Goal: Transaction & Acquisition: Book appointment/travel/reservation

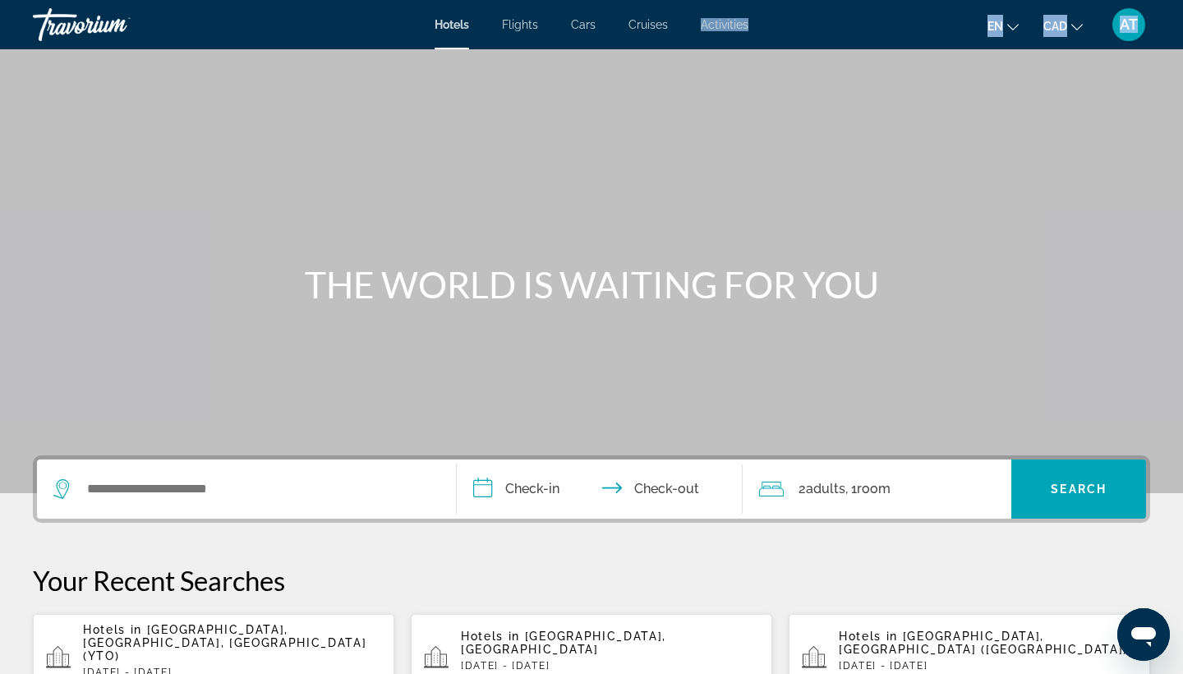
drag, startPoint x: 694, startPoint y: 10, endPoint x: 664, endPoint y: 183, distance: 176.0
click at [664, 183] on div "**********" at bounding box center [591, 337] width 1183 height 674
click at [655, 27] on span "Cruises" at bounding box center [647, 24] width 39 height 13
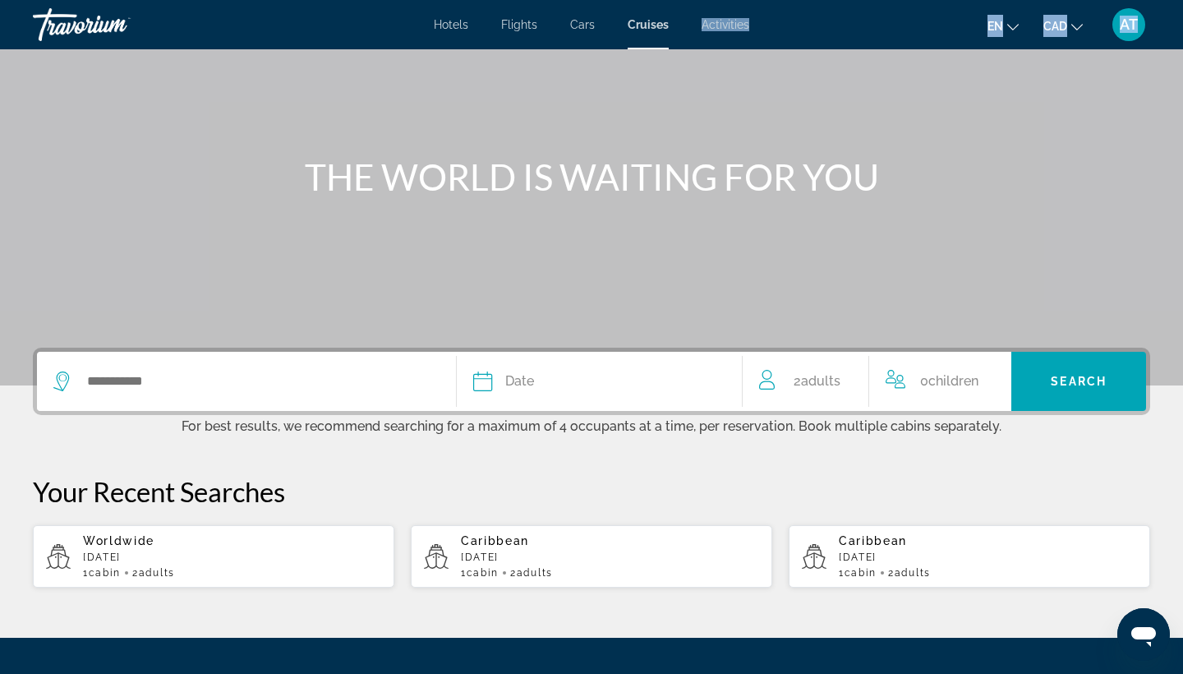
scroll to position [108, 0]
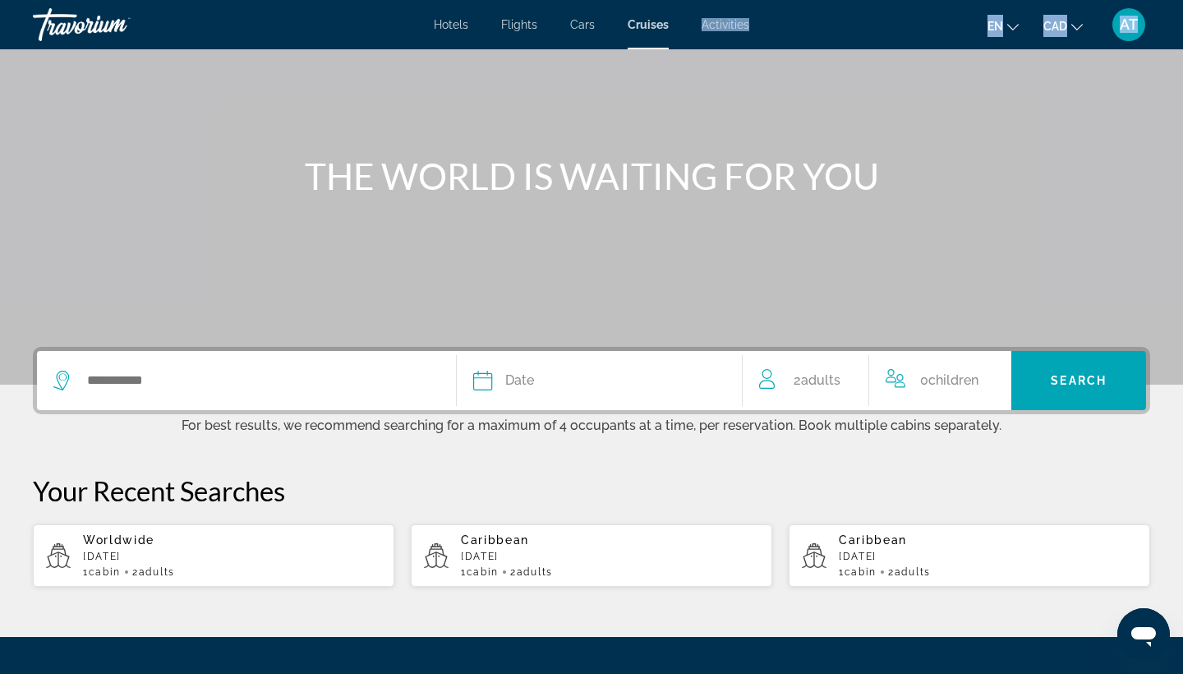
click at [508, 551] on p "[DATE]" at bounding box center [610, 556] width 298 height 12
type input "*********"
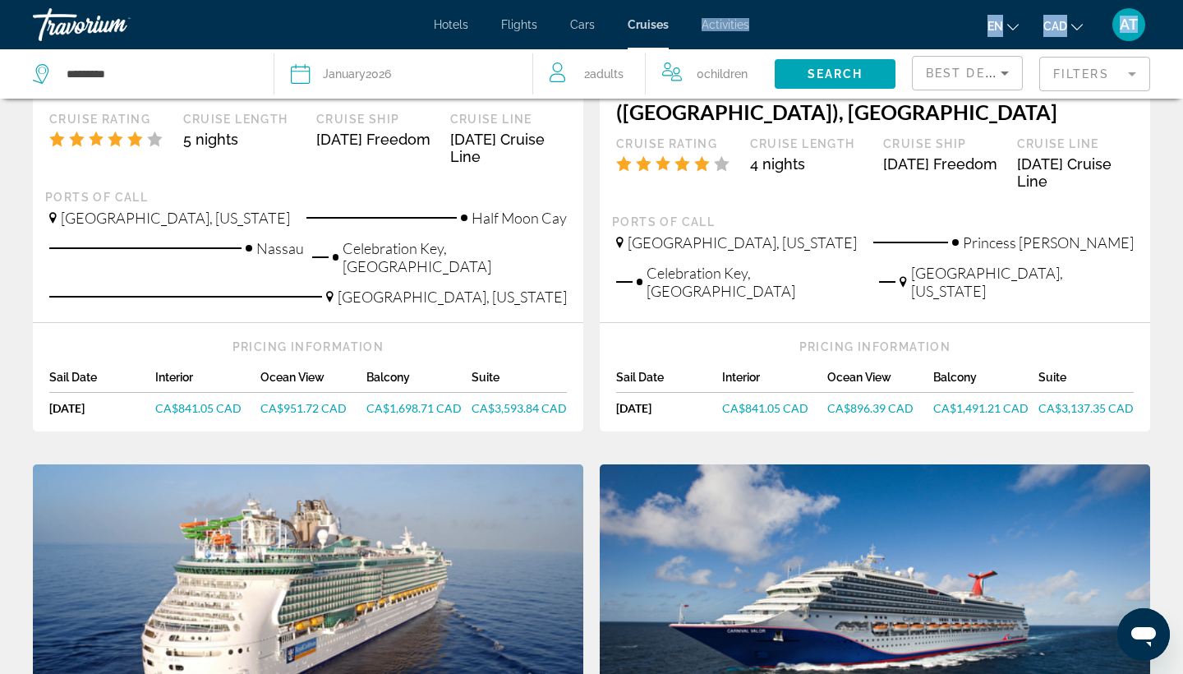
scroll to position [403, 0]
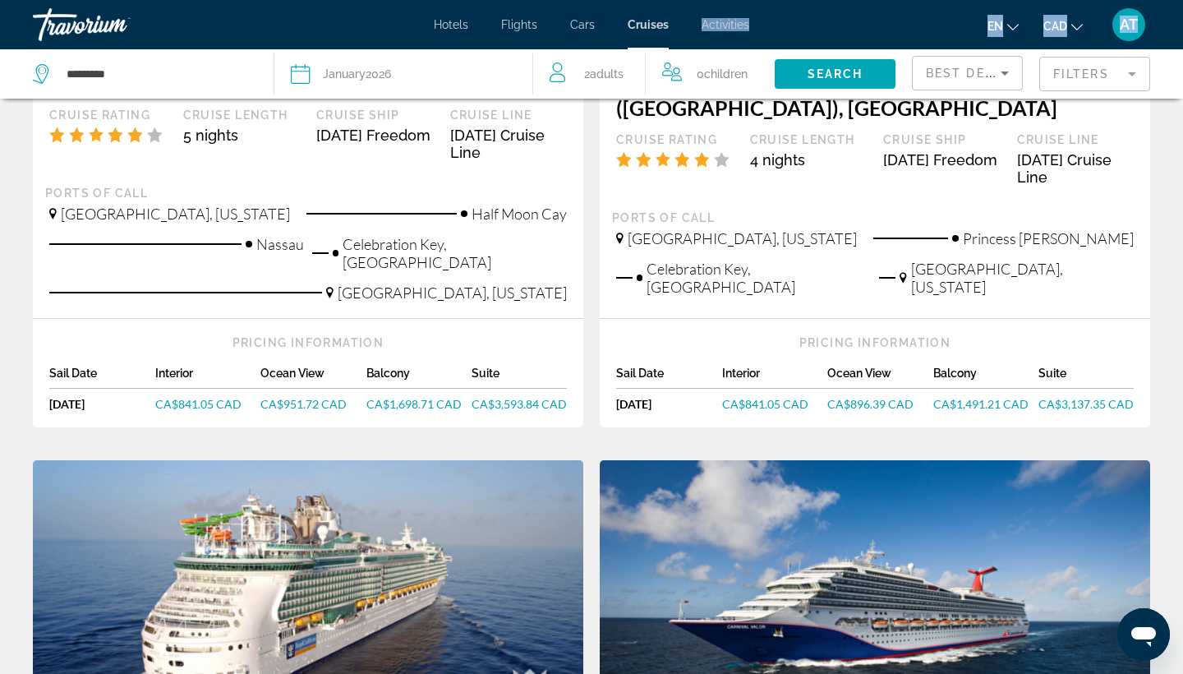
click at [1097, 71] on mat-form-field "Filters" at bounding box center [1094, 74] width 111 height 35
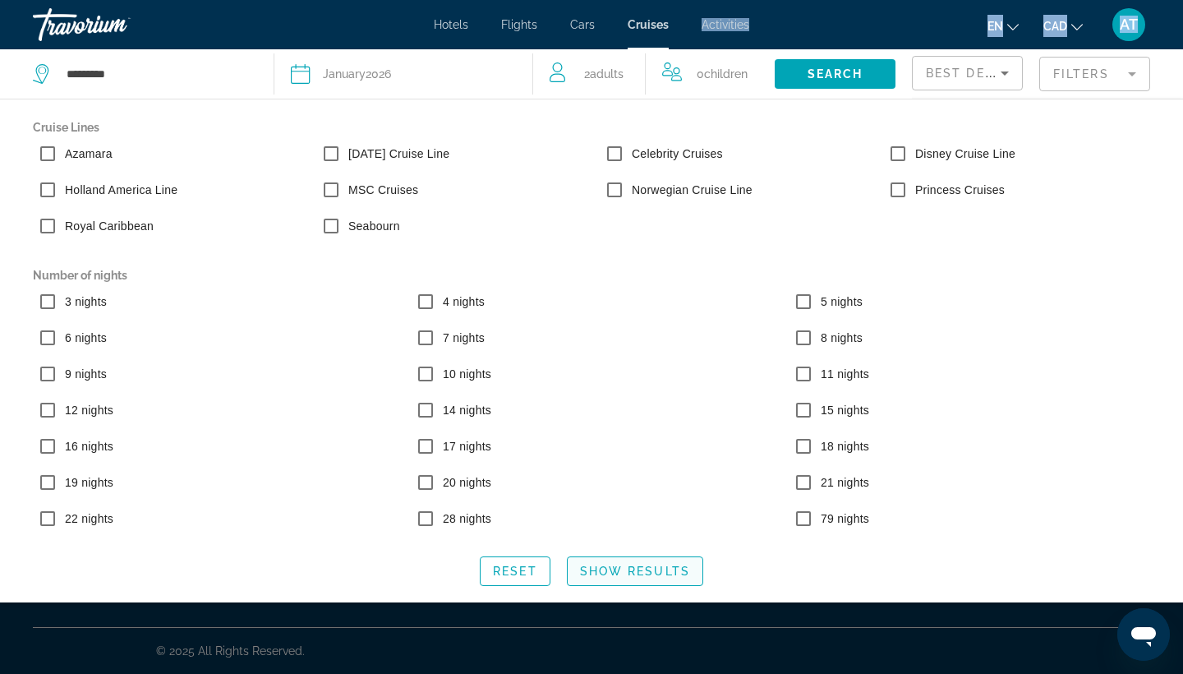
click at [663, 577] on span "Show Results" at bounding box center [635, 570] width 110 height 13
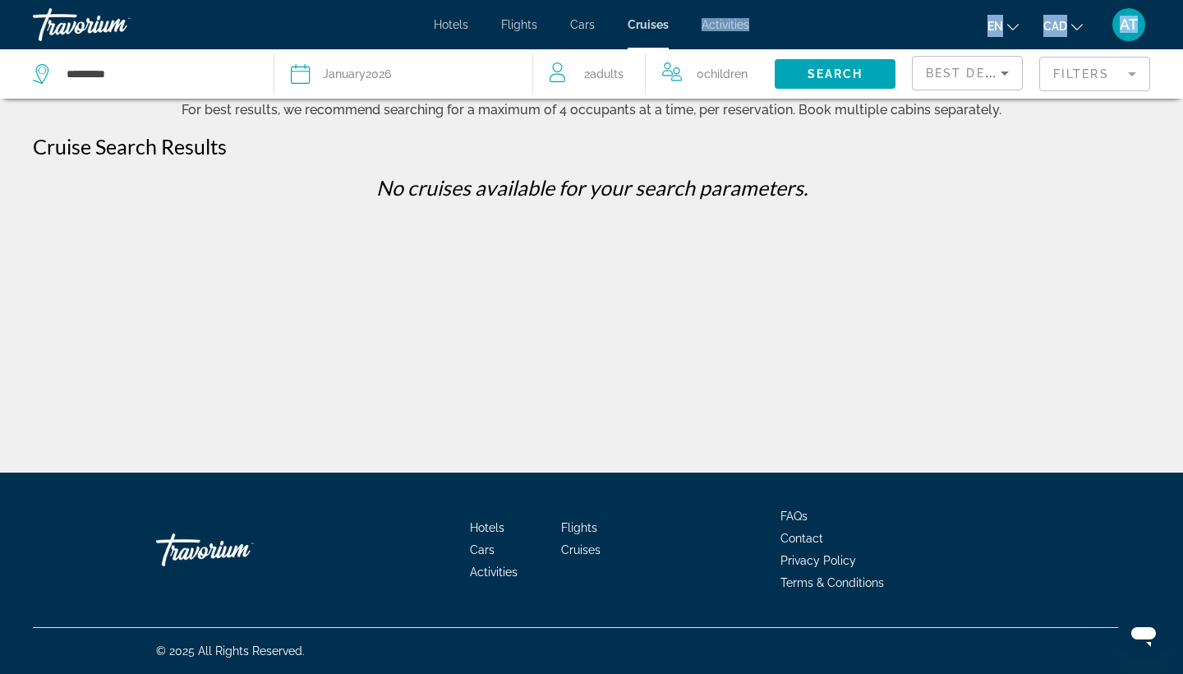
click at [937, 78] on span "Best Deals" at bounding box center [968, 73] width 85 height 13
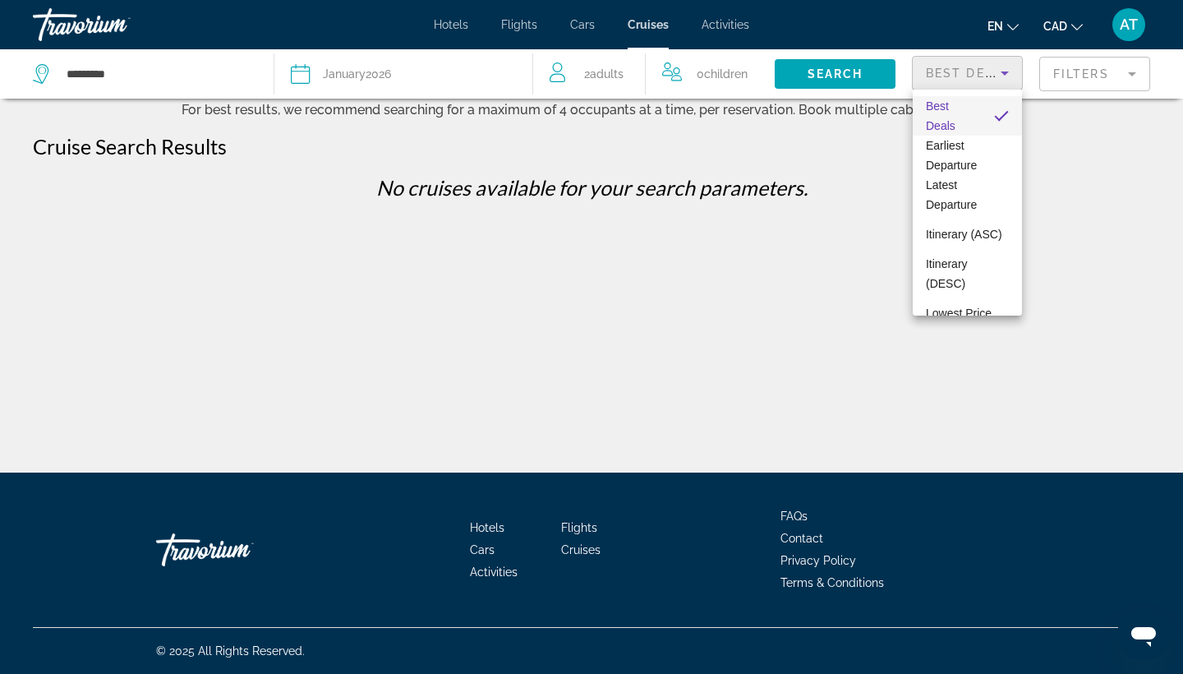
click at [1066, 72] on div at bounding box center [591, 337] width 1183 height 674
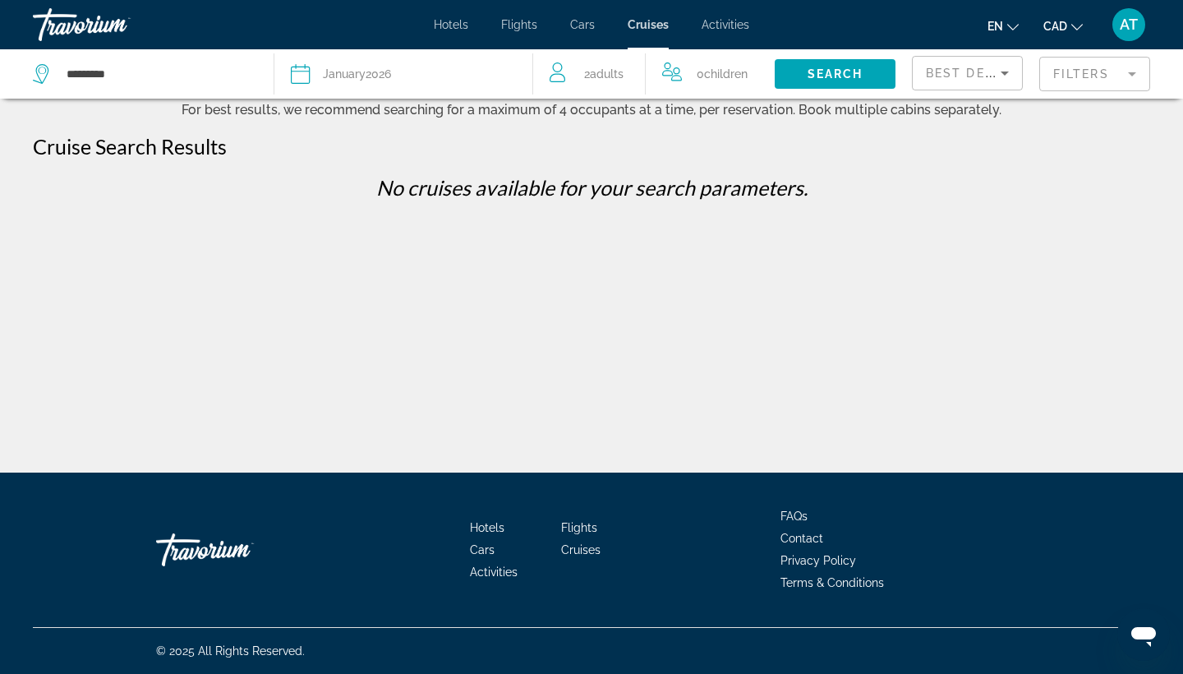
click at [1066, 72] on mat-form-field "Filters" at bounding box center [1094, 74] width 111 height 35
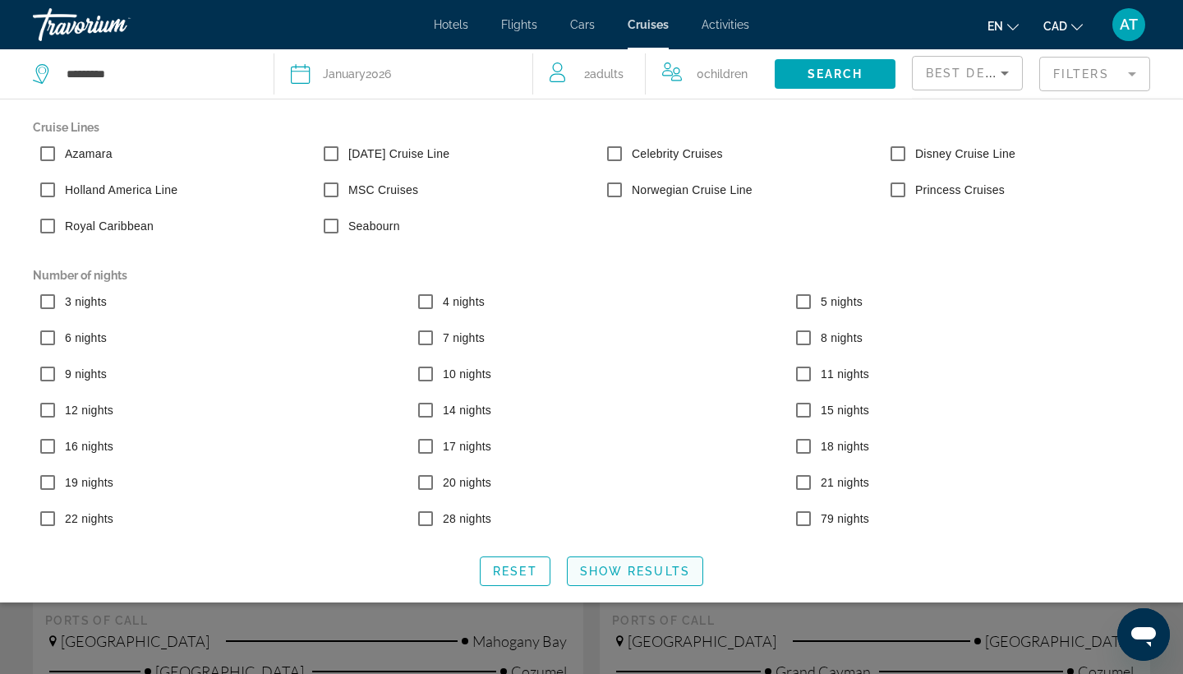
click at [631, 574] on span "Show Results" at bounding box center [635, 570] width 110 height 13
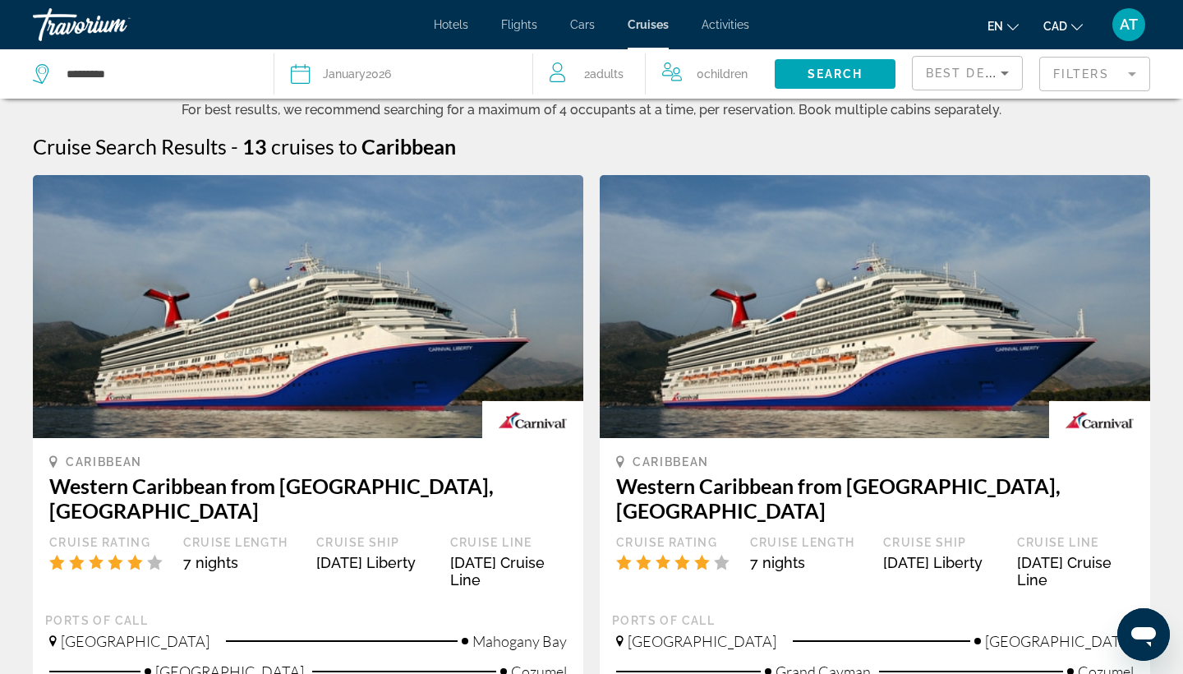
click at [1088, 79] on mat-form-field "Filters" at bounding box center [1094, 74] width 111 height 35
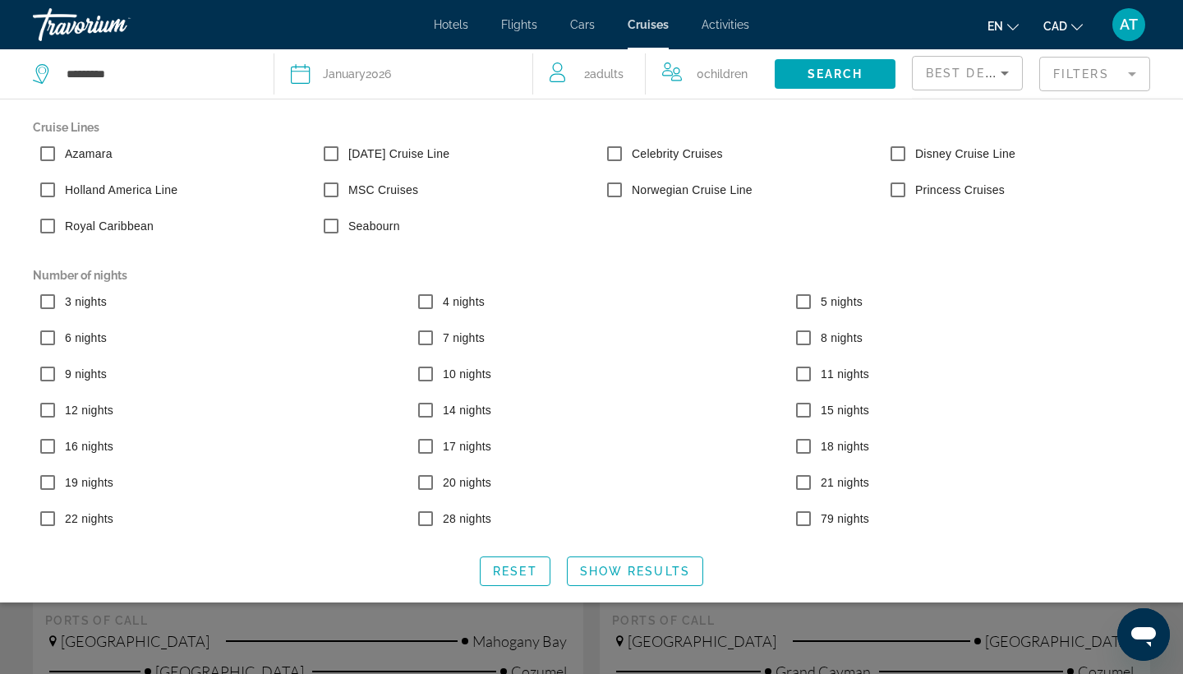
click at [1095, 97] on div "Filters" at bounding box center [1094, 73] width 111 height 49
click at [1011, 76] on icon "Sort by" at bounding box center [1005, 73] width 20 height 20
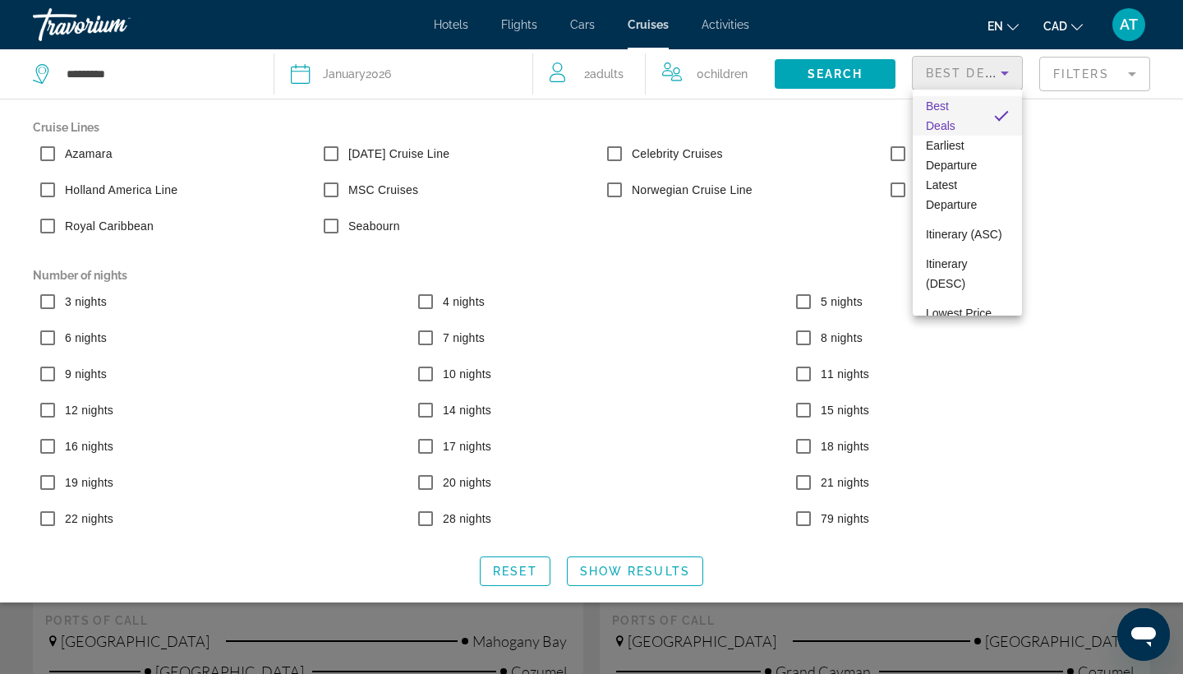
click at [1011, 78] on div at bounding box center [591, 337] width 1183 height 674
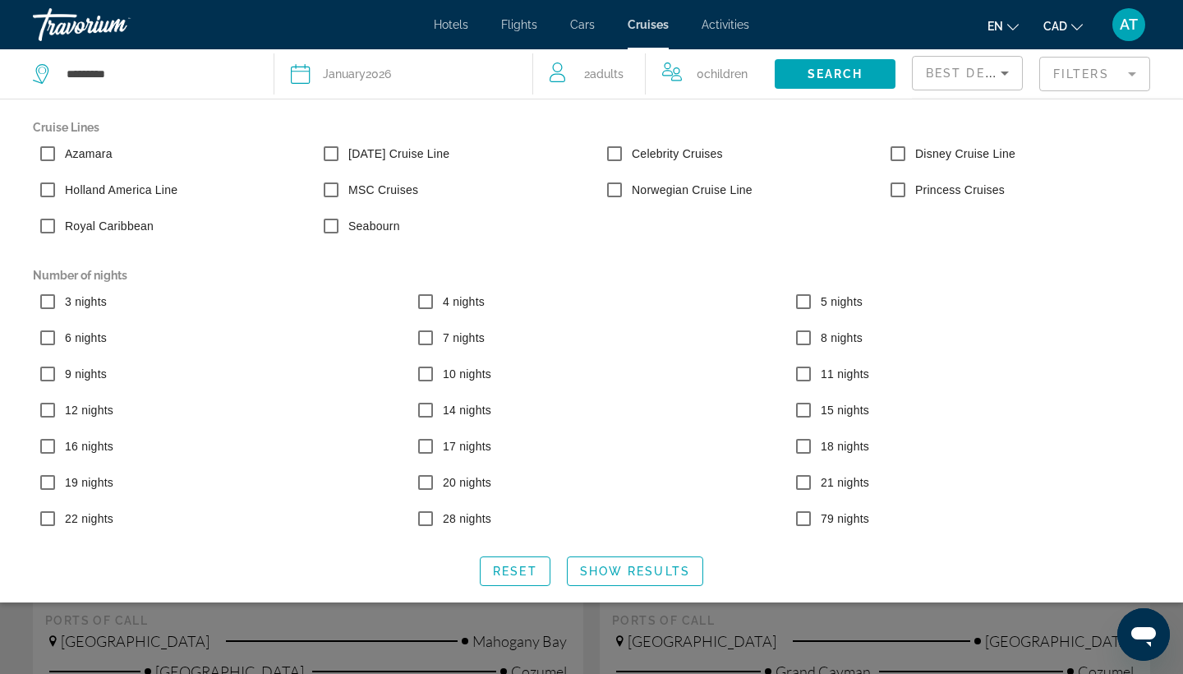
click at [362, 71] on span "January" at bounding box center [344, 73] width 43 height 13
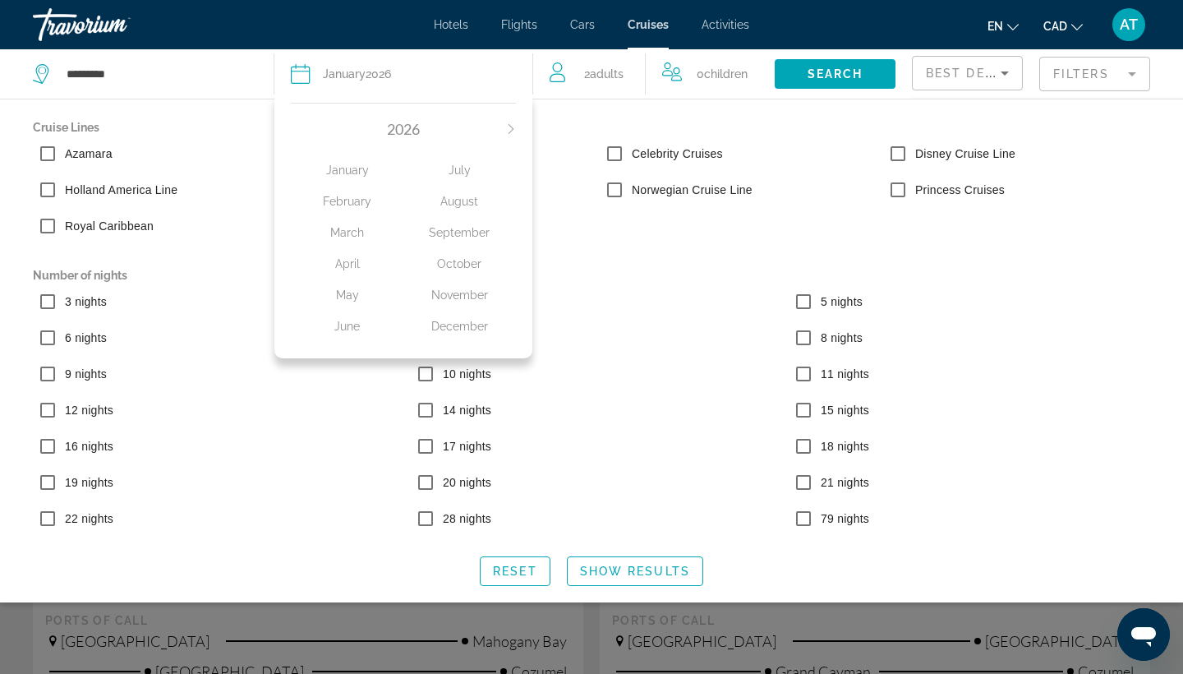
click at [313, 75] on div "Date [DATE]" at bounding box center [403, 73] width 224 height 23
click at [297, 75] on icon "Search widget" at bounding box center [301, 74] width 20 height 20
click at [405, 129] on span "2026" at bounding box center [403, 129] width 33 height 18
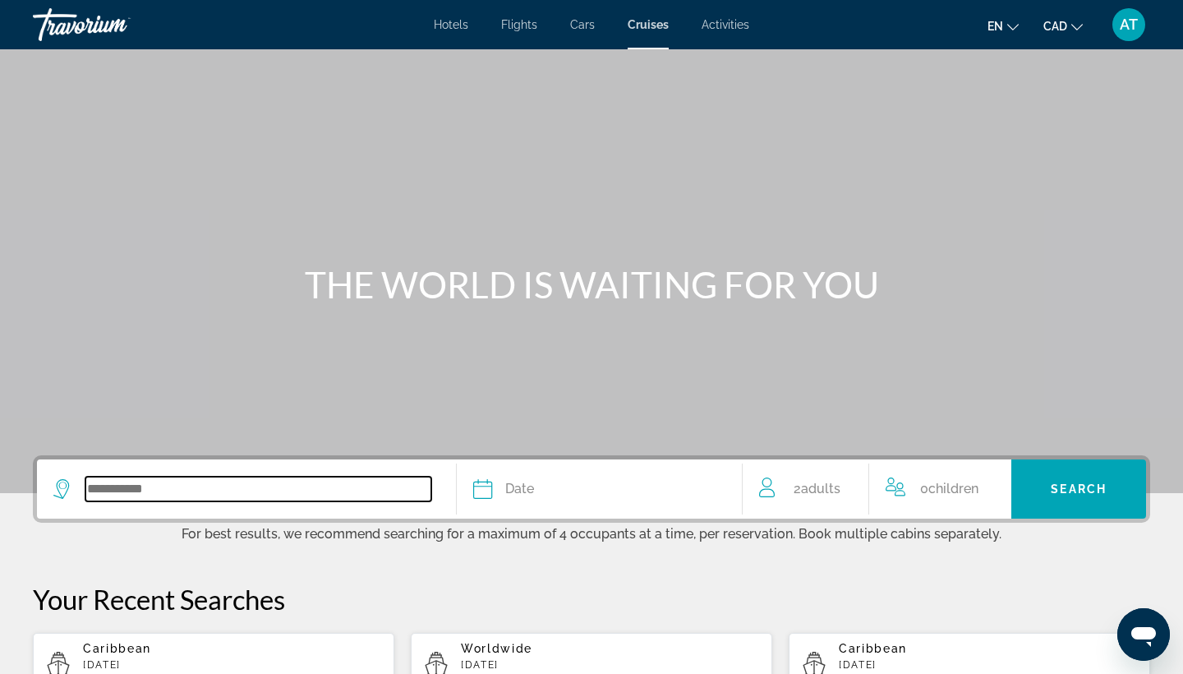
click at [196, 486] on input "Search widget" at bounding box center [258, 489] width 346 height 25
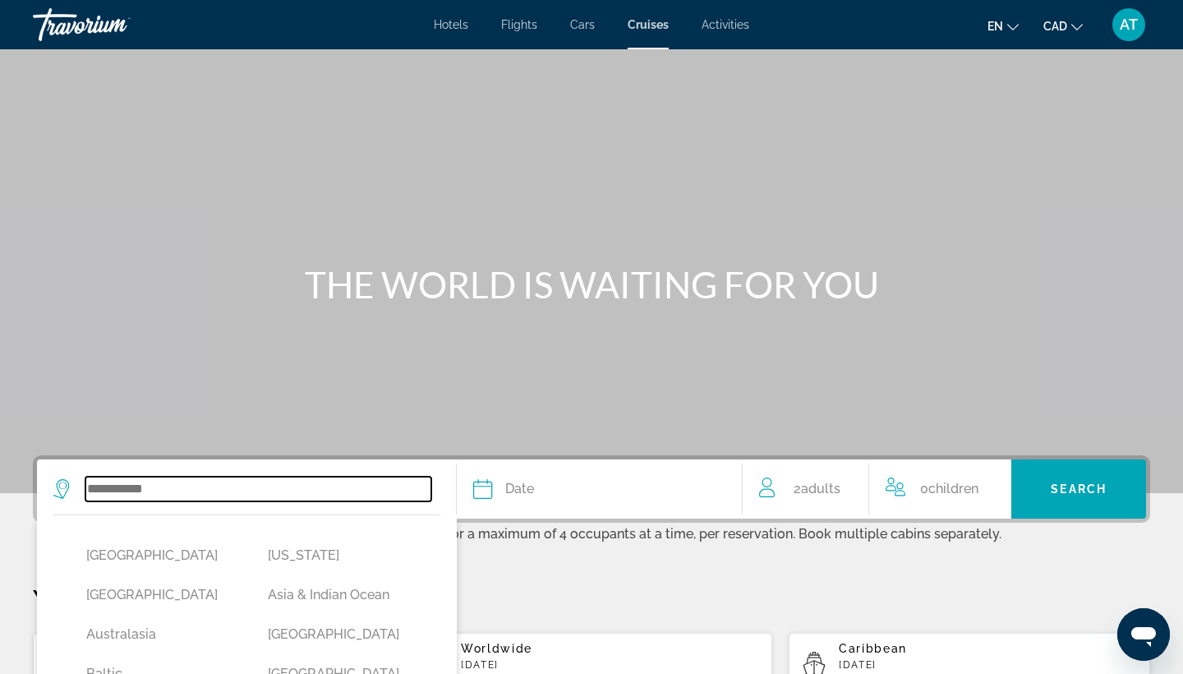
scroll to position [275, 0]
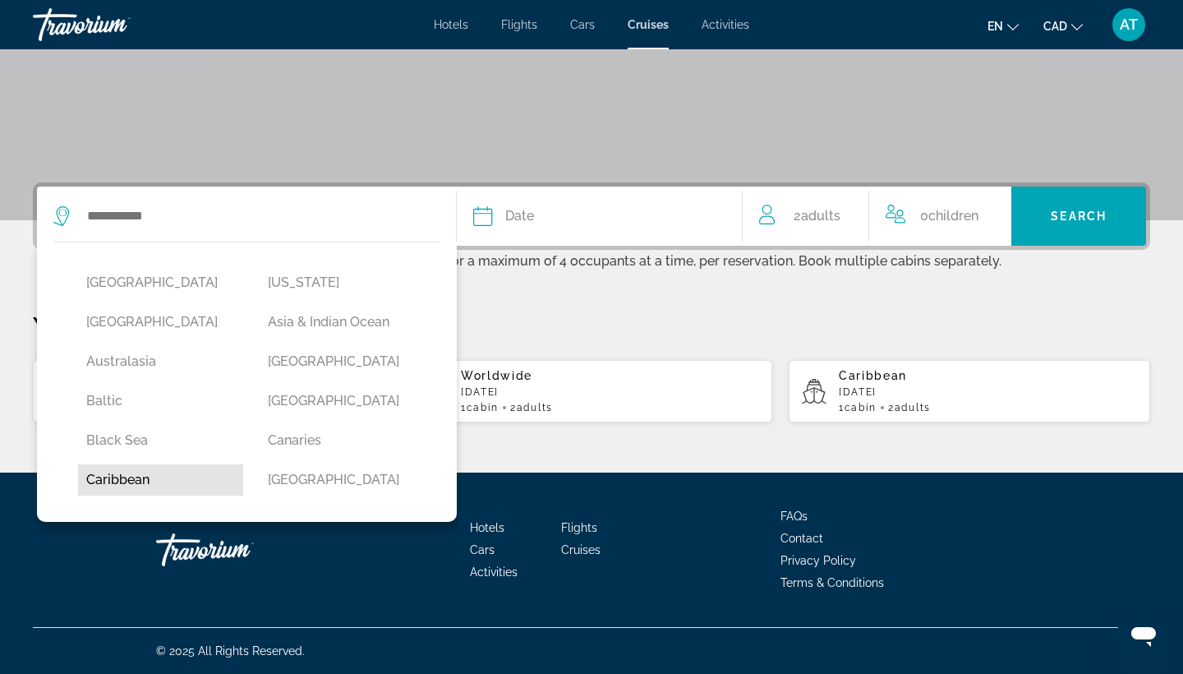
click at [166, 478] on button "Caribbean" at bounding box center [160, 479] width 165 height 31
type input "*********"
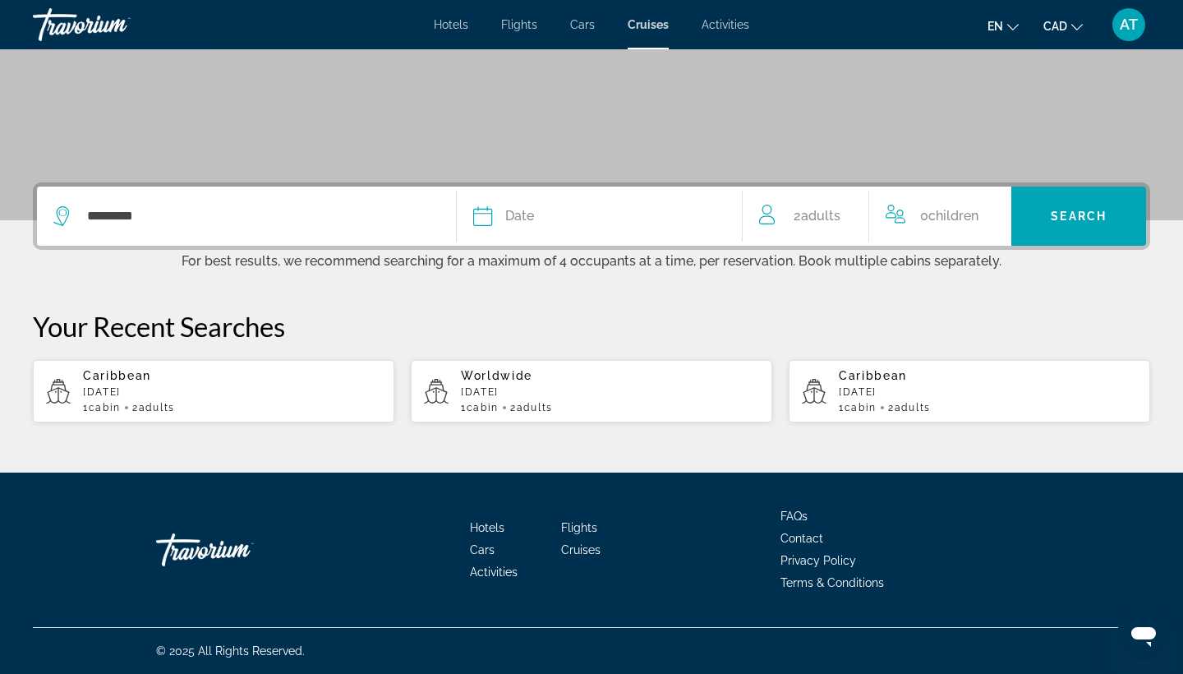
click at [484, 218] on icon "Search widget" at bounding box center [483, 216] width 20 height 20
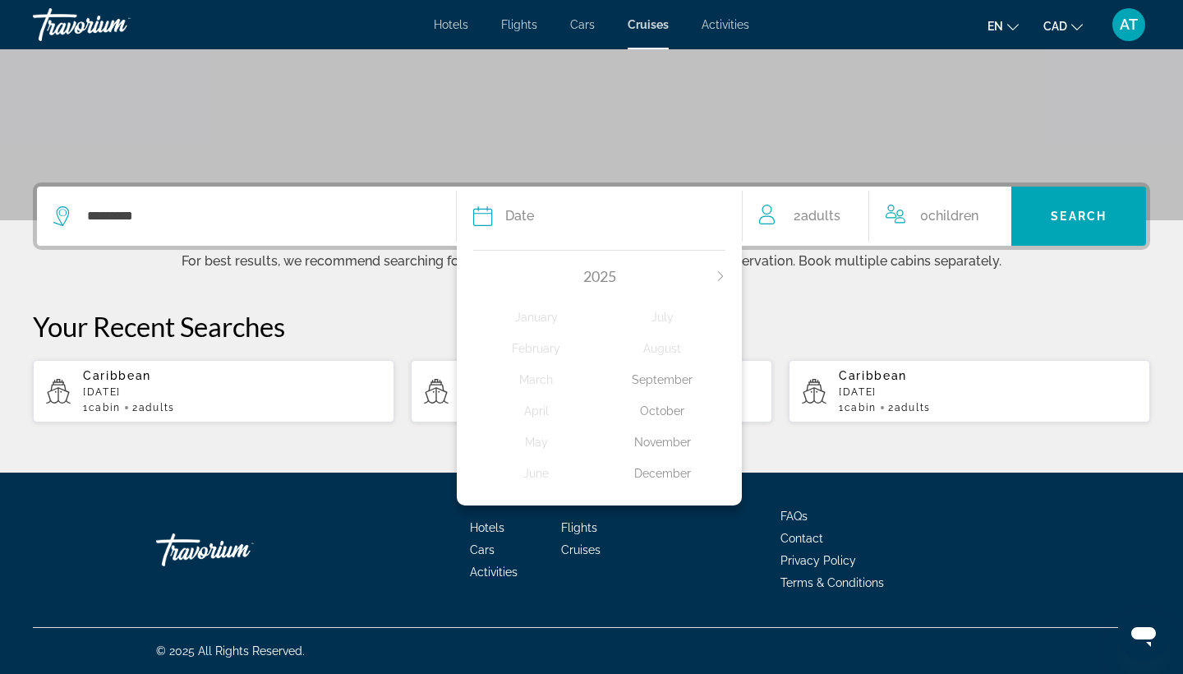
click at [654, 482] on div "December" at bounding box center [663, 473] width 126 height 30
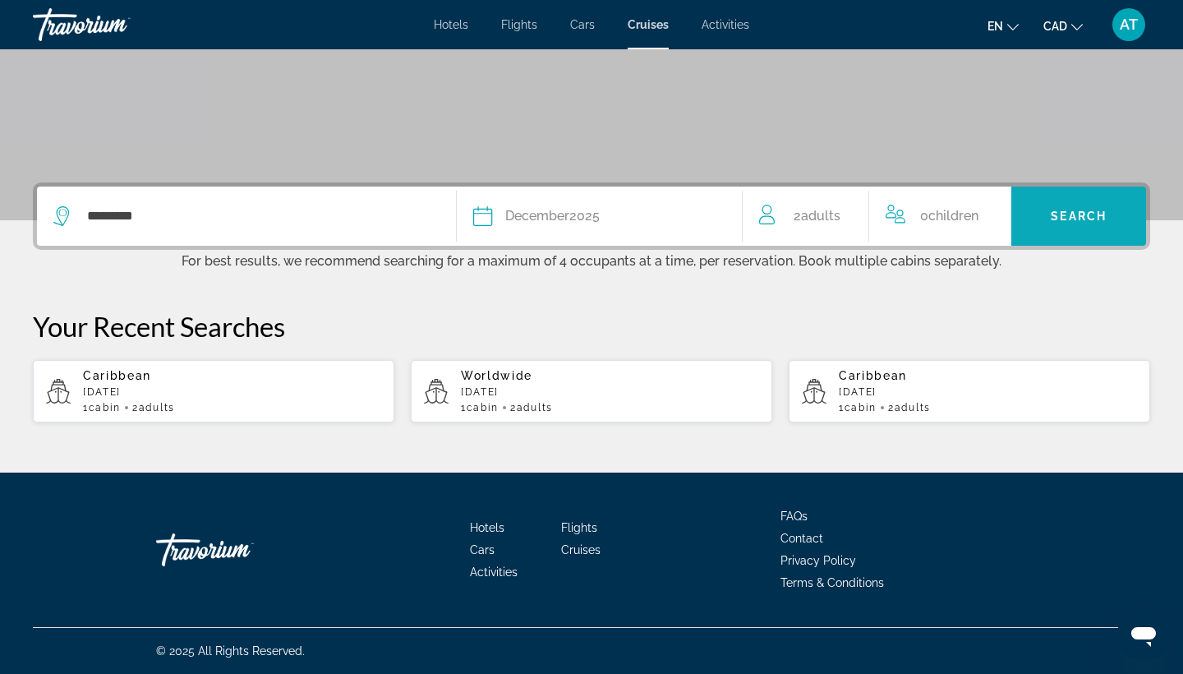
click at [1062, 206] on span "Search widget" at bounding box center [1078, 215] width 135 height 39
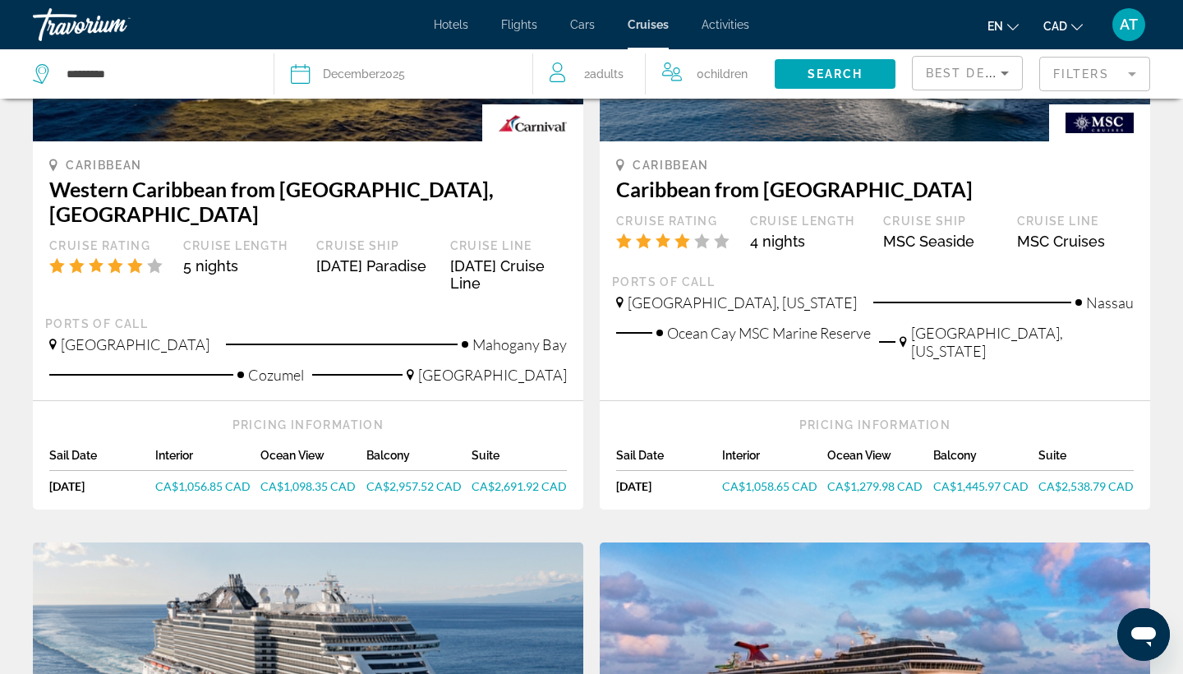
scroll to position [1005, 0]
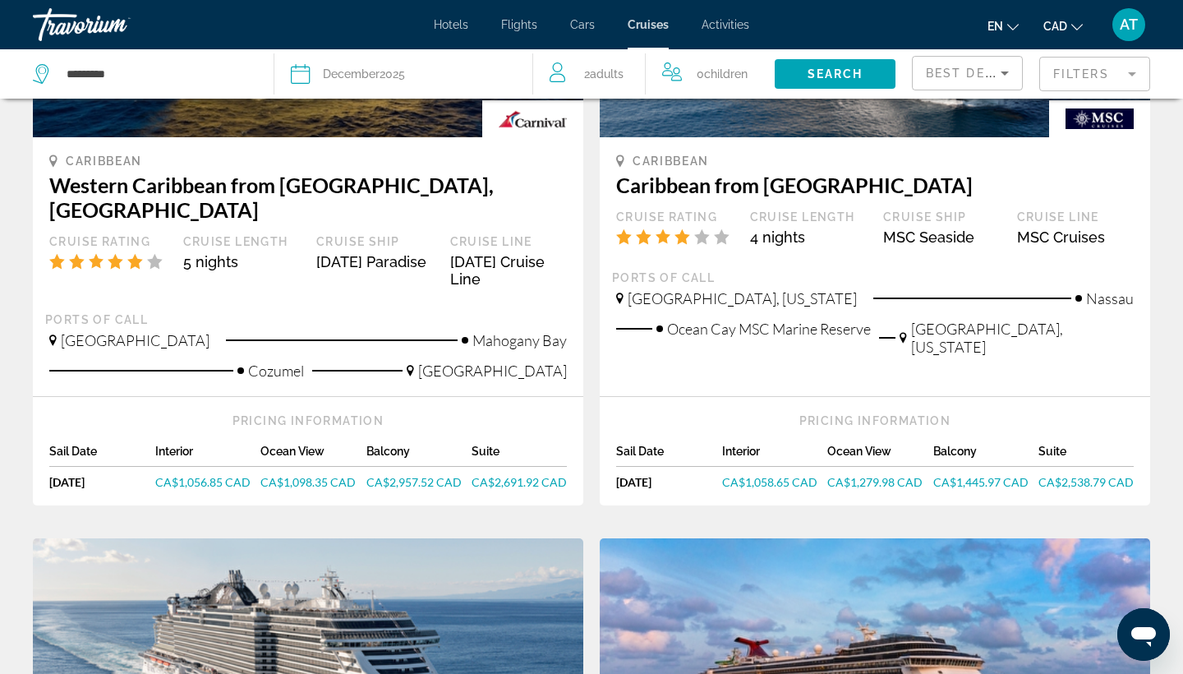
click at [787, 475] on span "CA$1,058.65 CAD" at bounding box center [769, 482] width 95 height 14
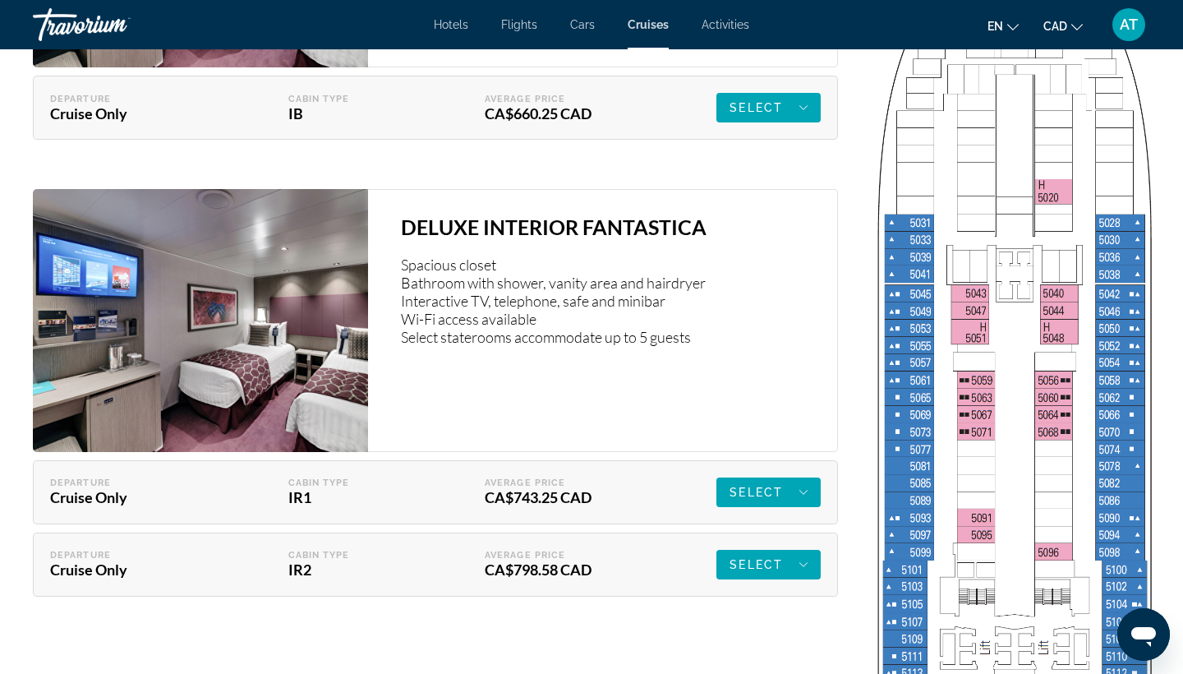
scroll to position [2383, 0]
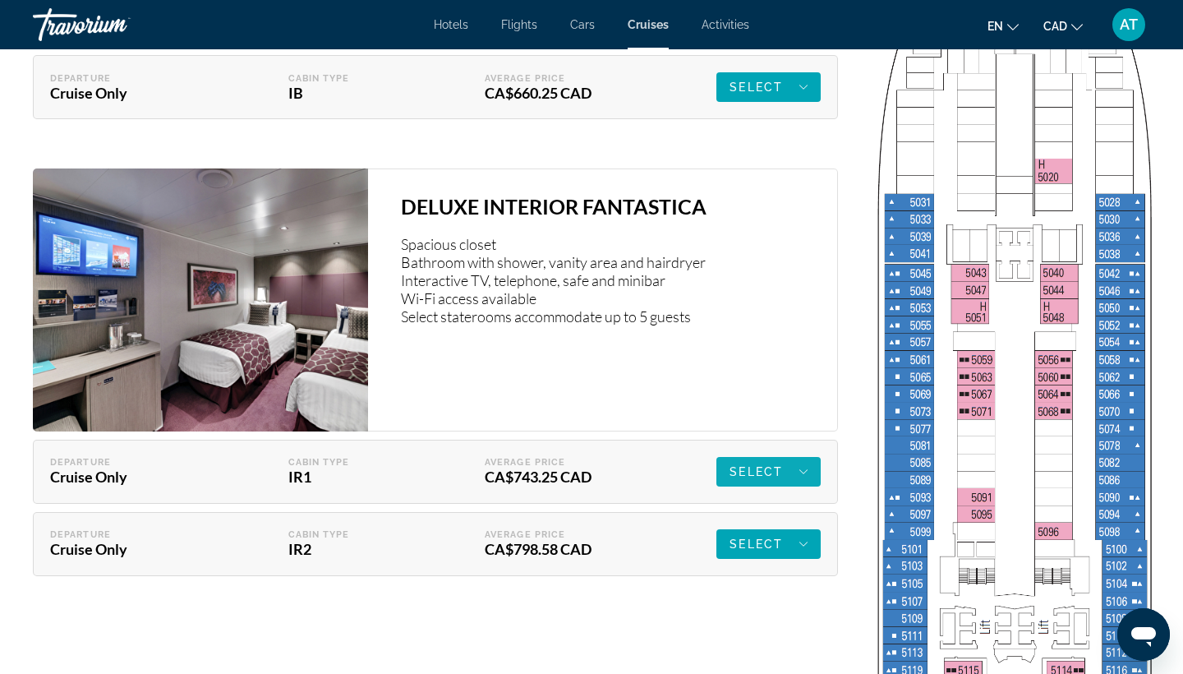
click at [755, 468] on span "Select" at bounding box center [756, 471] width 53 height 13
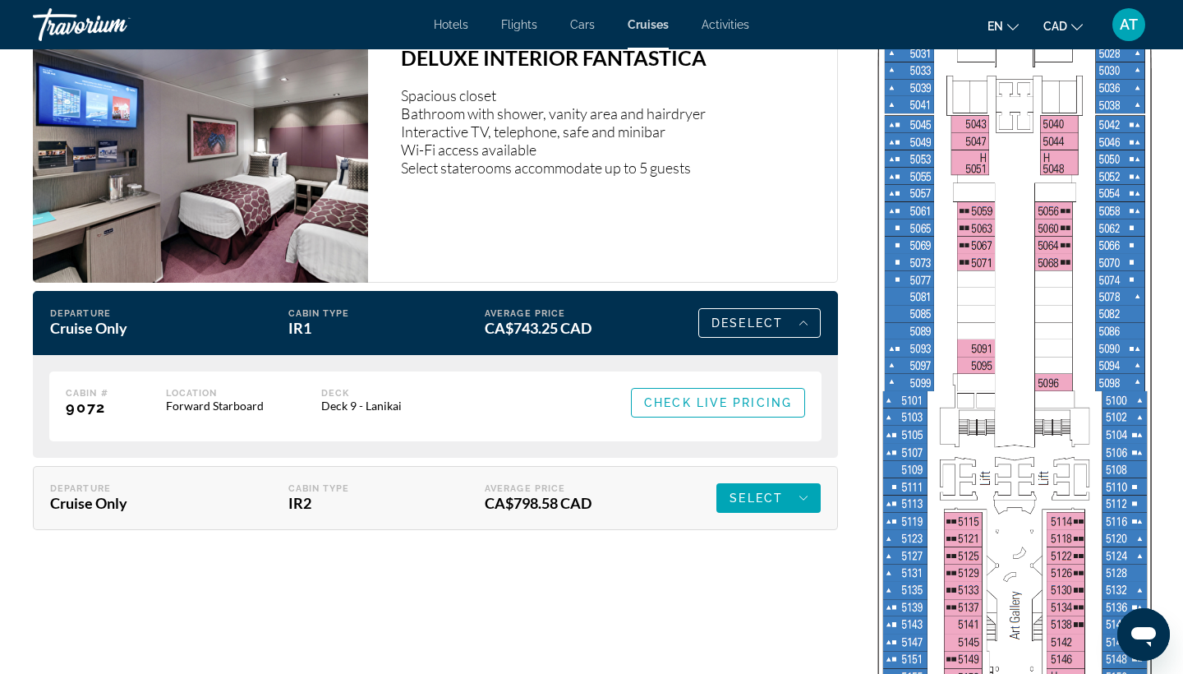
scroll to position [2539, 0]
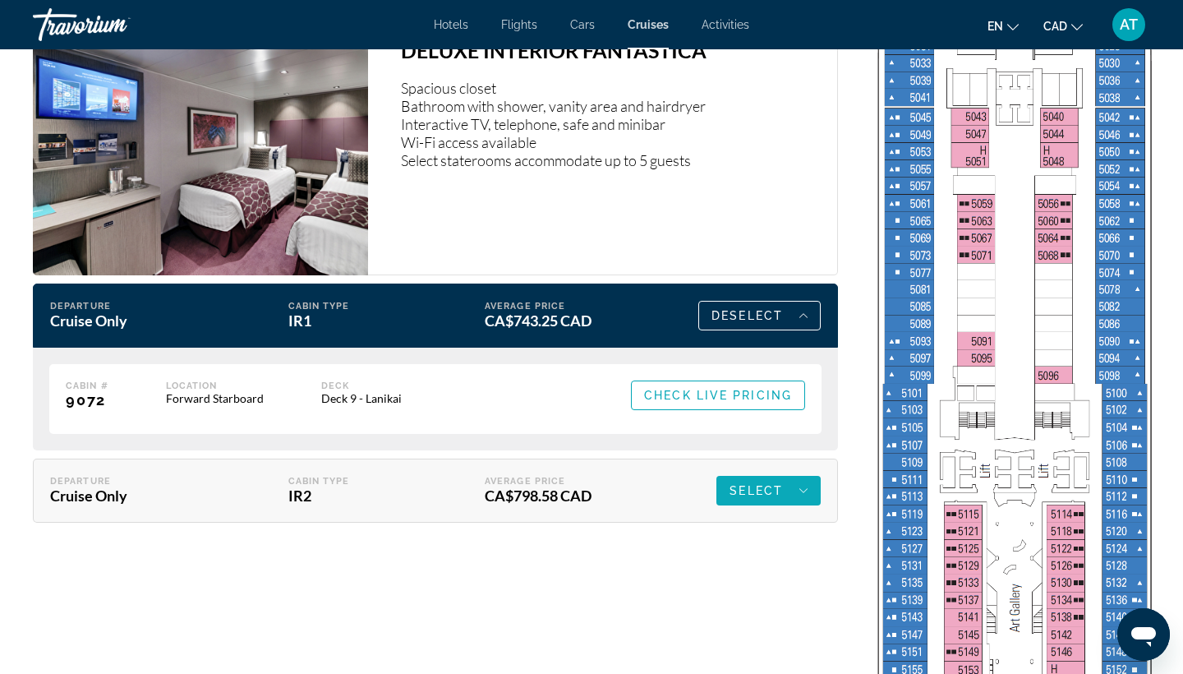
click at [741, 489] on span "Select" at bounding box center [756, 490] width 53 height 13
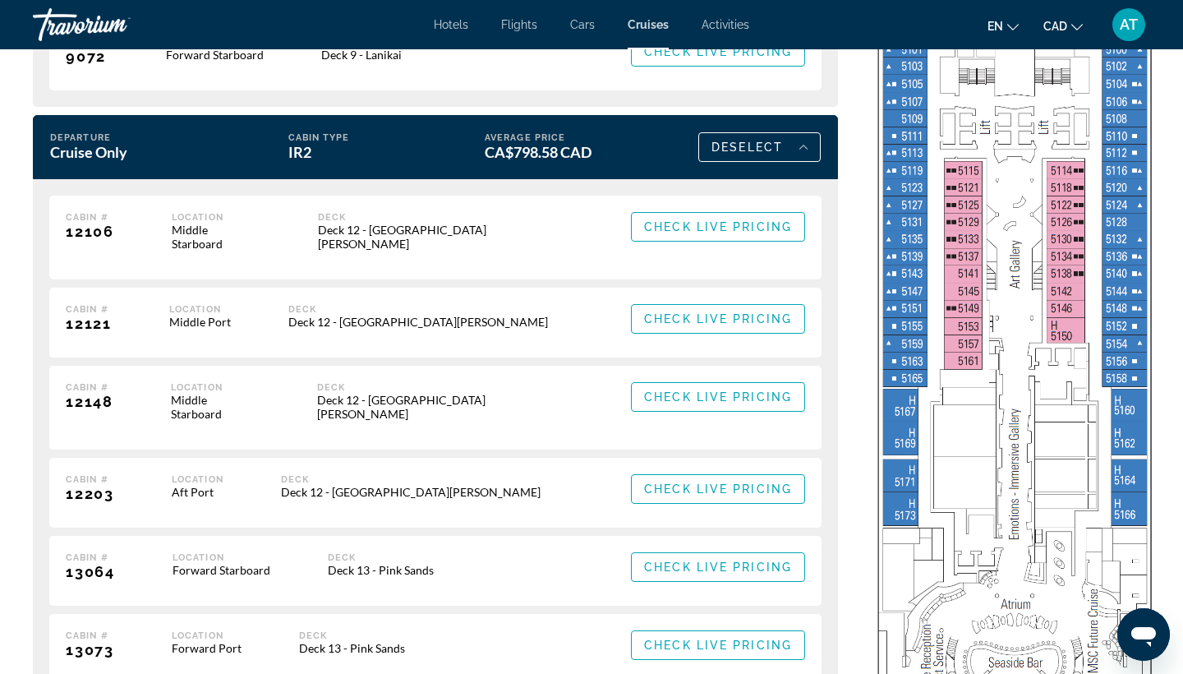
scroll to position [2876, 0]
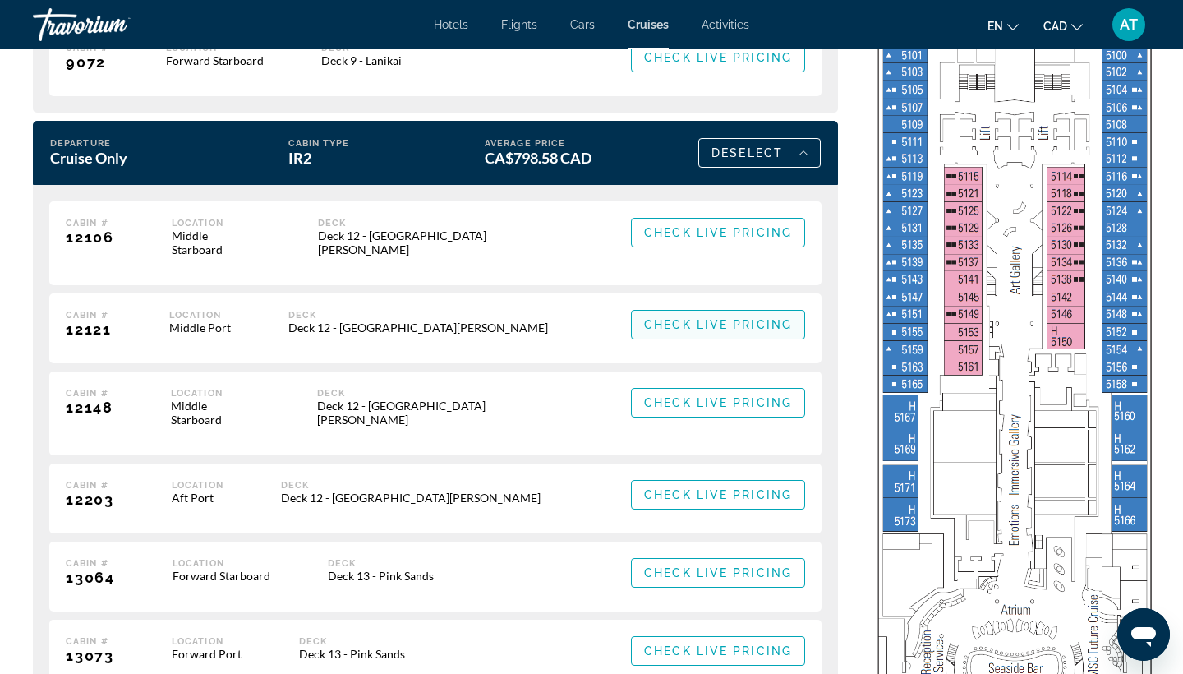
click at [718, 318] on span "Check Live Pricing" at bounding box center [718, 324] width 148 height 13
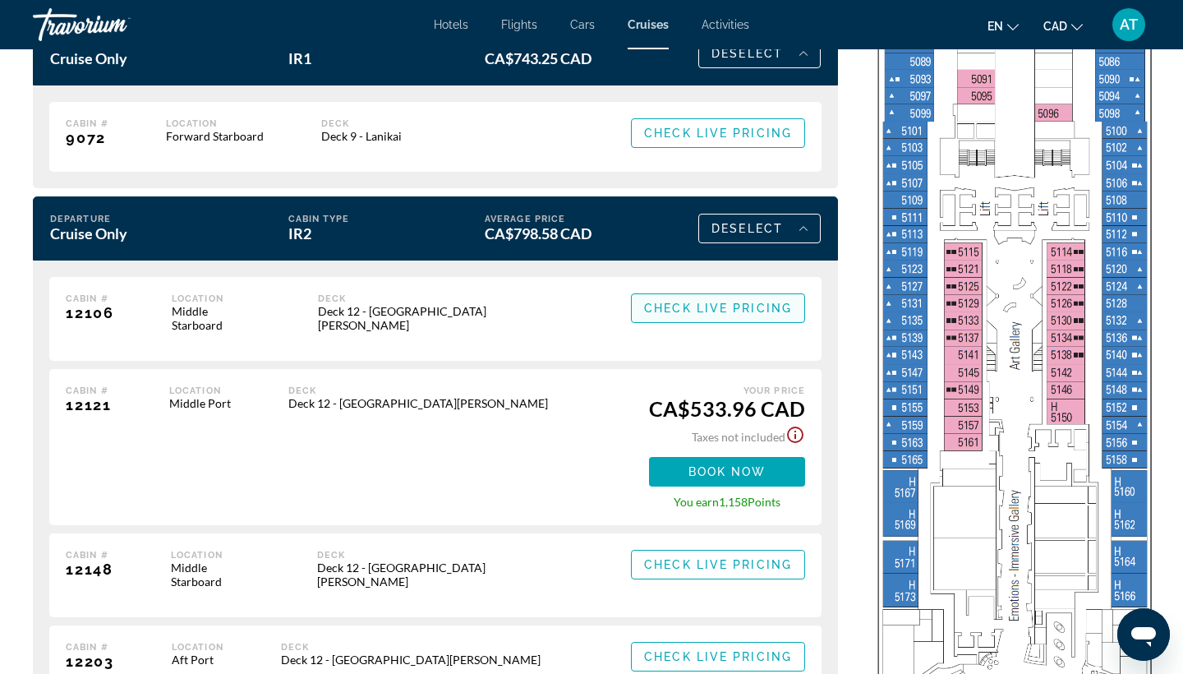
scroll to position [2801, 0]
click at [709, 465] on span "Book now" at bounding box center [727, 471] width 78 height 13
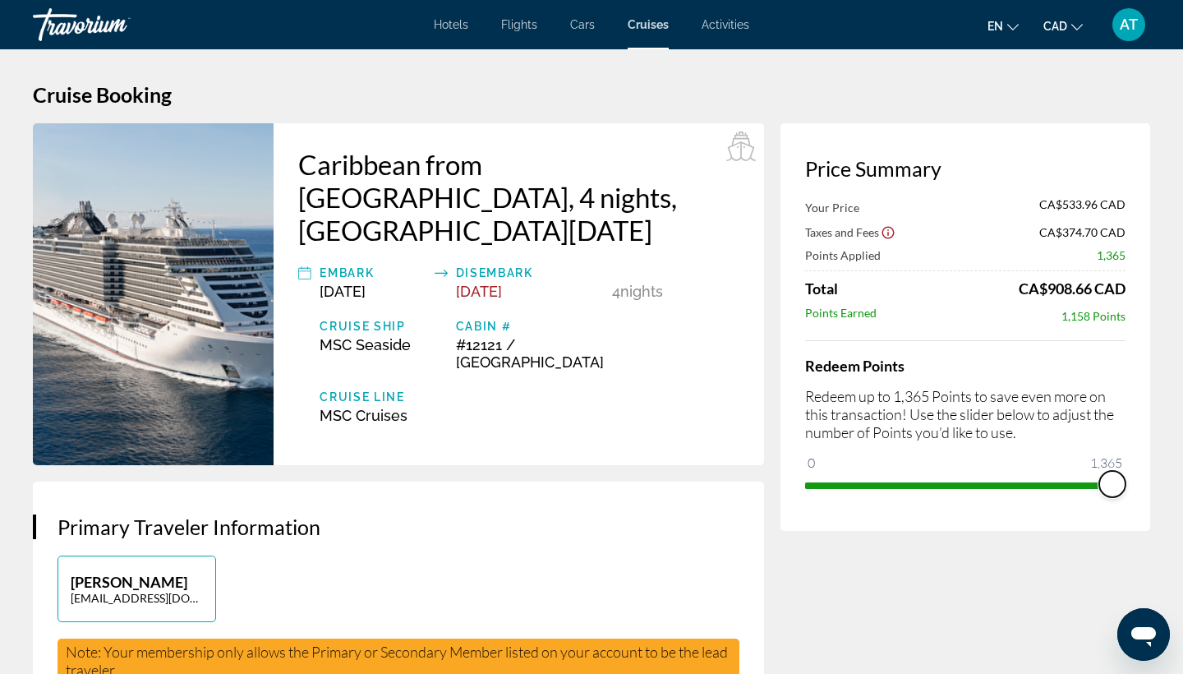
drag, startPoint x: 814, startPoint y: 469, endPoint x: 1127, endPoint y: 483, distance: 313.3
click at [1127, 483] on div "Price Summary Your Price CA$533.96 CAD Taxes and Fees CA$374.70 CAD Points Appl…" at bounding box center [965, 326] width 370 height 407
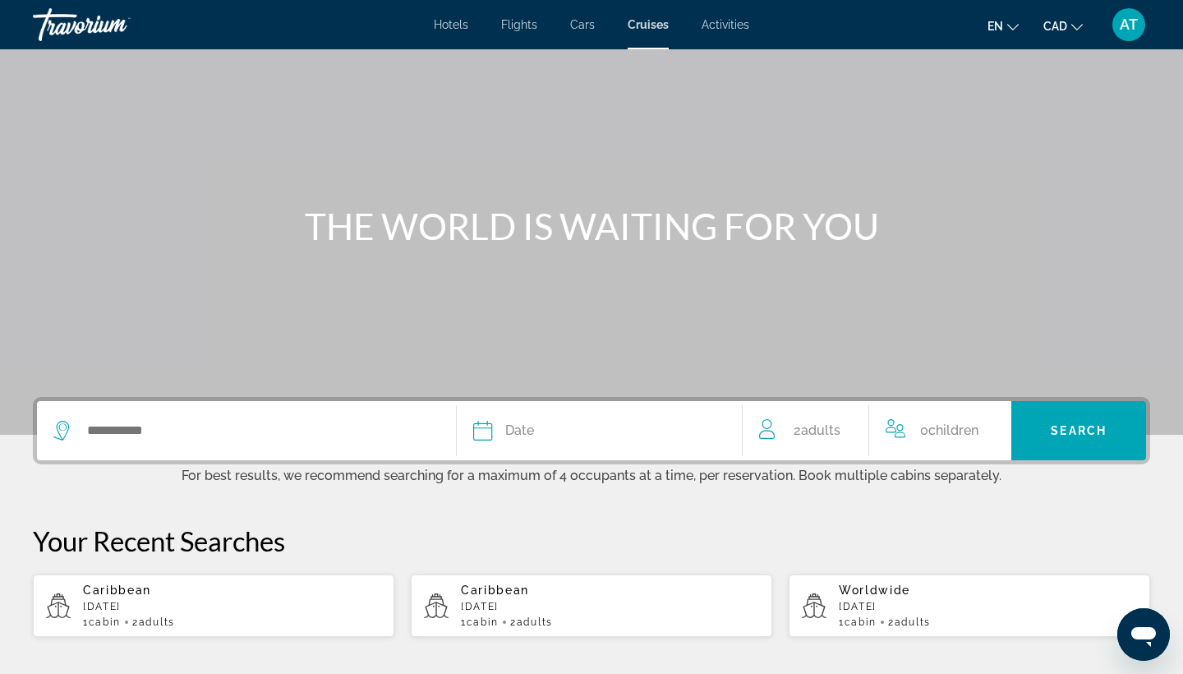
scroll to position [59, 0]
click at [787, 431] on div "2 Adult Adults" at bounding box center [813, 429] width 109 height 23
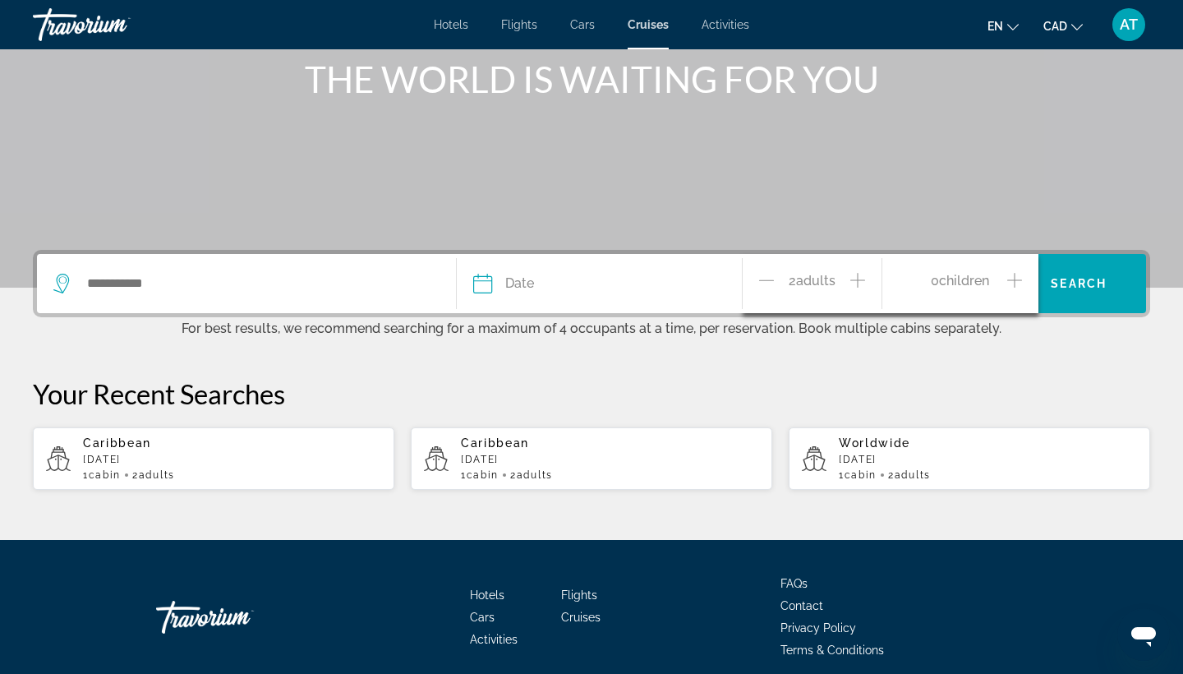
scroll to position [275, 0]
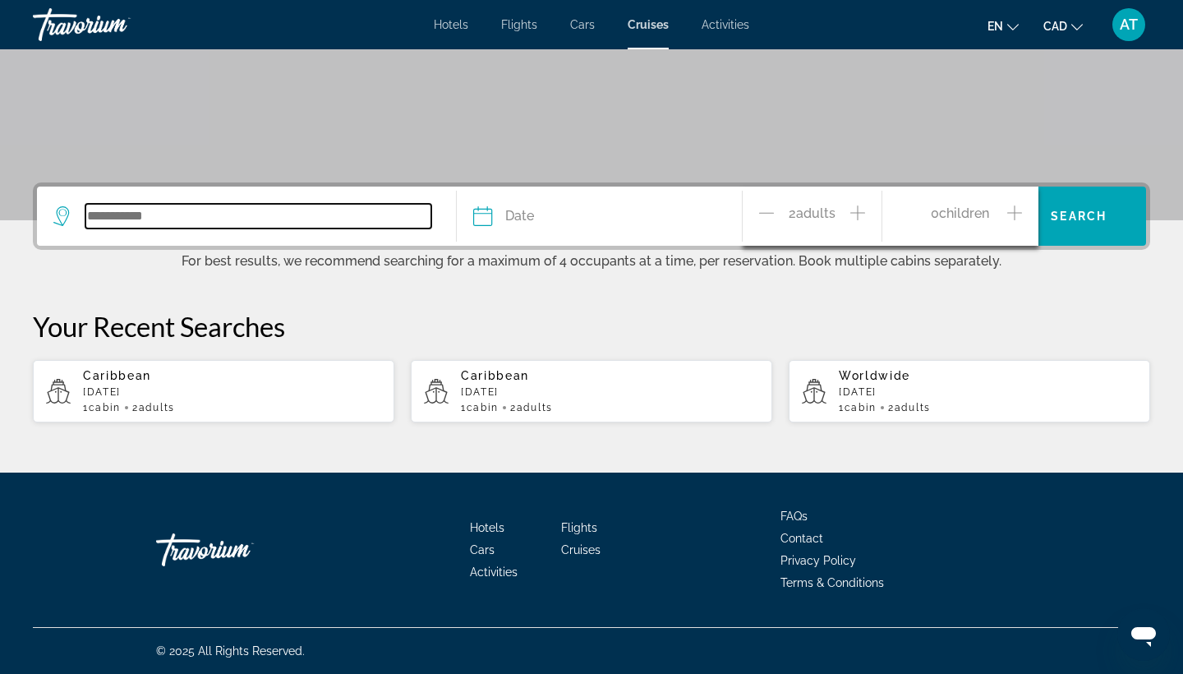
click at [399, 210] on input "Search widget" at bounding box center [258, 216] width 346 height 25
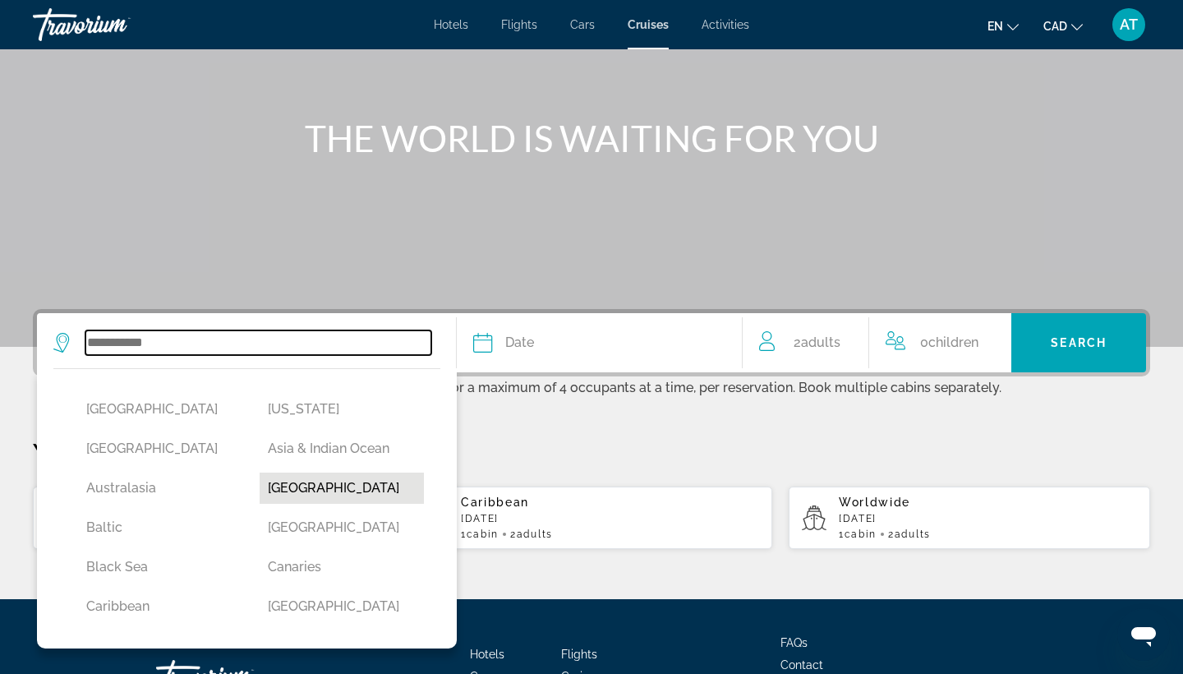
scroll to position [0, 0]
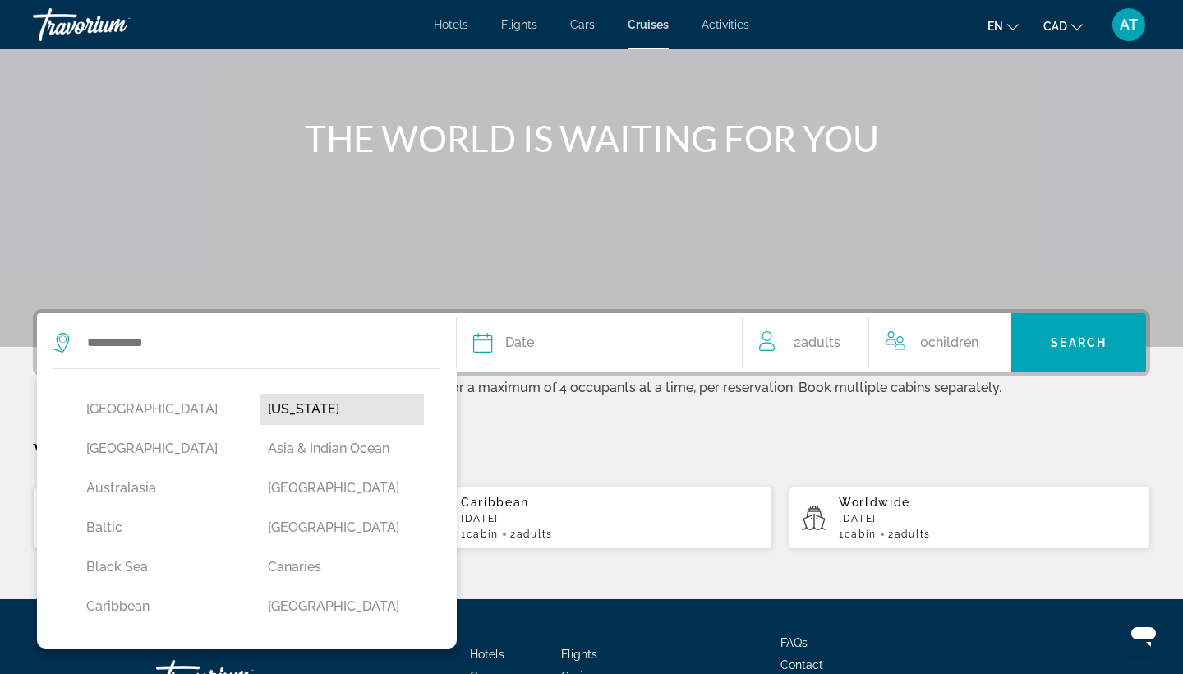
click at [302, 409] on button "[US_STATE]" at bounding box center [342, 409] width 165 height 31
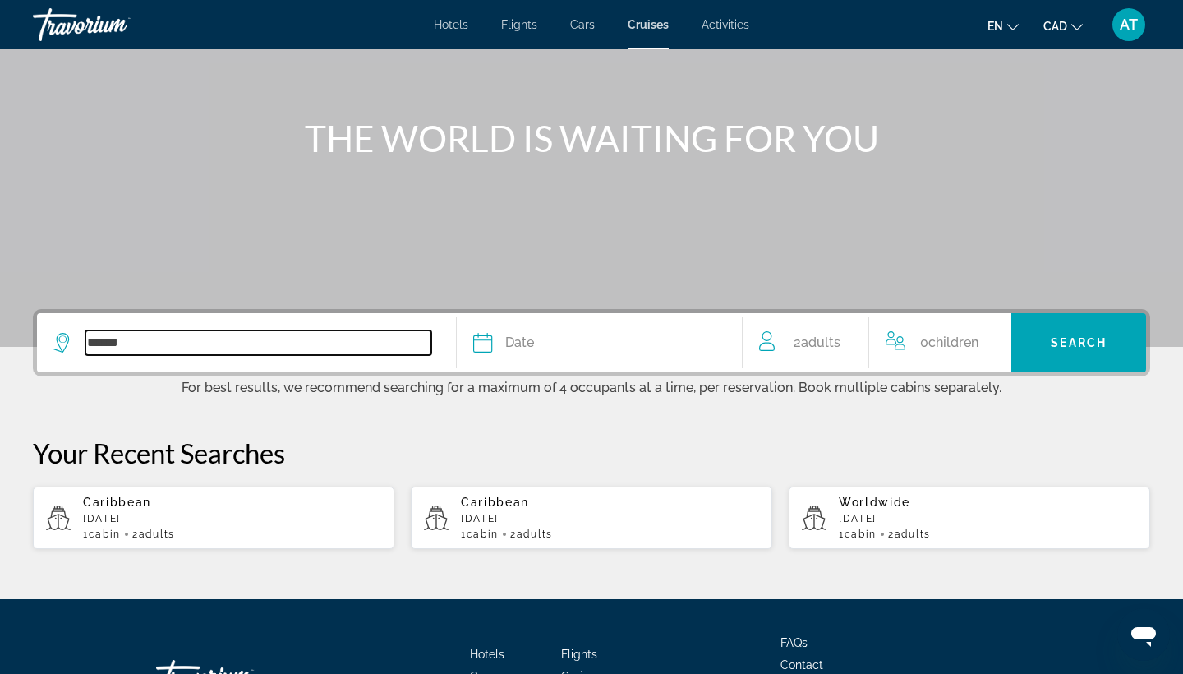
scroll to position [275, 0]
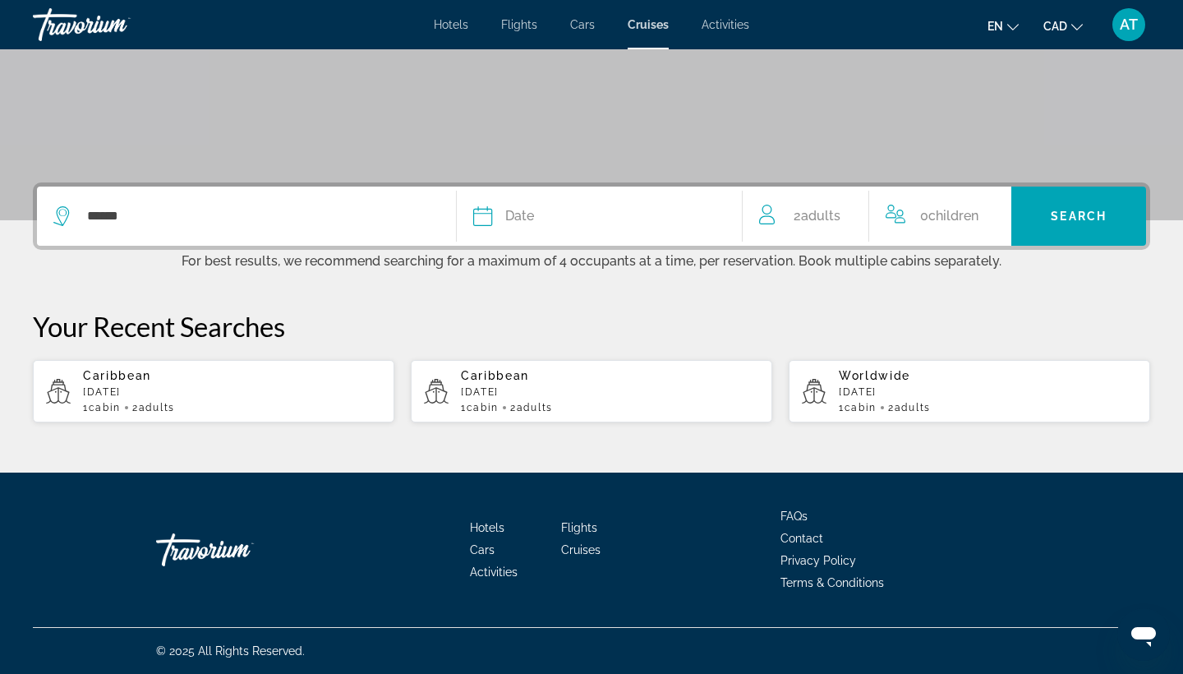
click at [491, 211] on icon "Search widget" at bounding box center [483, 216] width 20 height 20
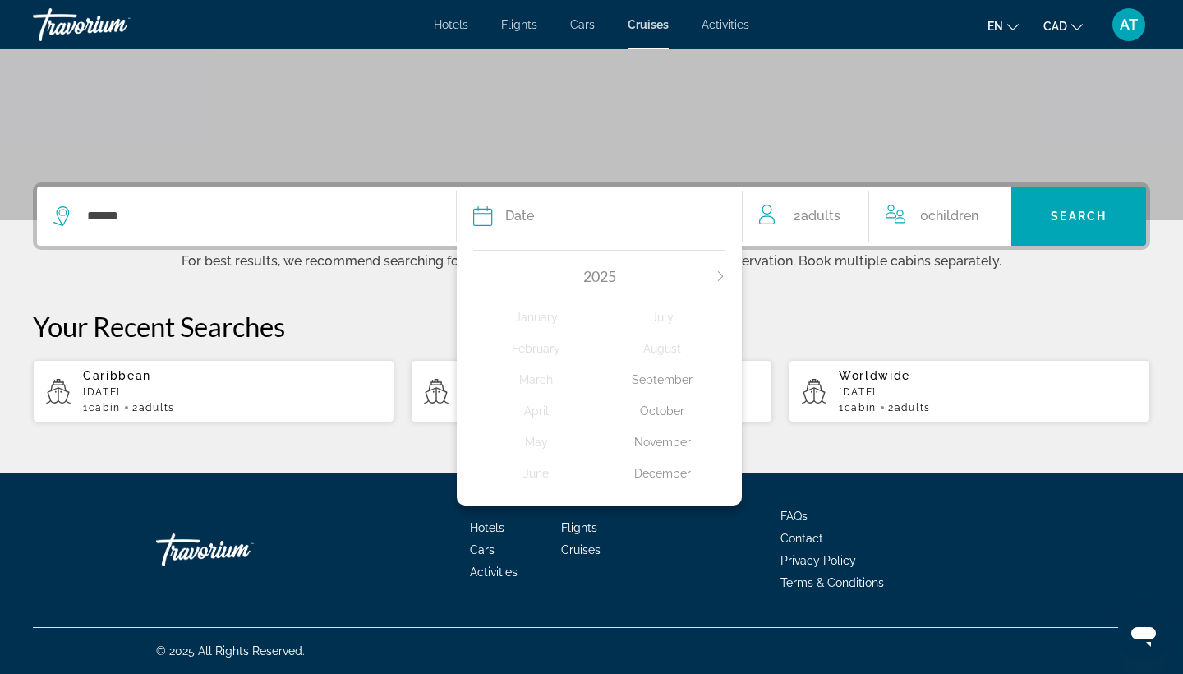
click at [719, 267] on div "2025" at bounding box center [599, 276] width 252 height 18
click at [719, 273] on icon "Next month" at bounding box center [721, 276] width 10 height 10
click at [656, 381] on div "September" at bounding box center [663, 380] width 126 height 30
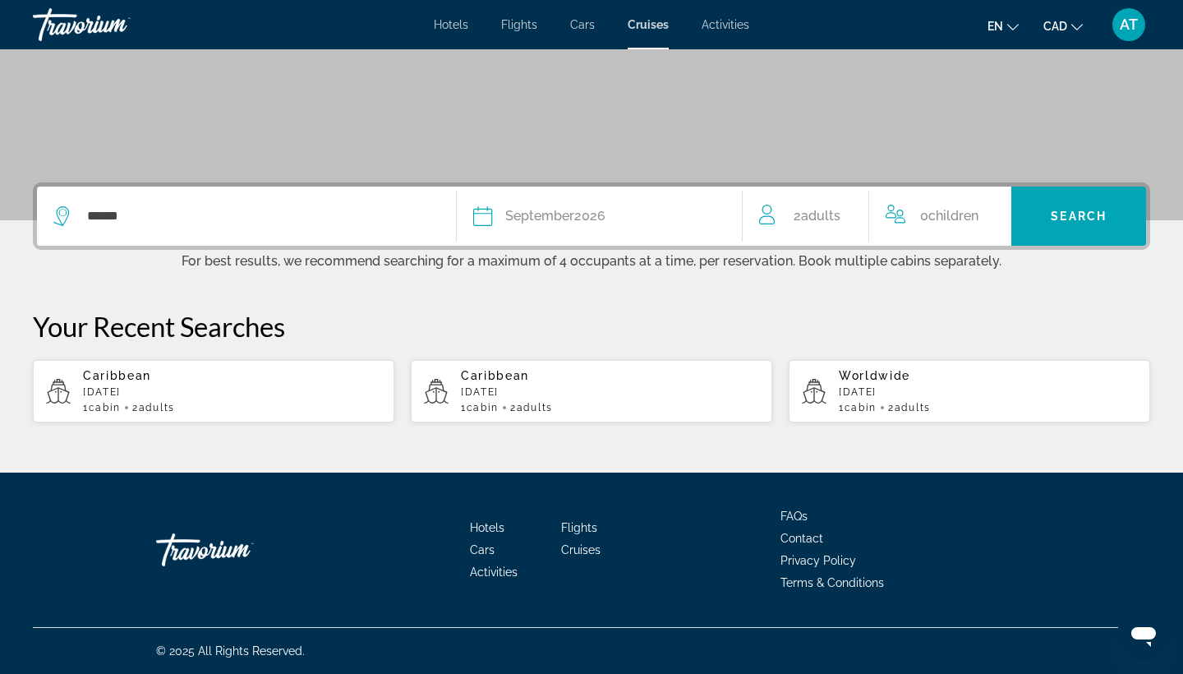
click at [849, 219] on div "2 Adult Adults" at bounding box center [813, 216] width 109 height 23
click at [858, 209] on icon "Increment adults" at bounding box center [857, 212] width 15 height 15
click at [857, 209] on icon "Increment adults" at bounding box center [857, 212] width 15 height 15
drag, startPoint x: 880, startPoint y: 137, endPoint x: 882, endPoint y: 171, distance: 33.8
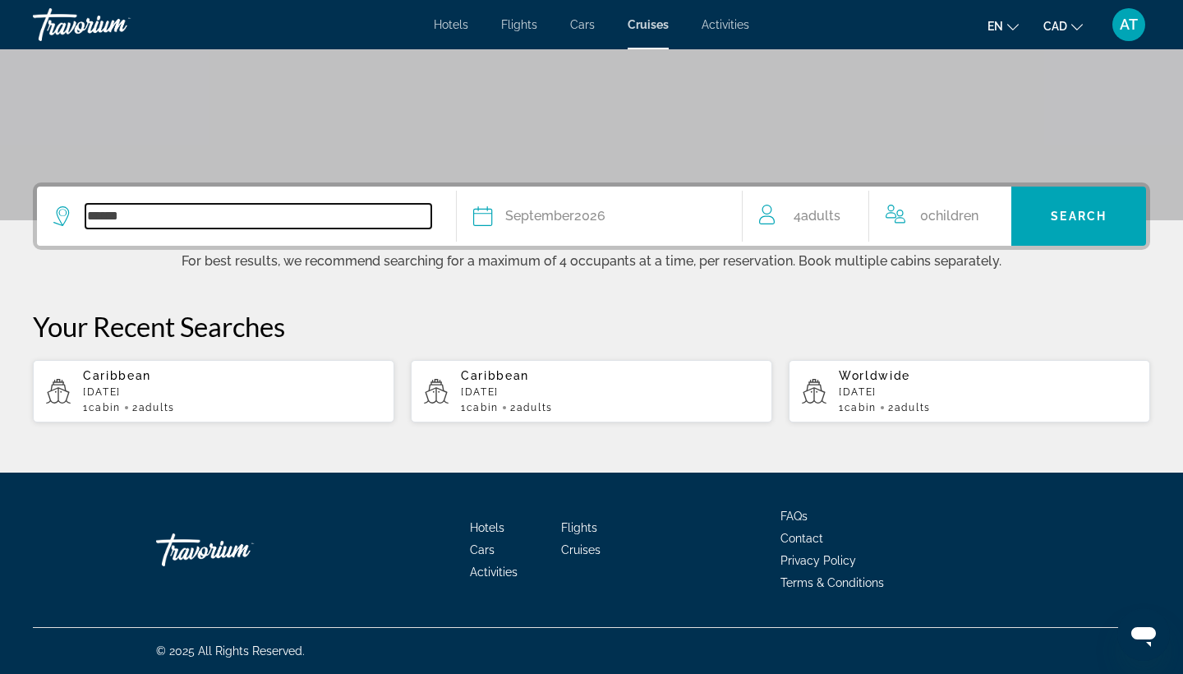
click at [303, 217] on input "******" at bounding box center [258, 216] width 346 height 25
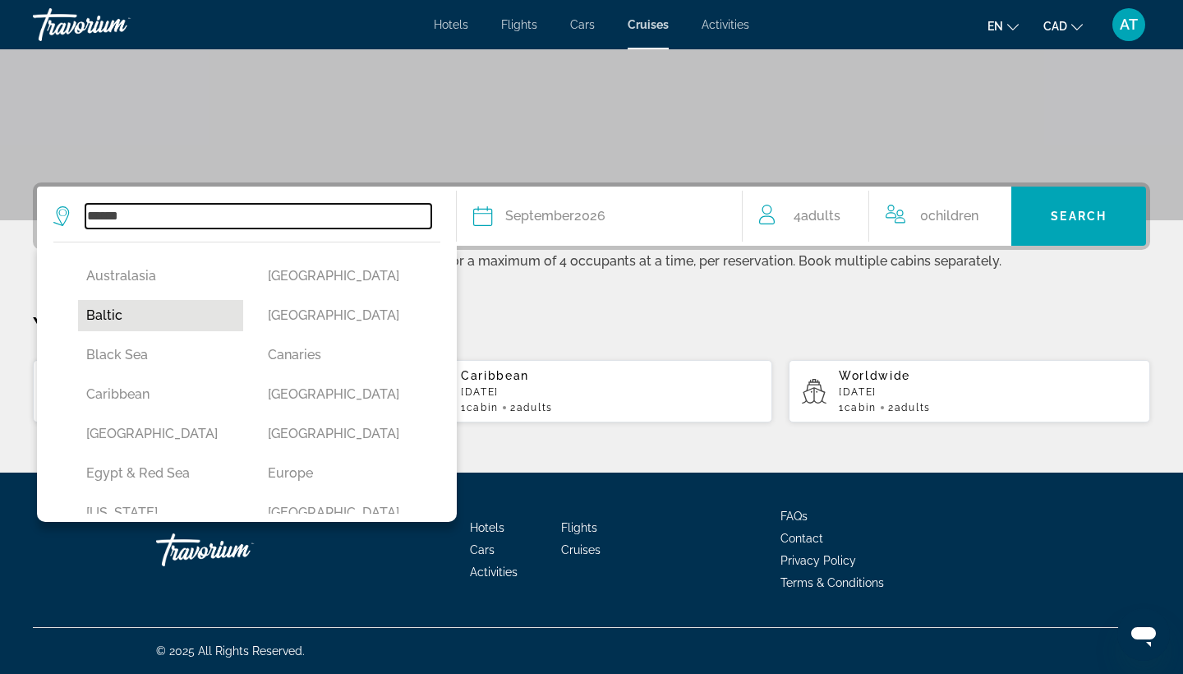
scroll to position [104, 0]
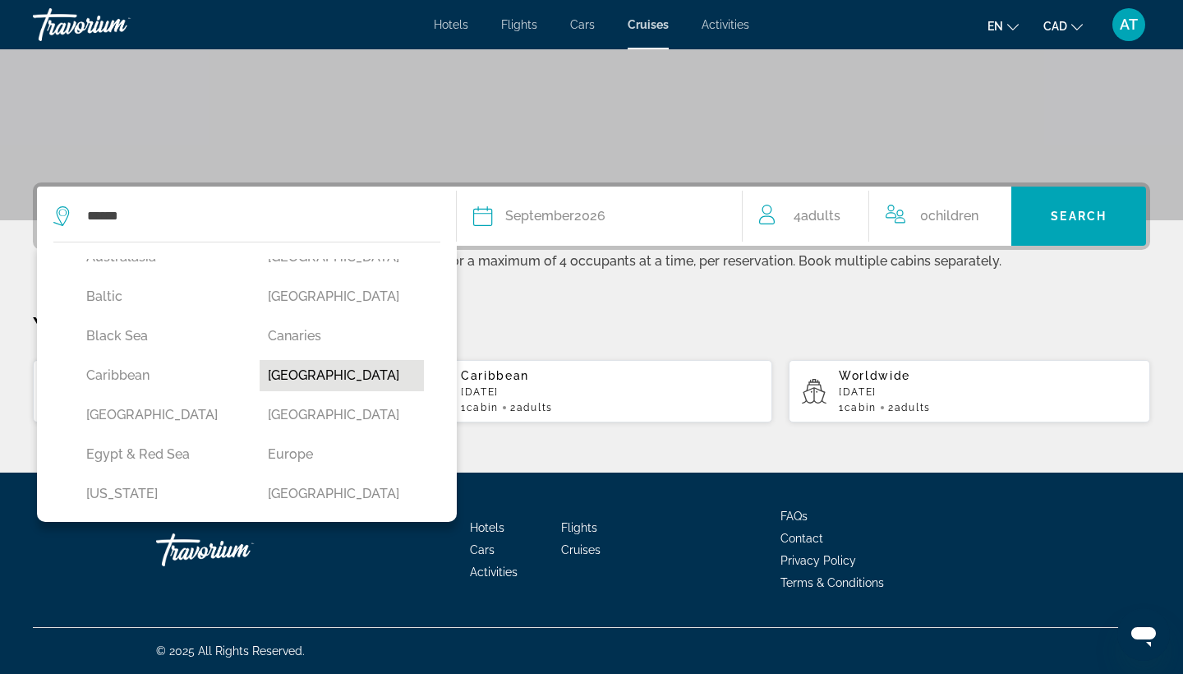
click at [298, 373] on button "[GEOGRAPHIC_DATA]" at bounding box center [342, 375] width 165 height 31
type input "**********"
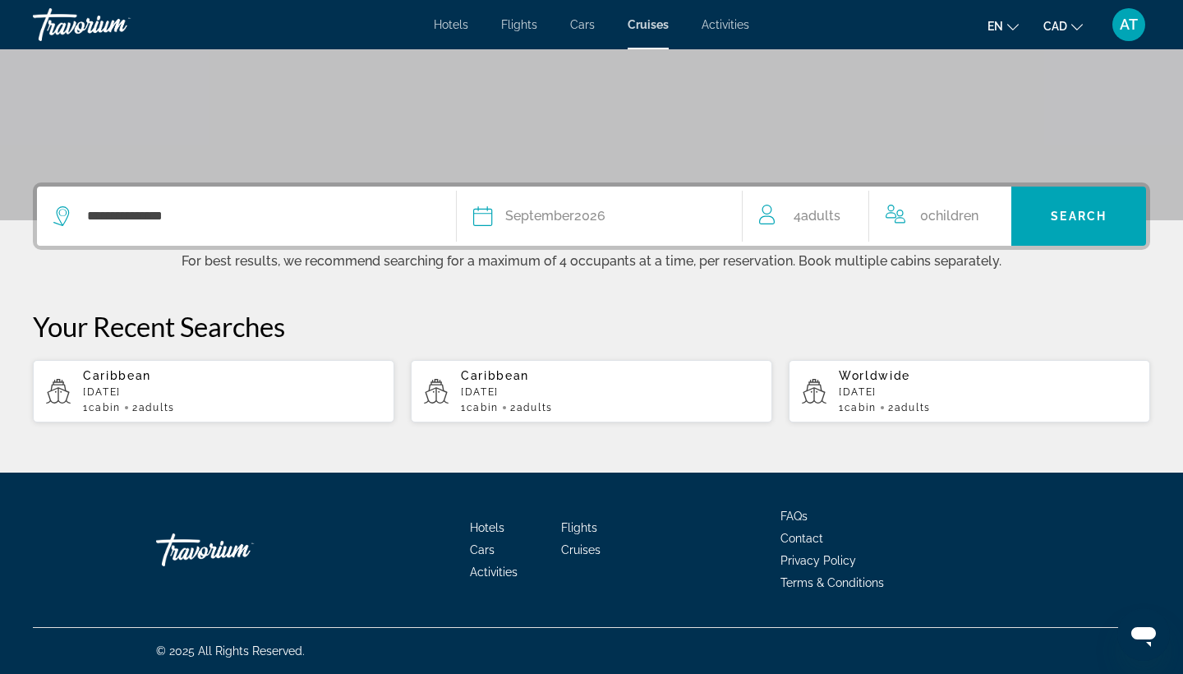
click at [495, 213] on div "Date [DATE]" at bounding box center [599, 216] width 252 height 23
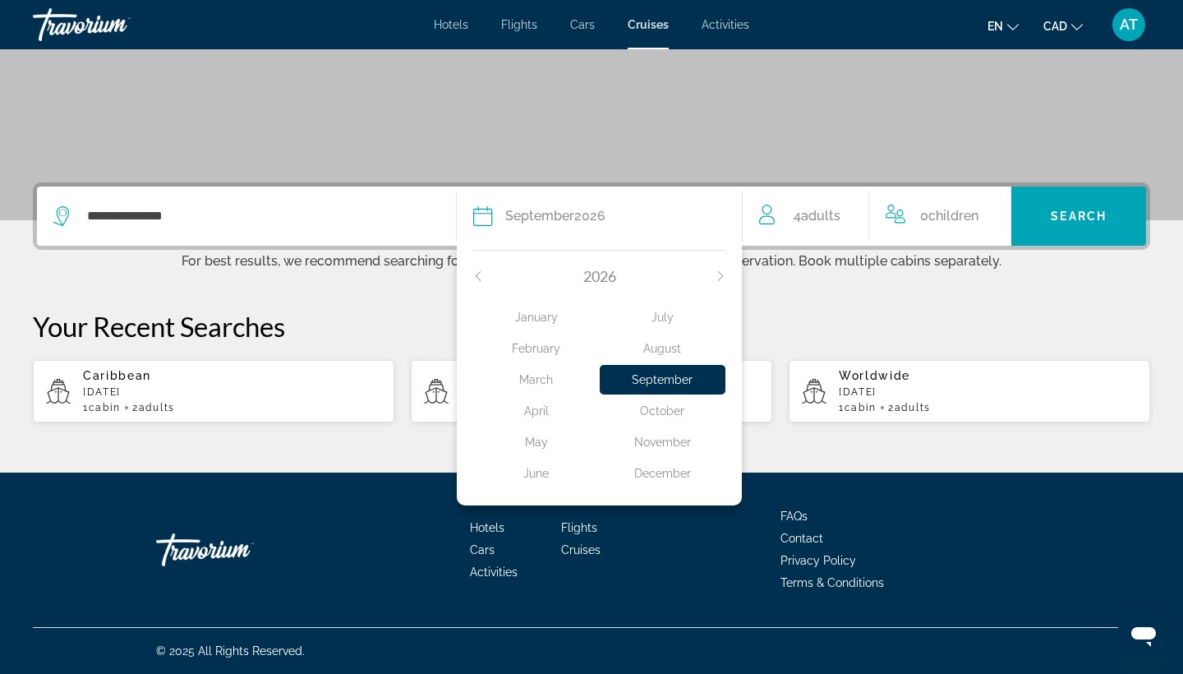
click at [544, 379] on div "March" at bounding box center [536, 380] width 126 height 30
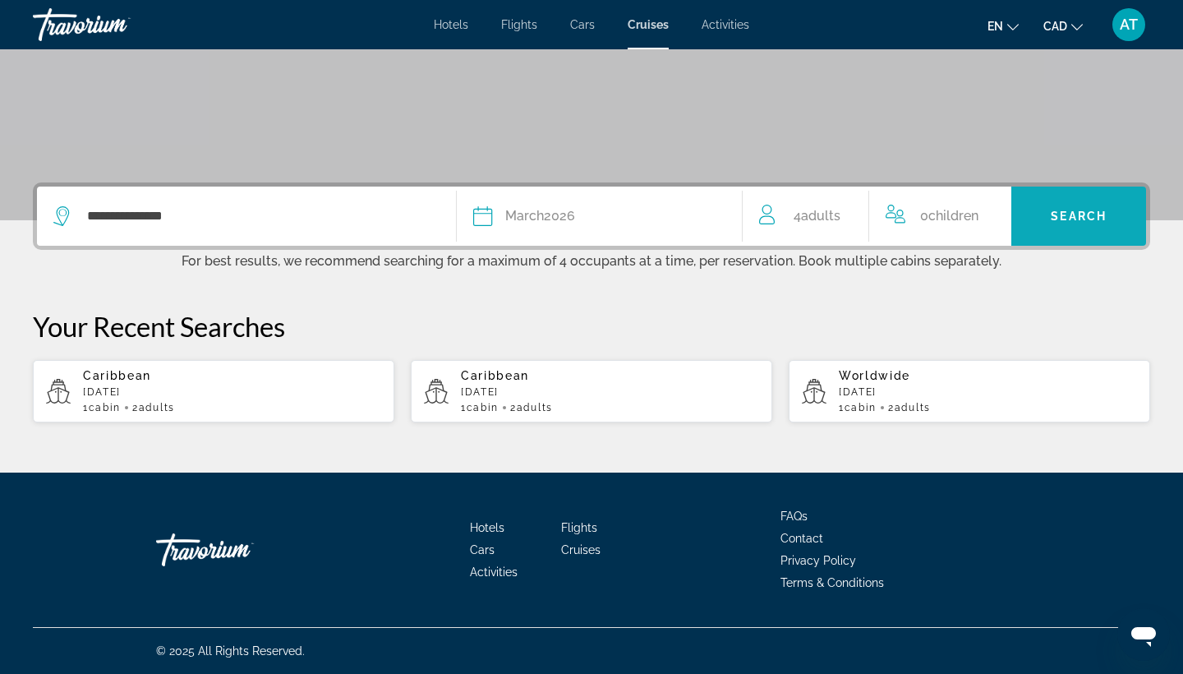
click at [1053, 211] on span "Search" at bounding box center [1079, 215] width 56 height 13
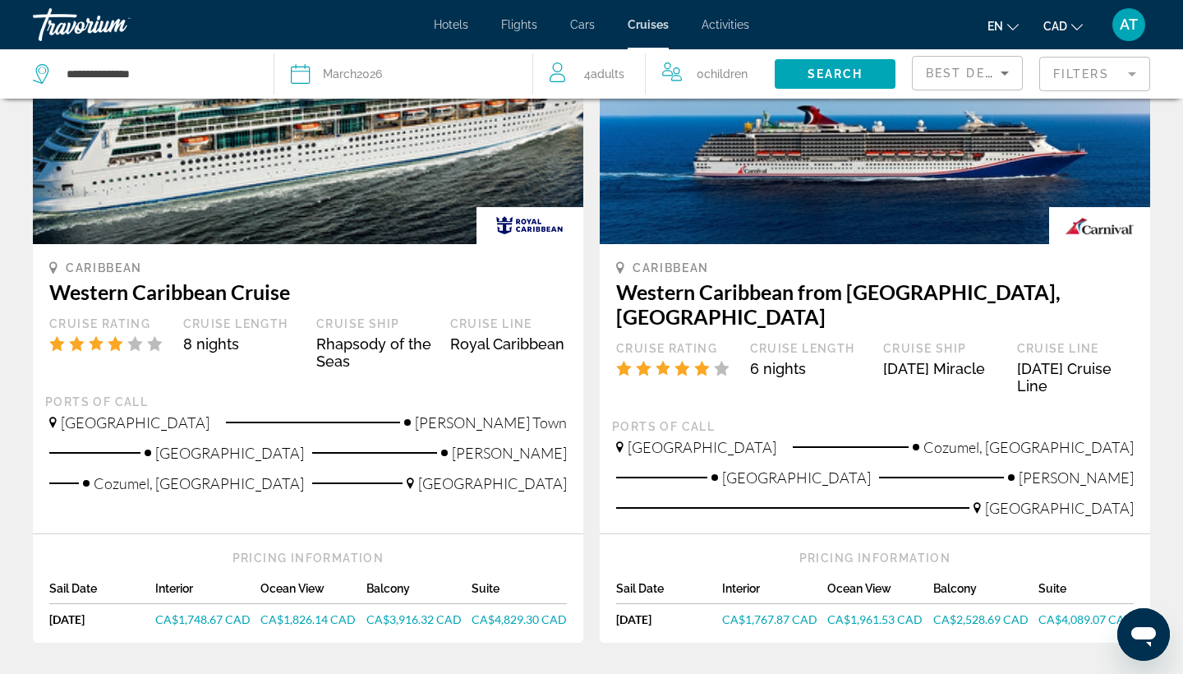
scroll to position [1614, 0]
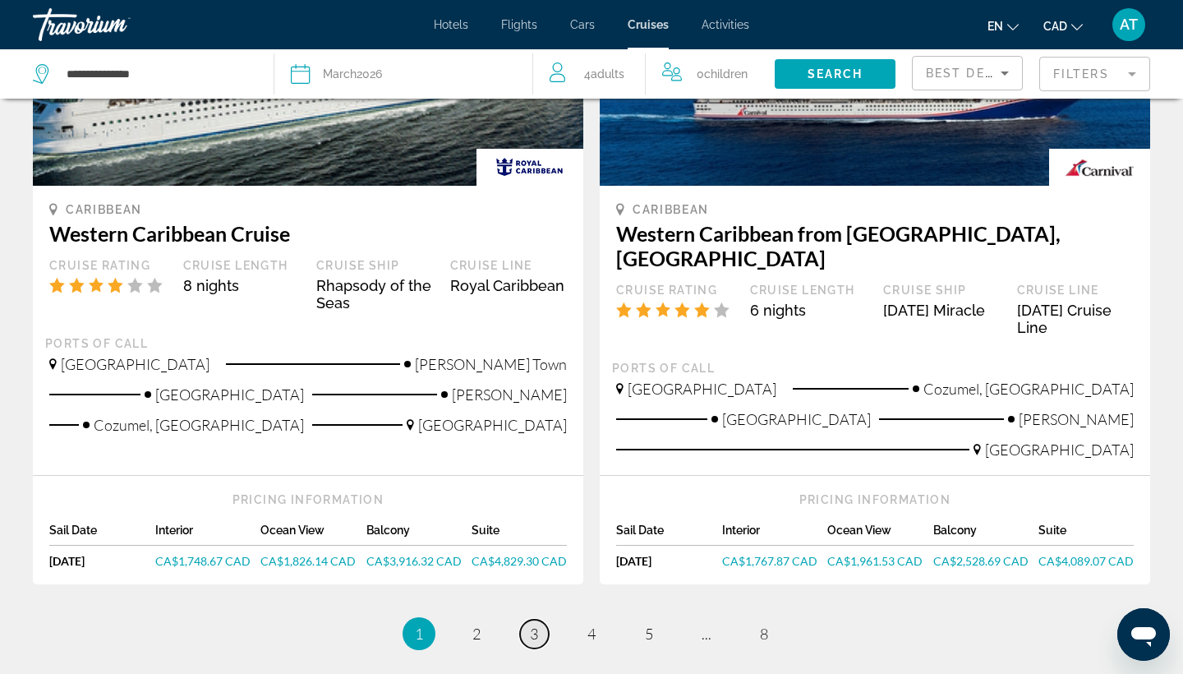
click at [535, 624] on span "3" at bounding box center [534, 633] width 8 height 18
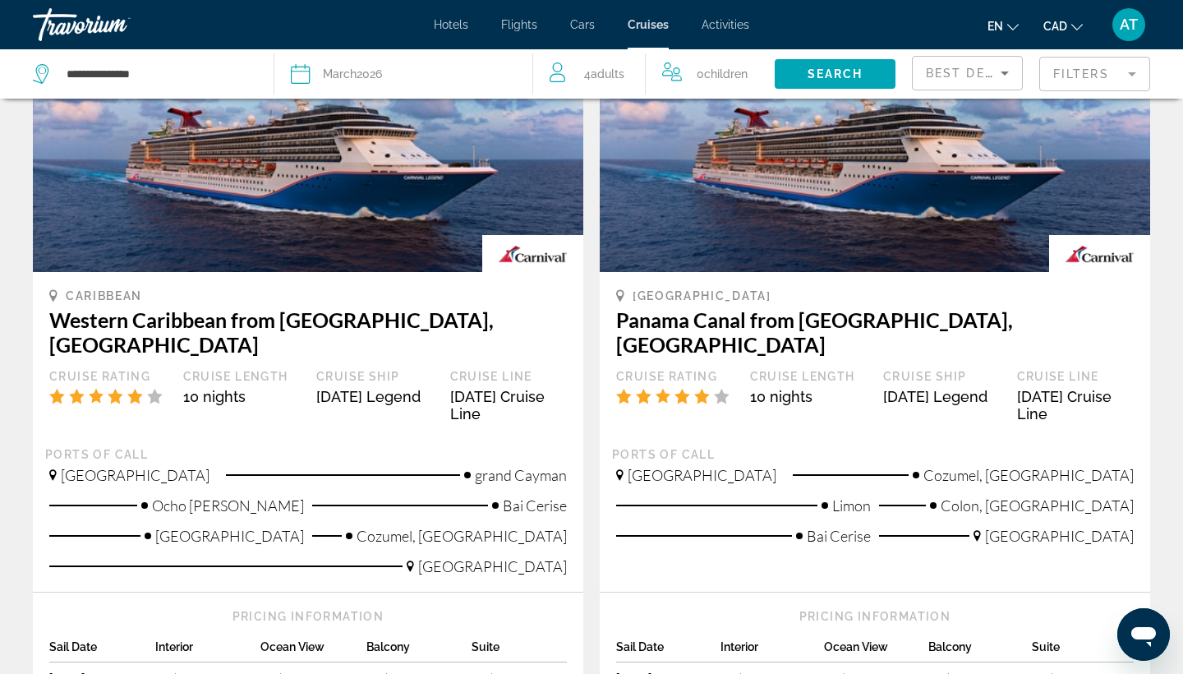
scroll to position [1639, 0]
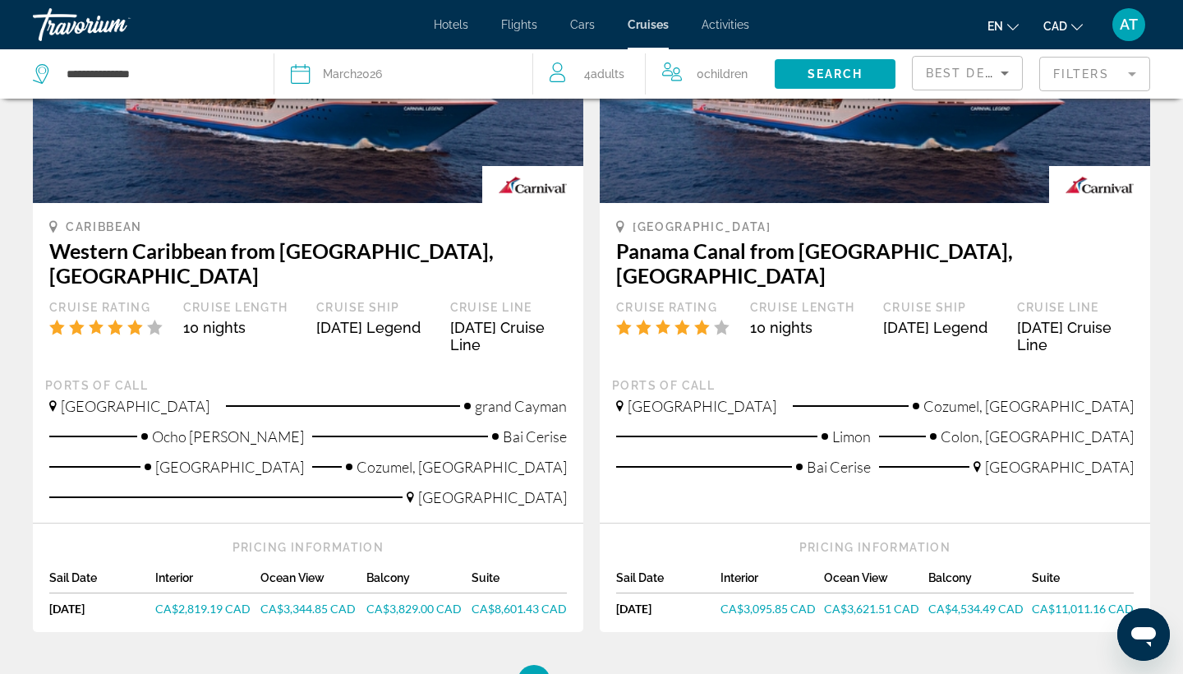
click at [763, 601] on span "CA$3,095.85 CAD" at bounding box center [768, 608] width 95 height 14
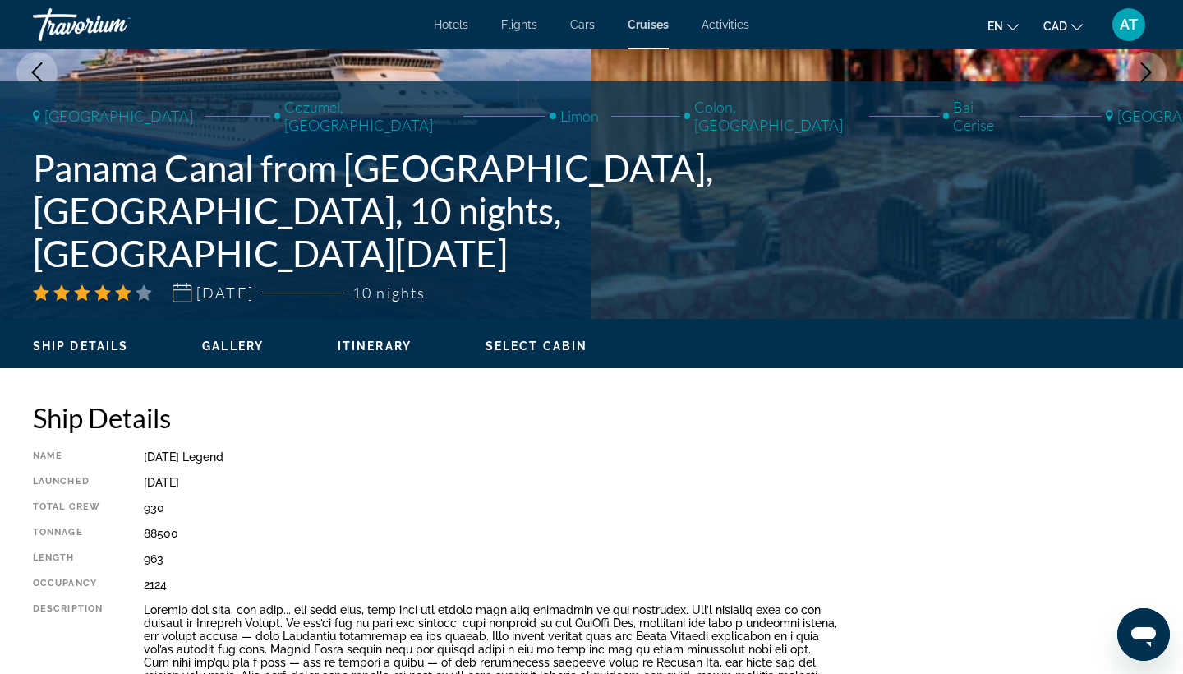
scroll to position [266, 0]
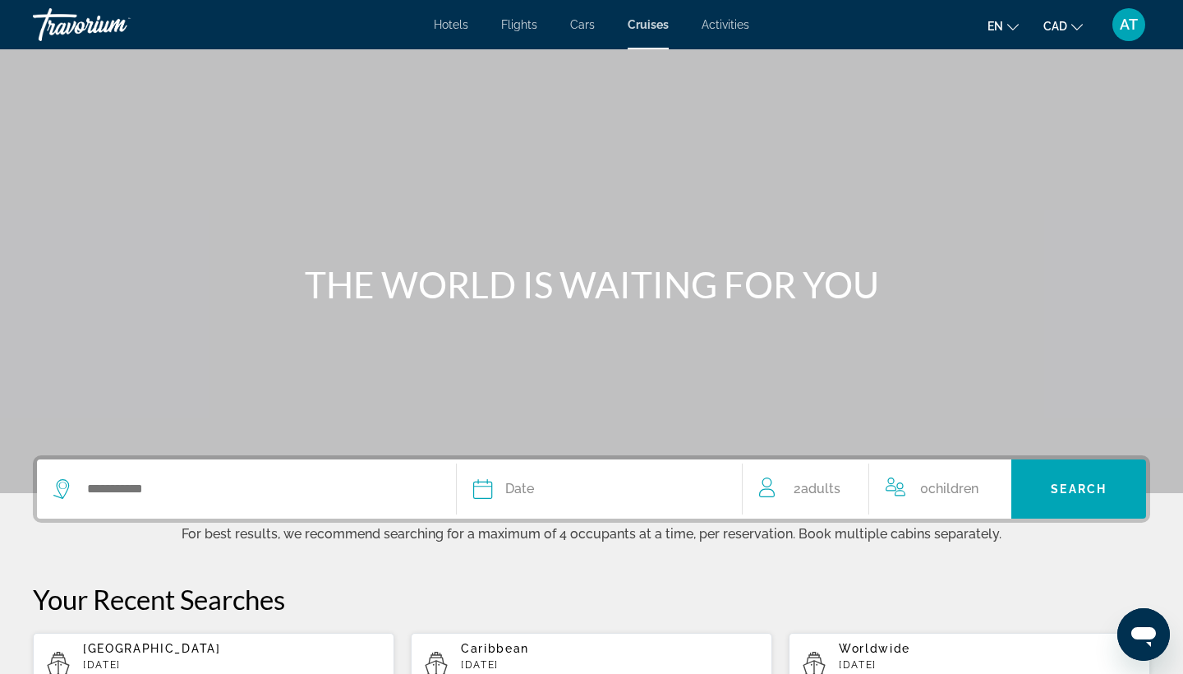
click at [771, 487] on icon "Travelers: 2 adults, 0 children" at bounding box center [769, 487] width 20 height 20
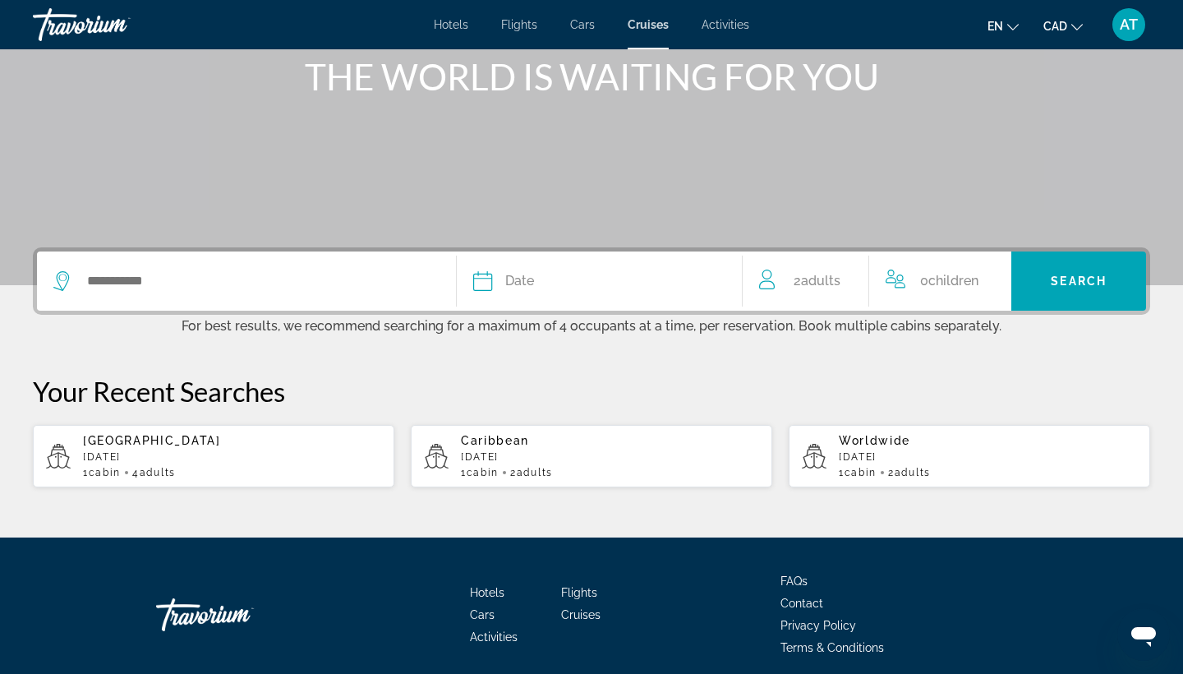
scroll to position [196, 0]
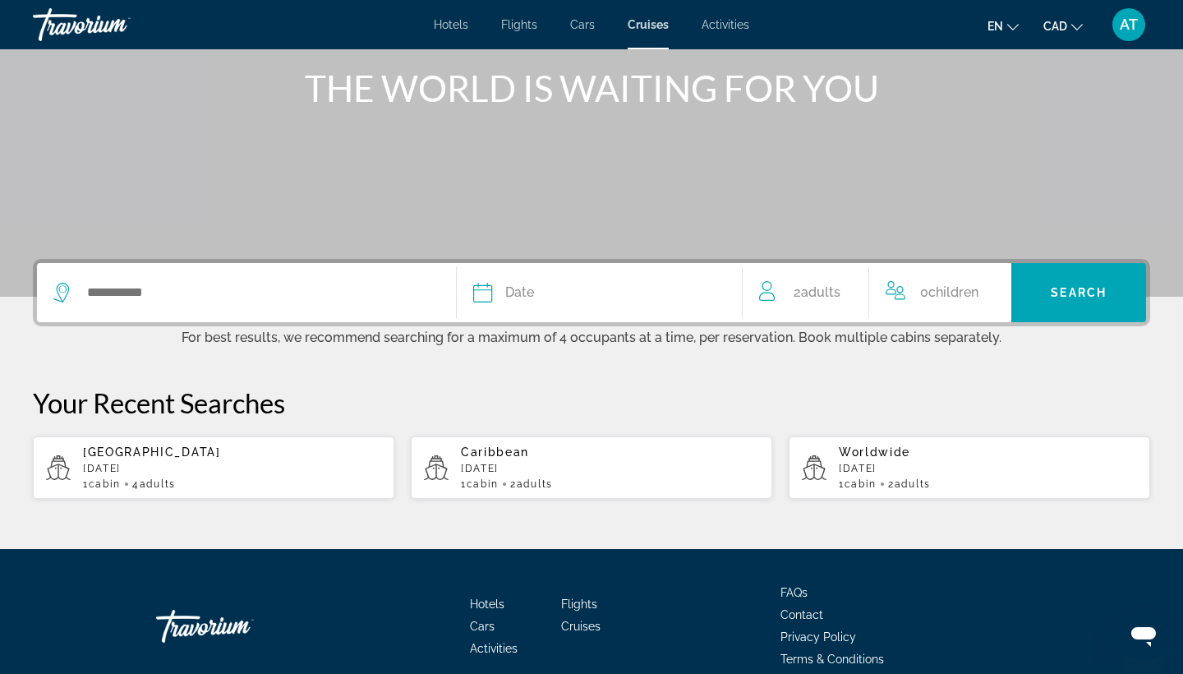
click at [767, 291] on icon "Travelers: 2 adults, 0 children" at bounding box center [769, 291] width 20 height 20
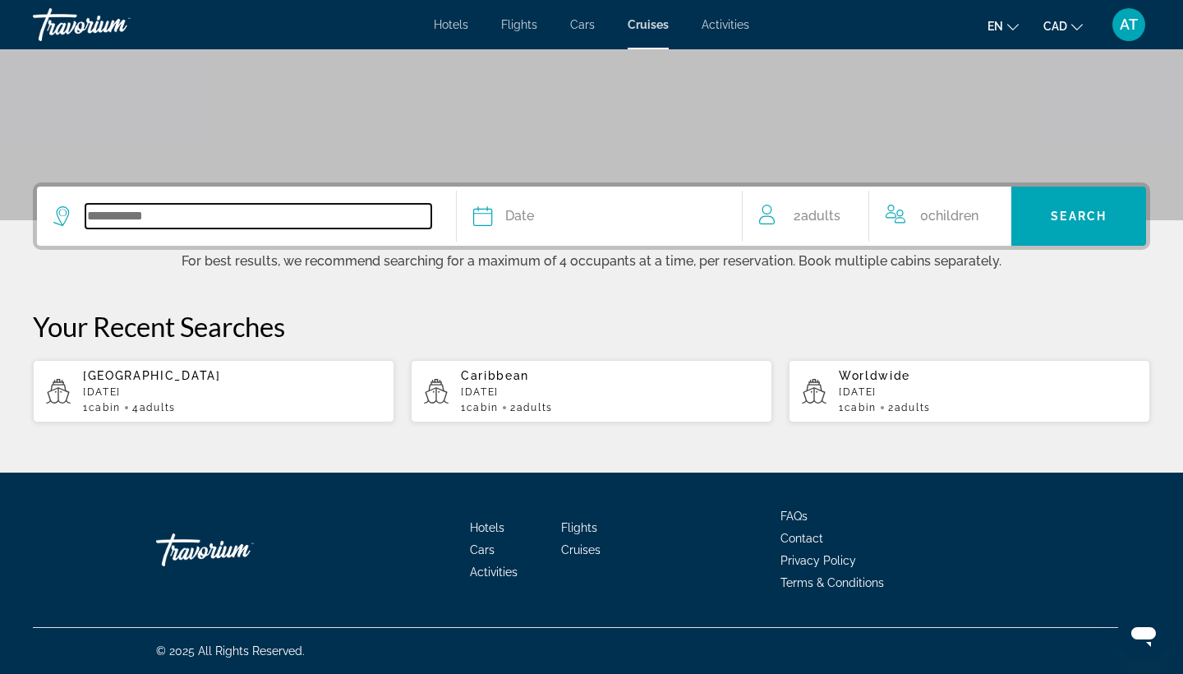
click at [145, 219] on input "Search widget" at bounding box center [258, 216] width 346 height 25
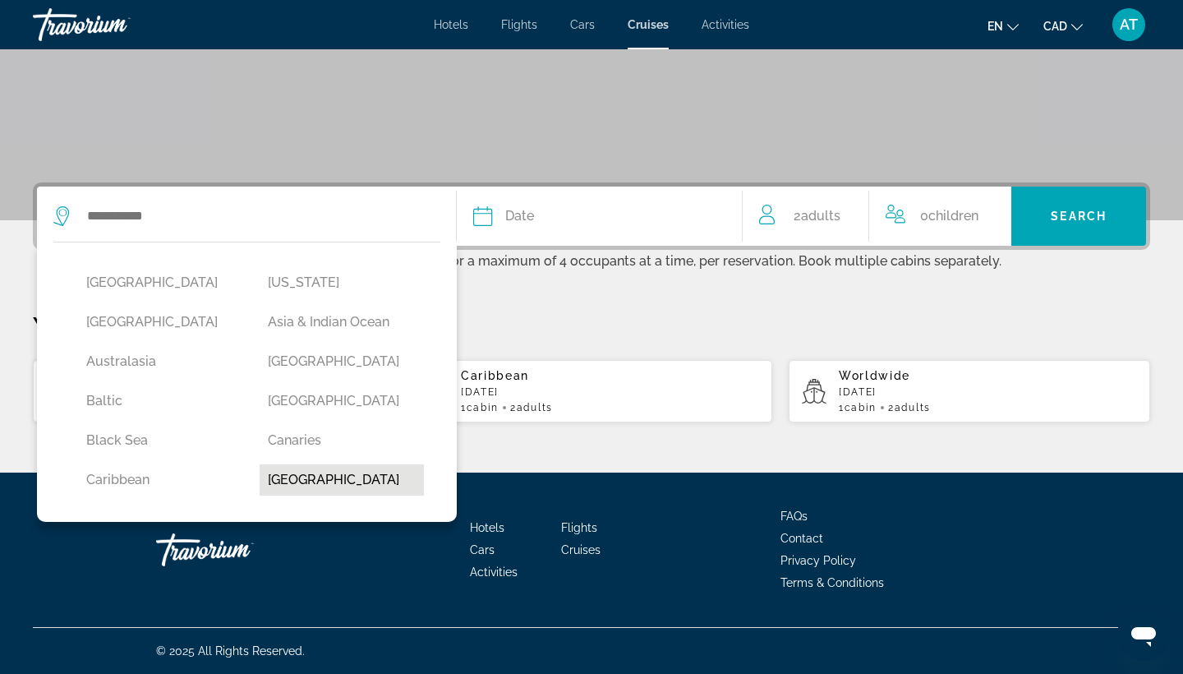
click at [312, 477] on button "[GEOGRAPHIC_DATA]" at bounding box center [342, 479] width 165 height 31
type input "**********"
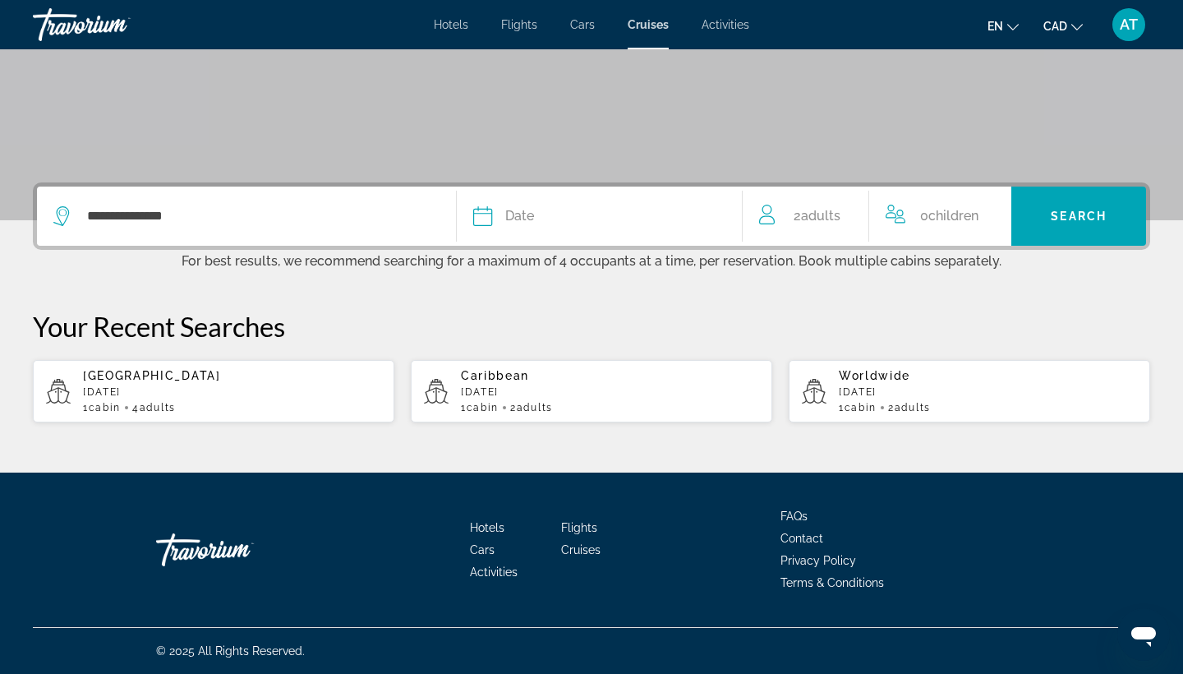
click at [481, 213] on icon "Search widget" at bounding box center [483, 216] width 20 height 20
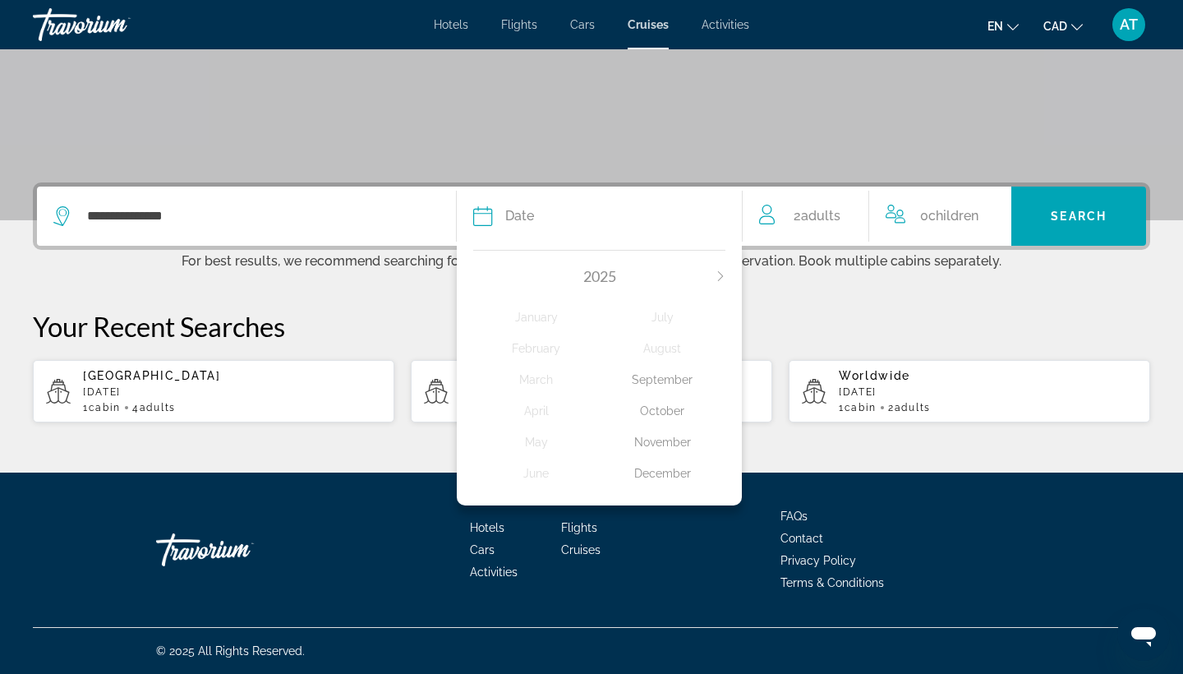
click at [721, 274] on icon "Next month" at bounding box center [721, 276] width 10 height 10
click at [534, 351] on div "February" at bounding box center [536, 349] width 126 height 30
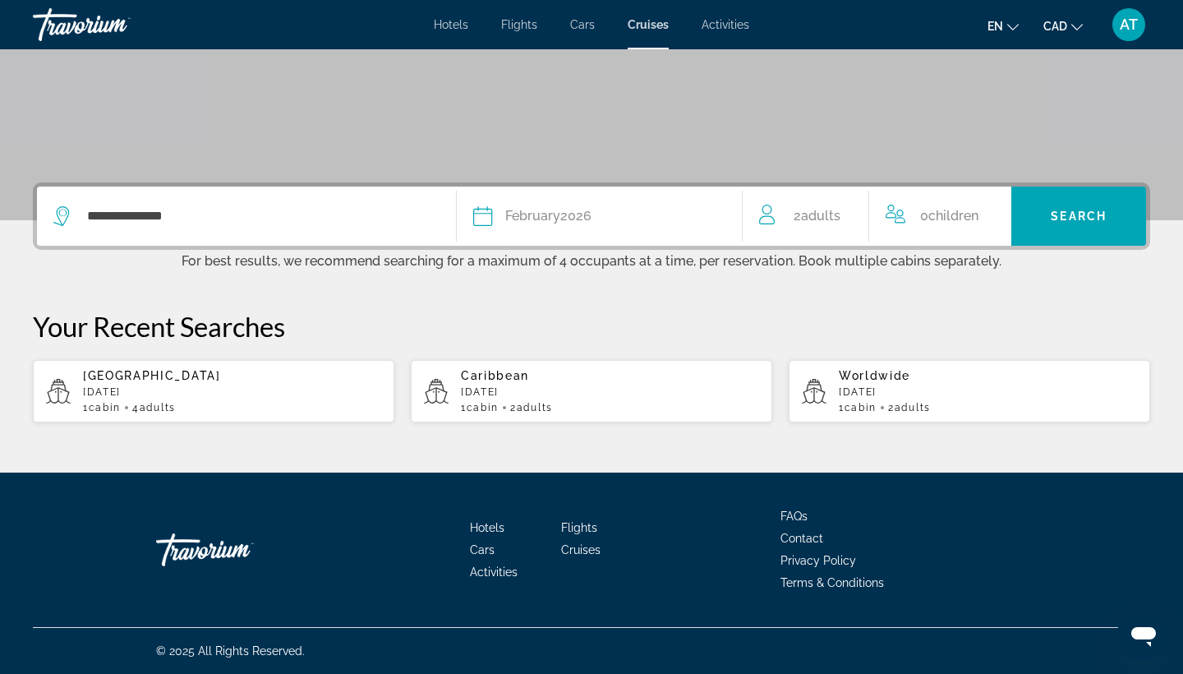
click at [825, 221] on span "2 Adult Adults" at bounding box center [817, 216] width 47 height 23
click at [862, 209] on icon "Increment adults" at bounding box center [857, 213] width 15 height 20
click at [1107, 209] on span "Search" at bounding box center [1079, 215] width 56 height 13
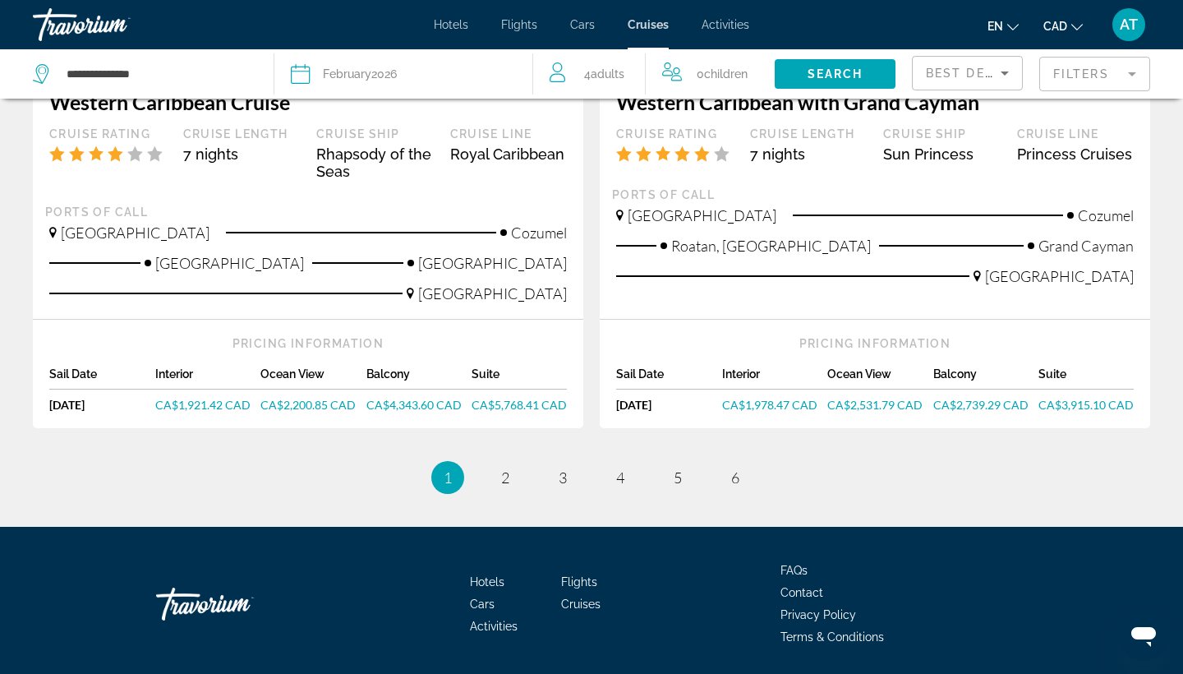
scroll to position [1806, 0]
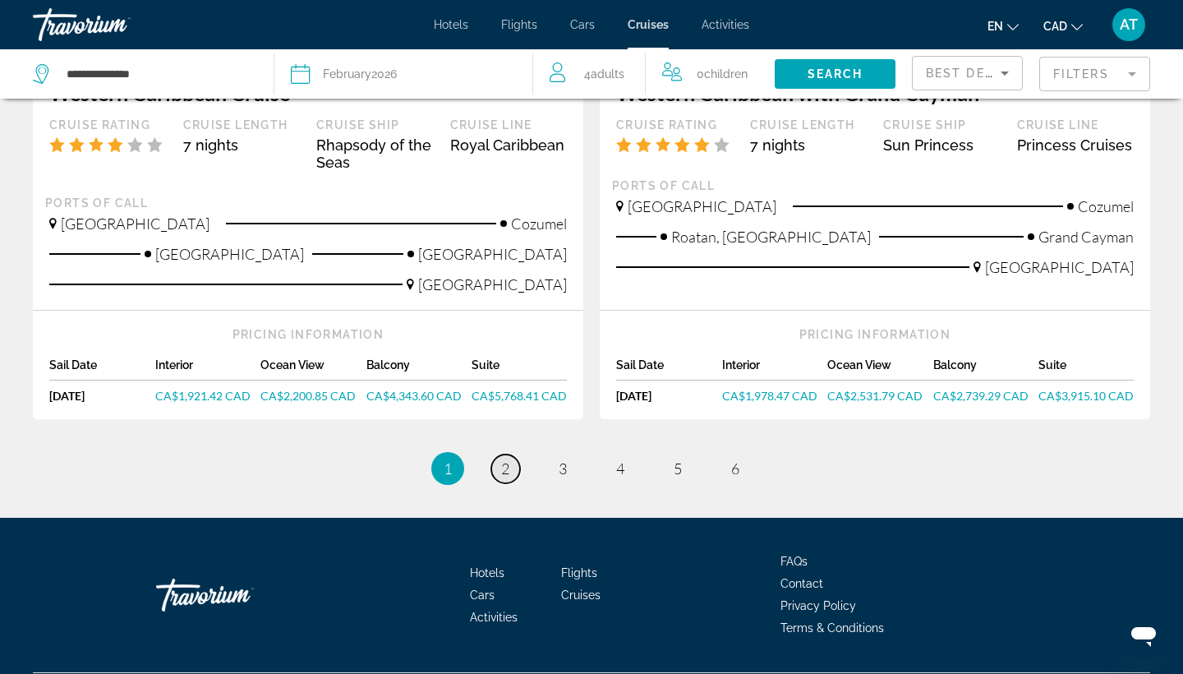
click at [508, 459] on span "2" at bounding box center [505, 468] width 8 height 18
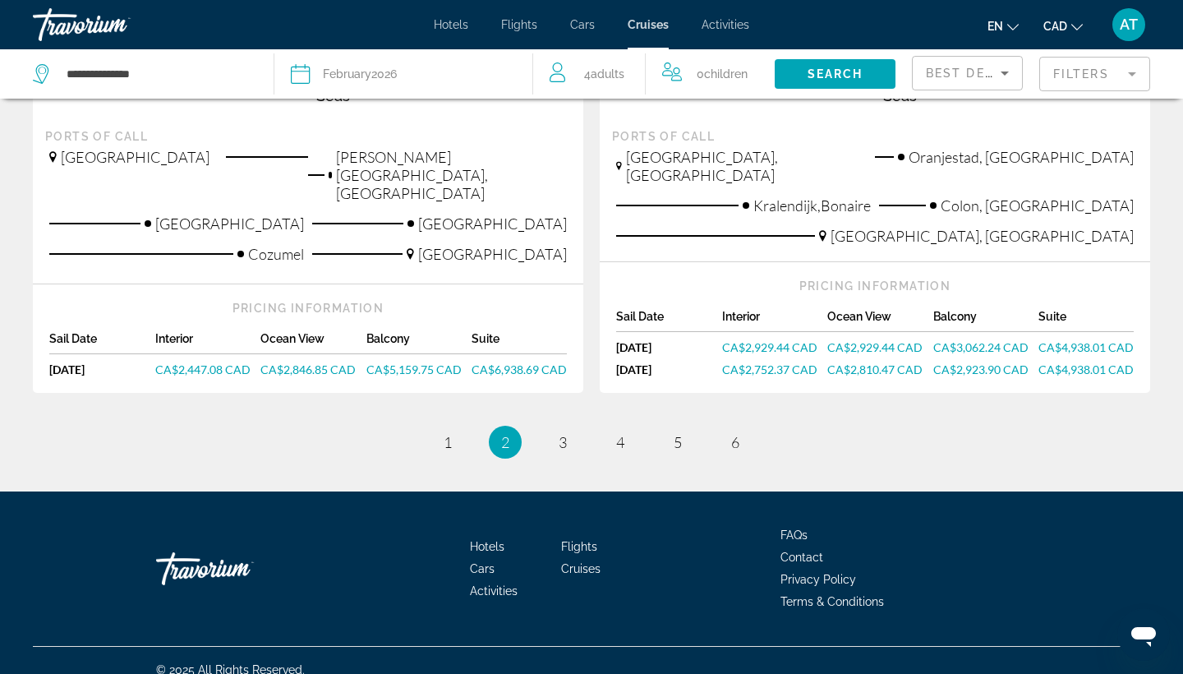
scroll to position [1844, 0]
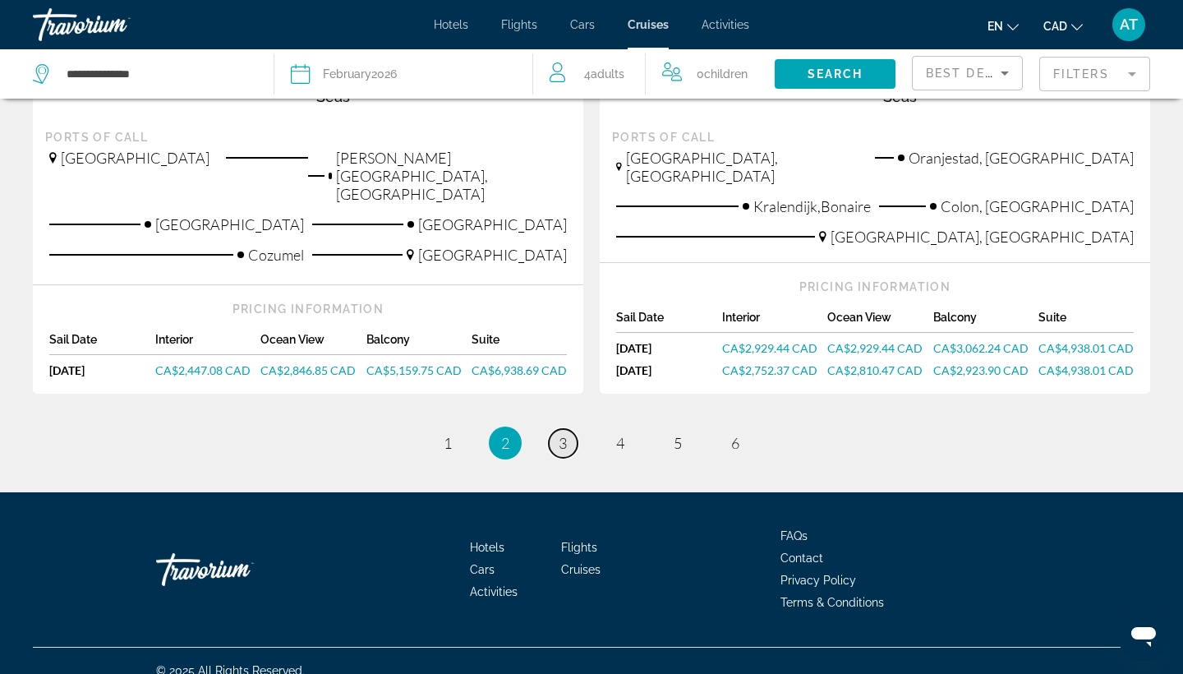
click at [560, 434] on span "3" at bounding box center [563, 443] width 8 height 18
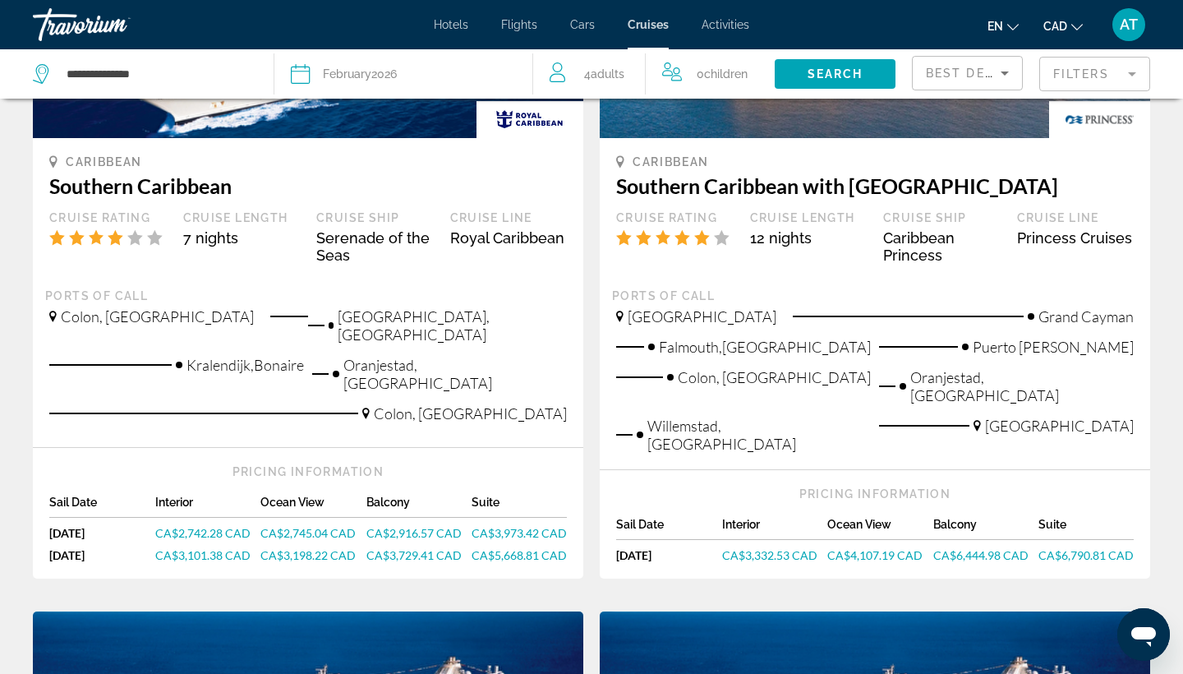
scroll to position [303, 0]
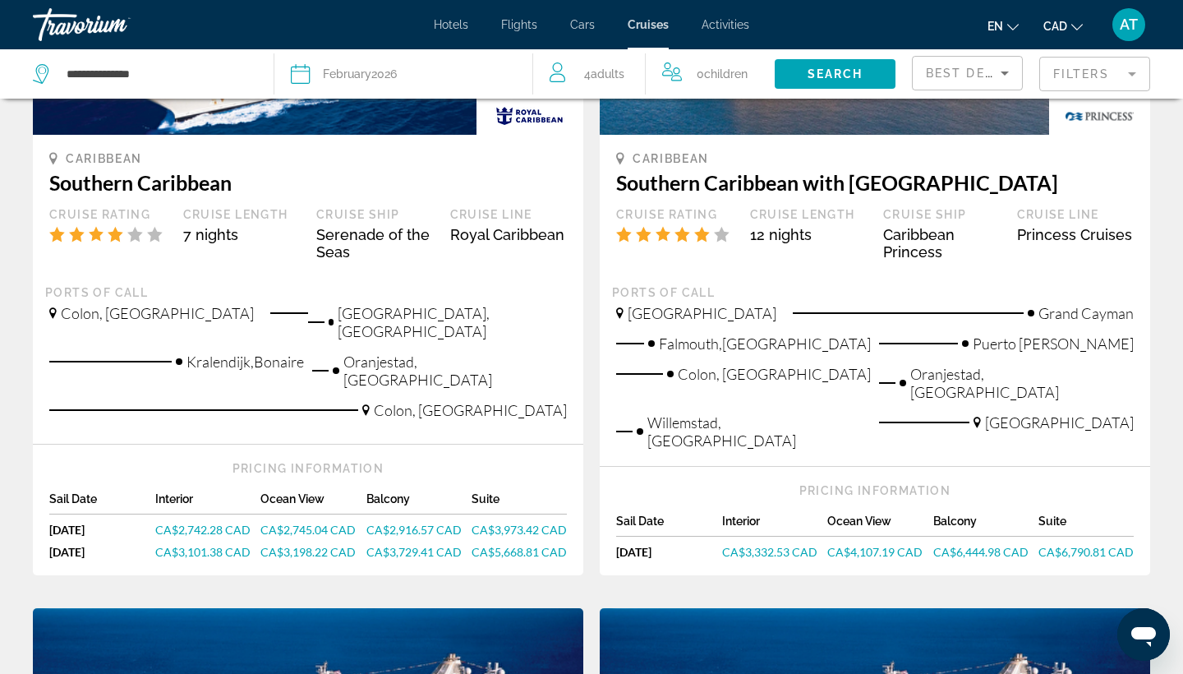
click at [760, 545] on span "CA$3,332.53 CAD" at bounding box center [769, 552] width 95 height 14
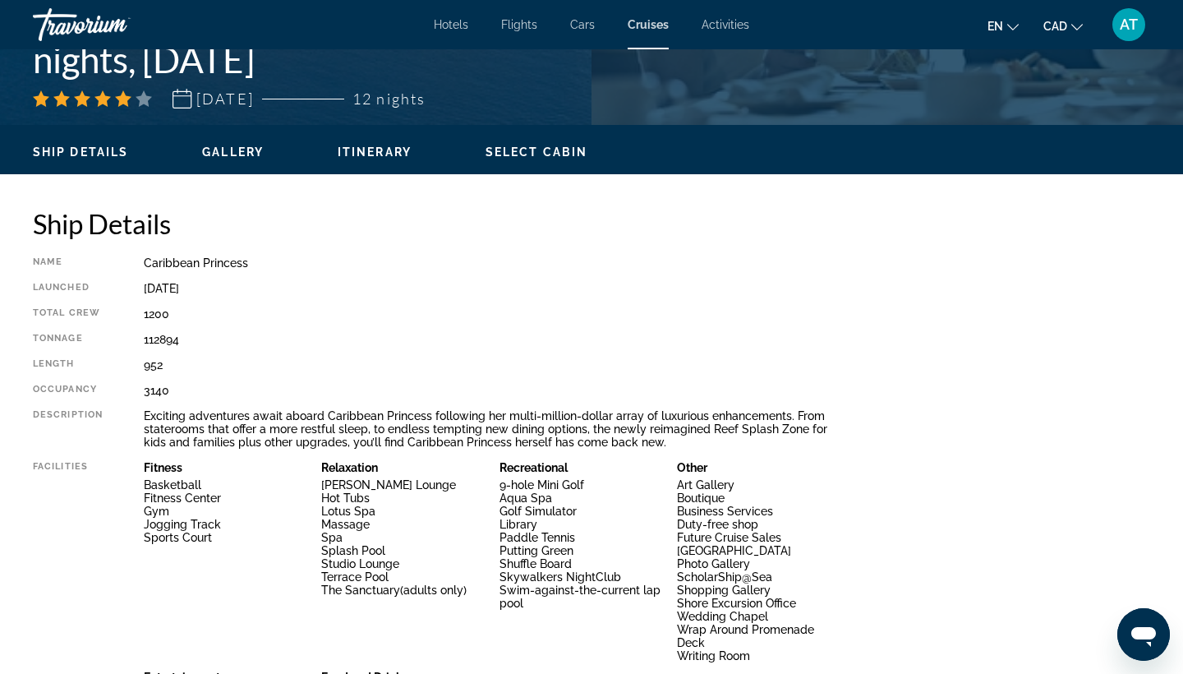
scroll to position [435, 0]
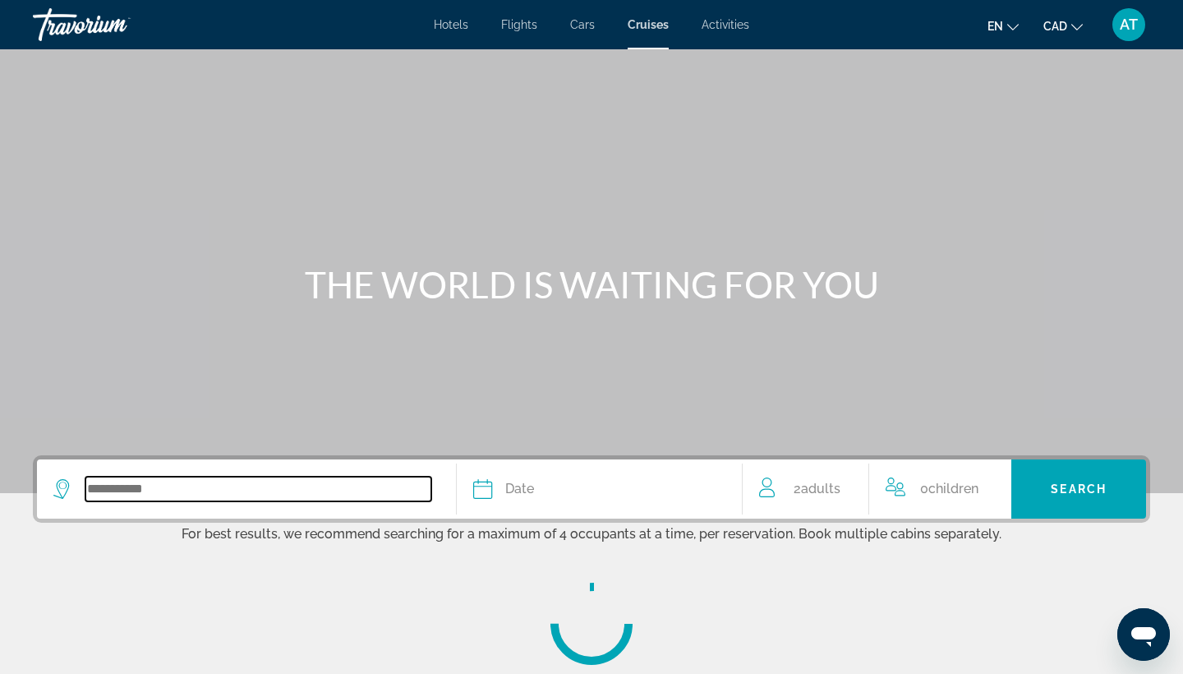
click at [99, 489] on input "Search widget" at bounding box center [258, 489] width 346 height 25
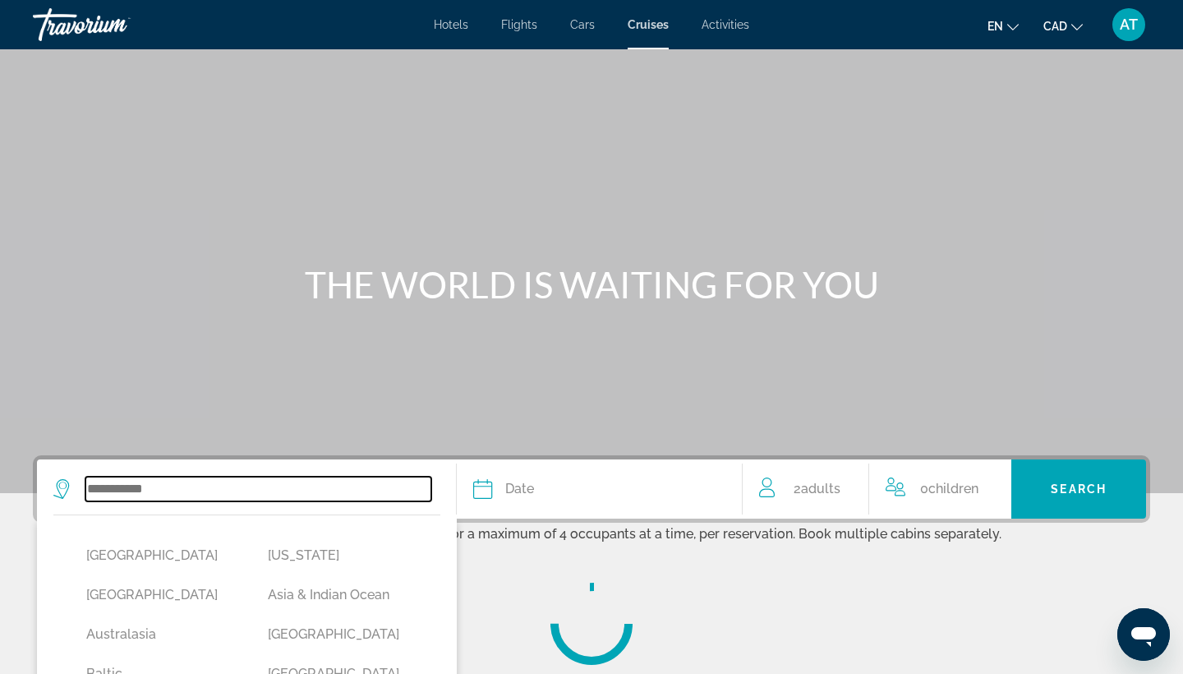
scroll to position [233, 0]
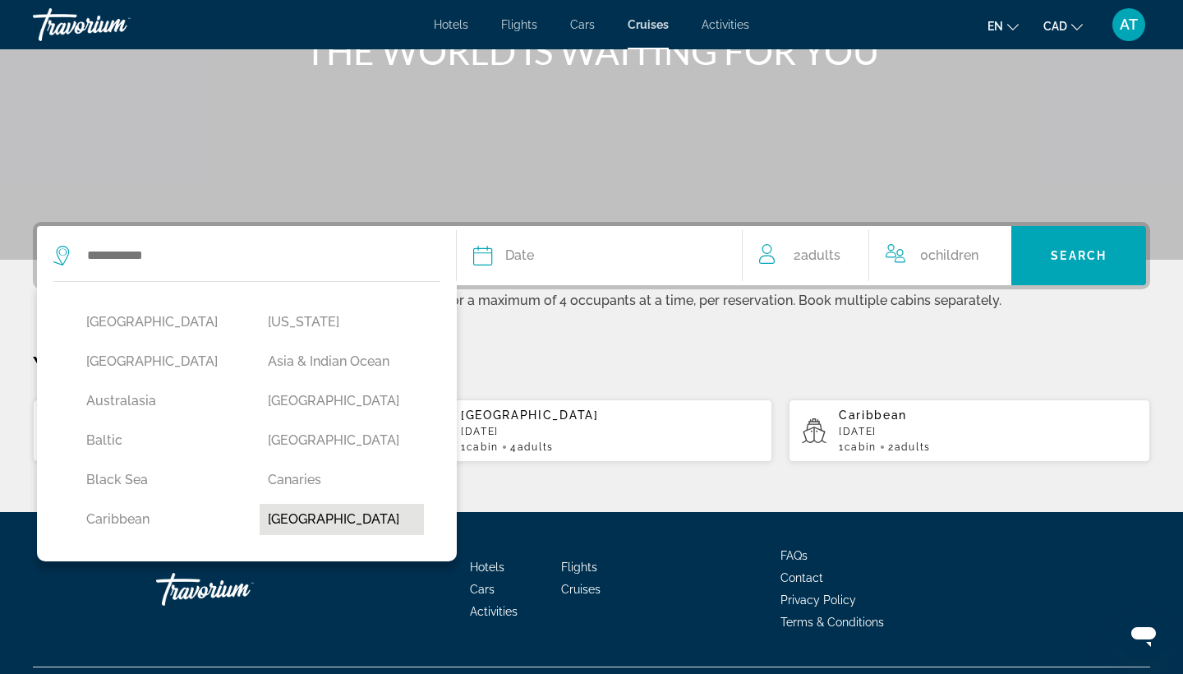
click at [309, 518] on button "[GEOGRAPHIC_DATA]" at bounding box center [342, 519] width 165 height 31
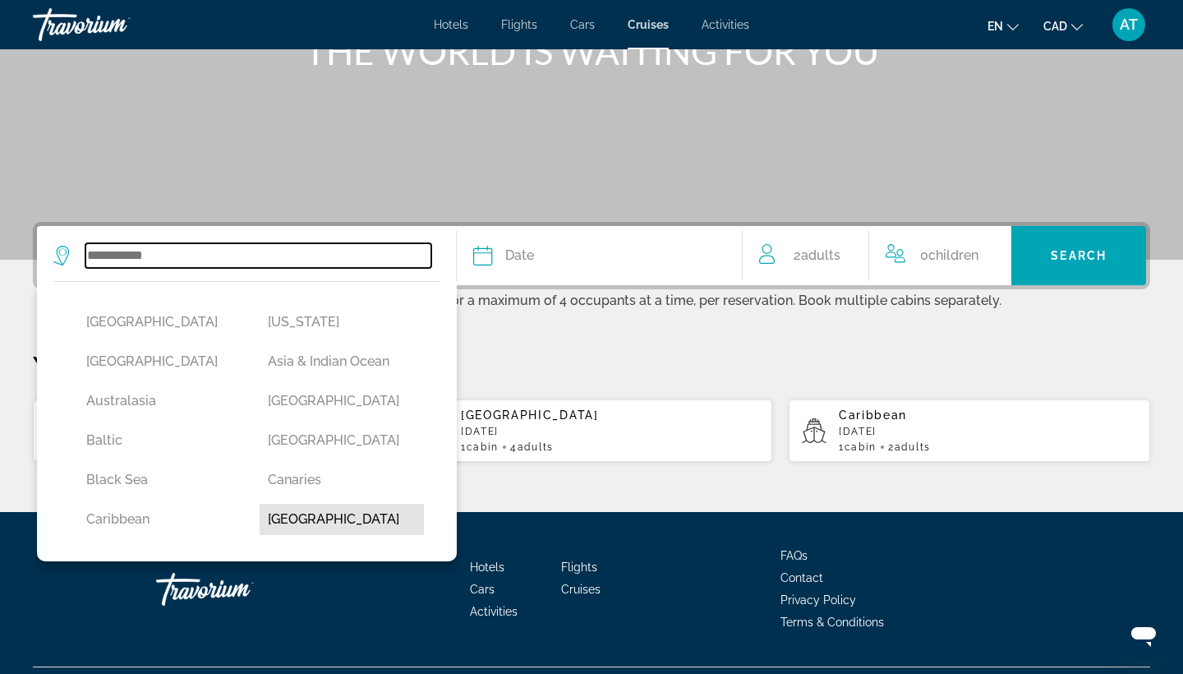
type input "**********"
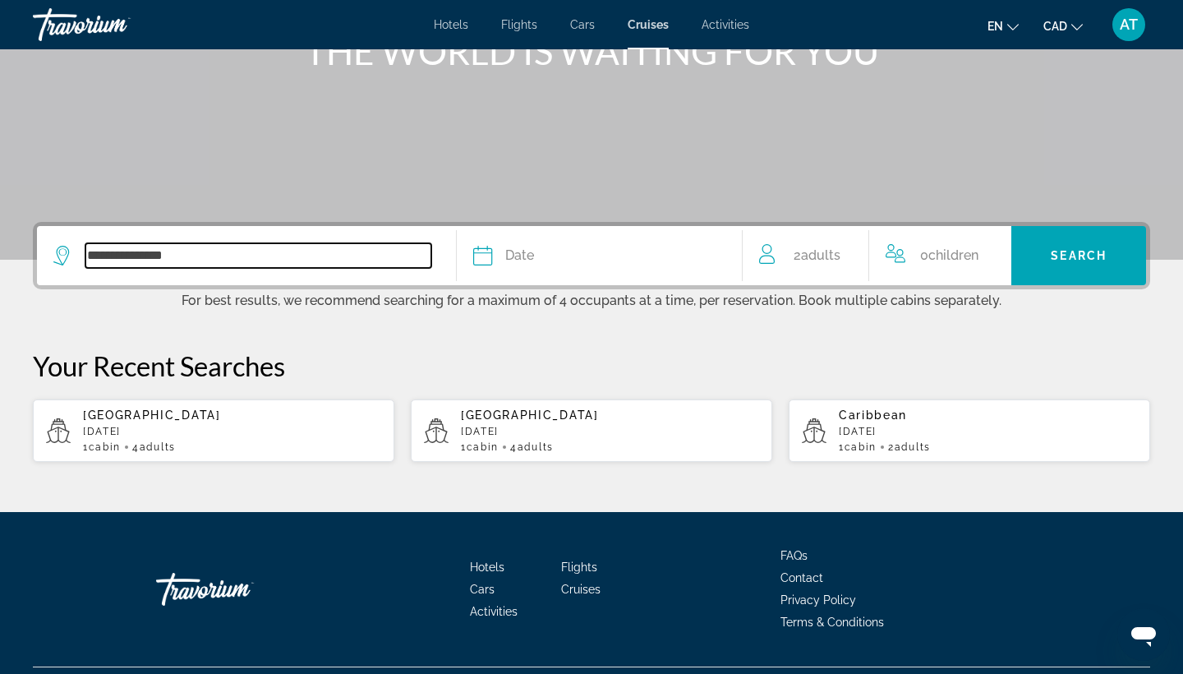
scroll to position [275, 0]
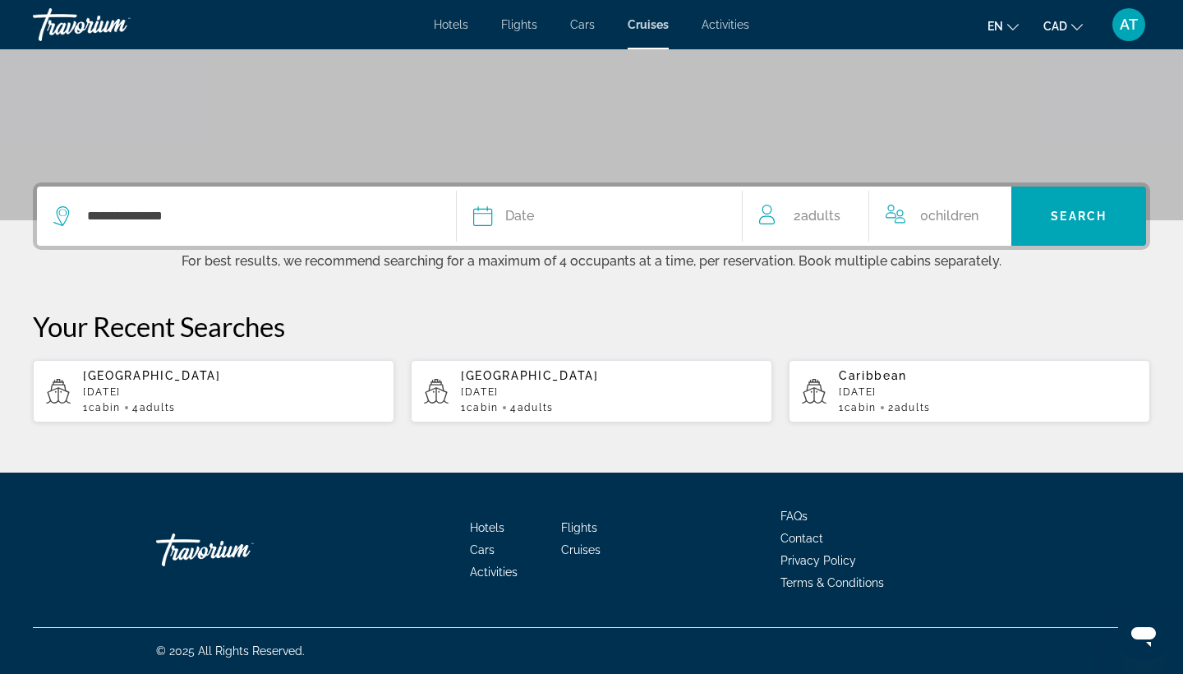
click at [509, 214] on span "Date" at bounding box center [519, 216] width 29 height 23
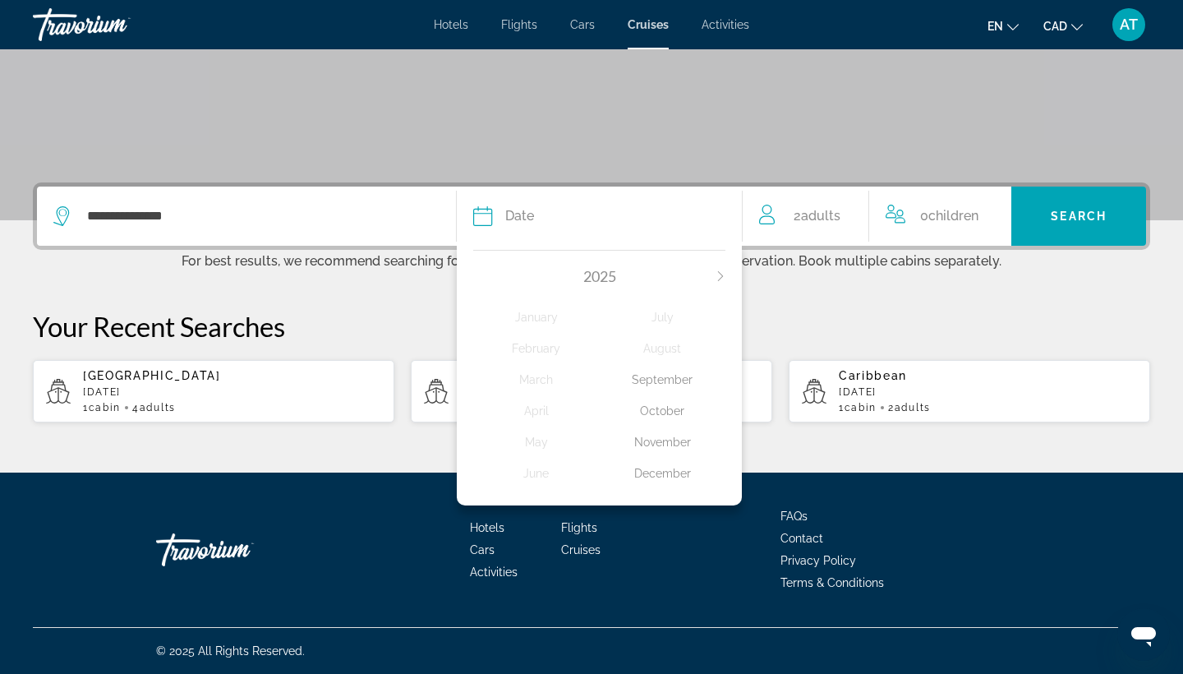
click at [718, 279] on button "Next month" at bounding box center [721, 276] width 10 height 12
click at [538, 378] on div "March" at bounding box center [536, 380] width 126 height 30
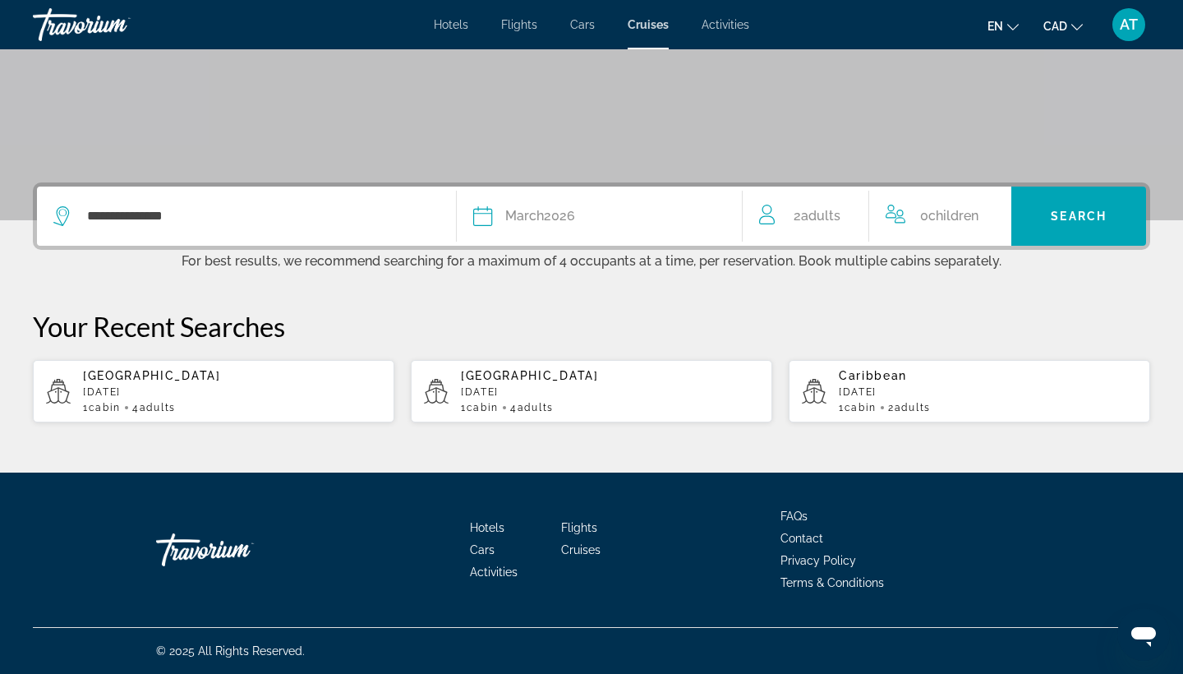
click at [851, 211] on div "2 Adult Adults" at bounding box center [813, 216] width 109 height 23
click at [856, 210] on icon "Increment adults" at bounding box center [857, 213] width 15 height 20
click at [1062, 213] on span "Search" at bounding box center [1079, 215] width 56 height 13
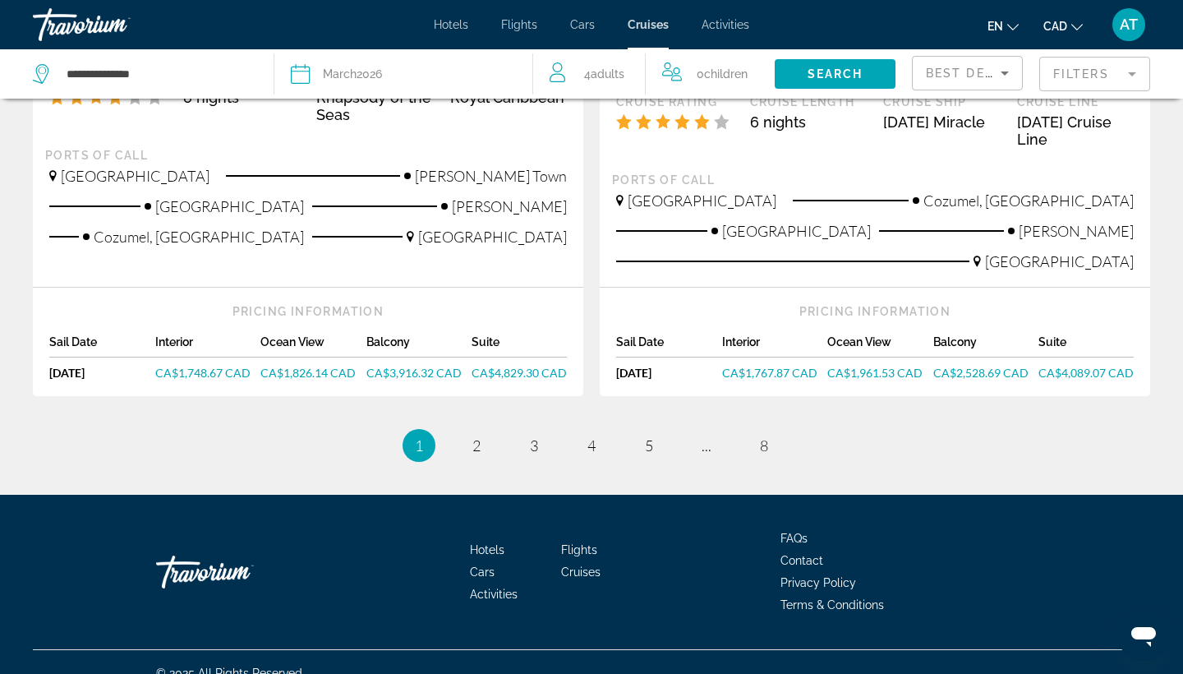
scroll to position [1800, 0]
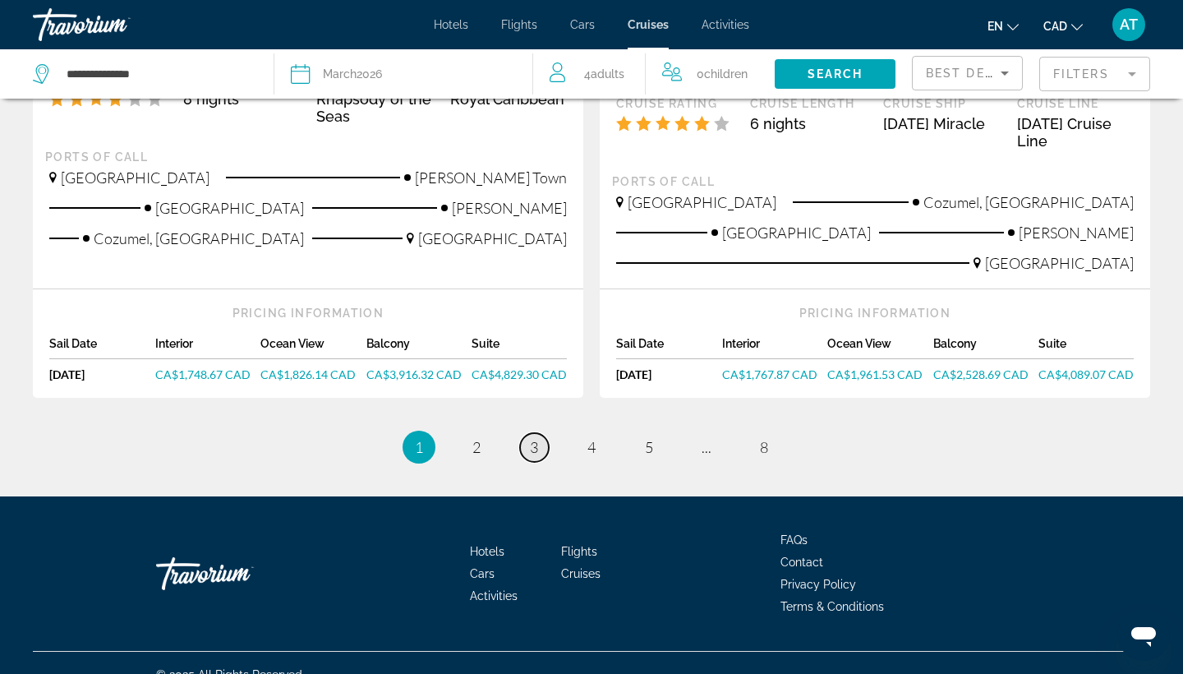
click at [530, 438] on span "3" at bounding box center [534, 447] width 8 height 18
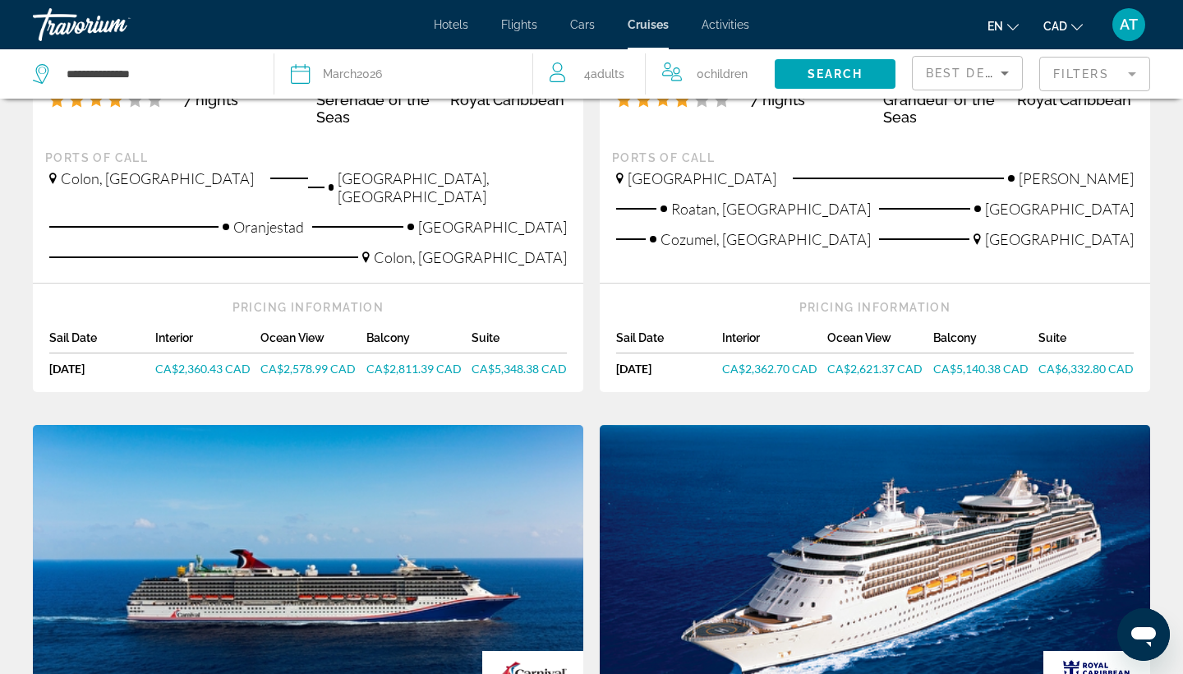
scroll to position [429, 0]
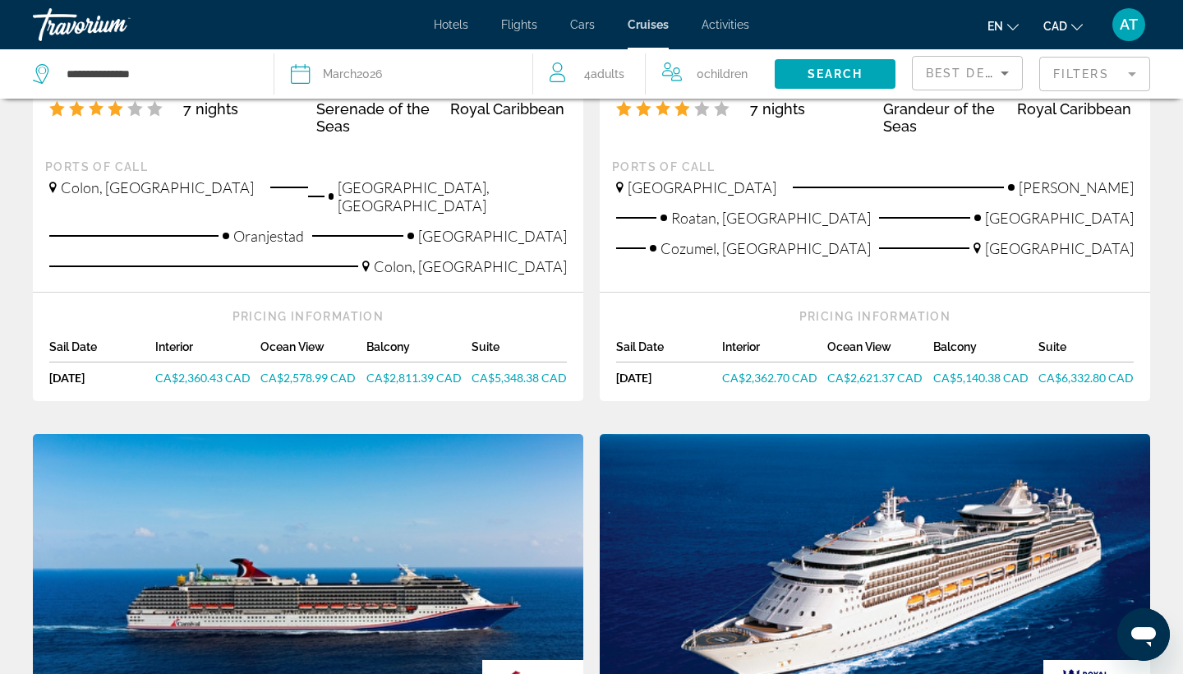
click at [219, 371] on span "CA$2,360.43 CAD" at bounding box center [202, 378] width 95 height 14
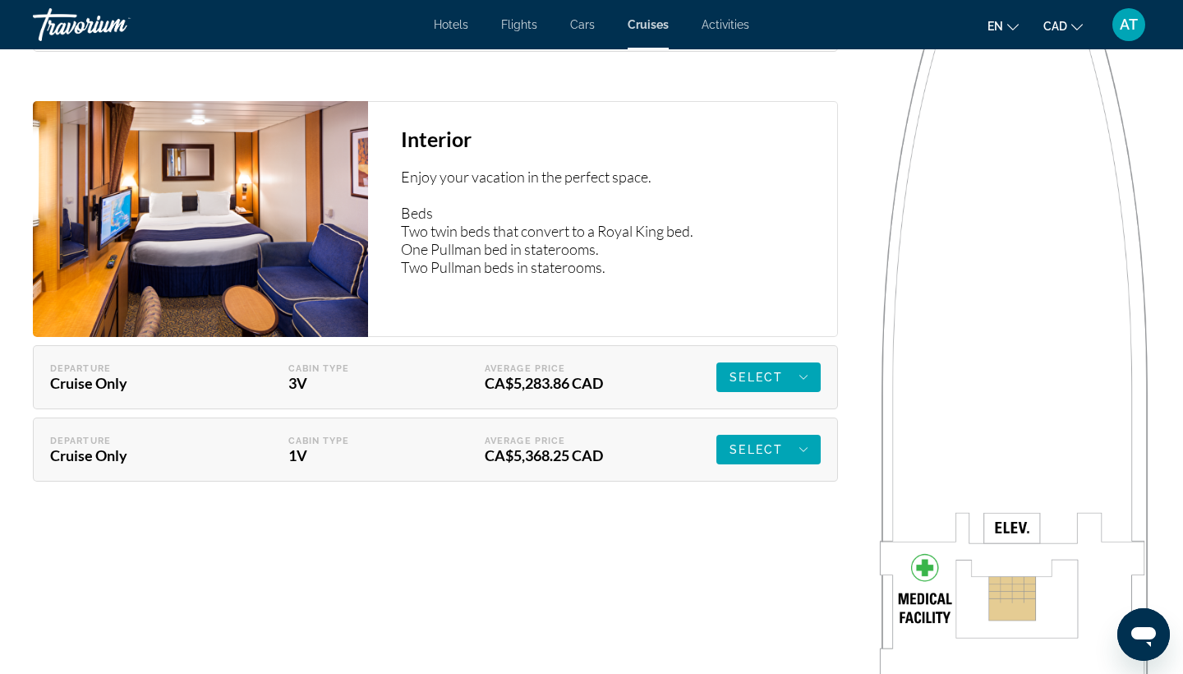
scroll to position [2757, 0]
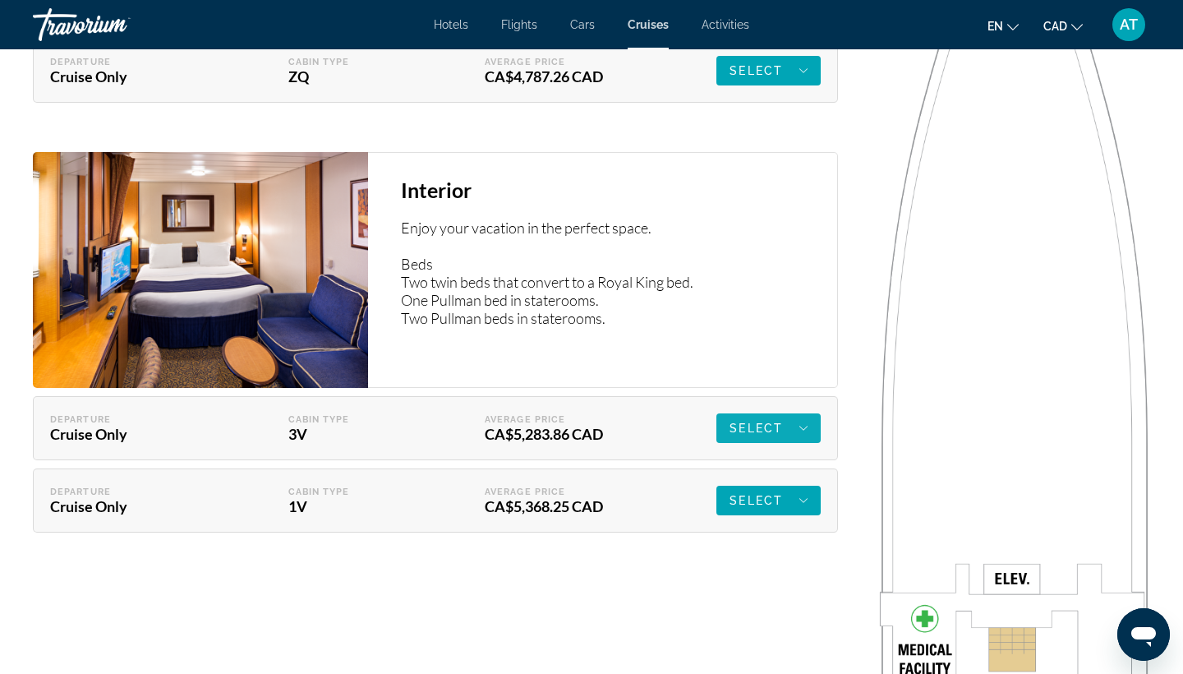
click at [762, 426] on span "Select" at bounding box center [756, 427] width 53 height 13
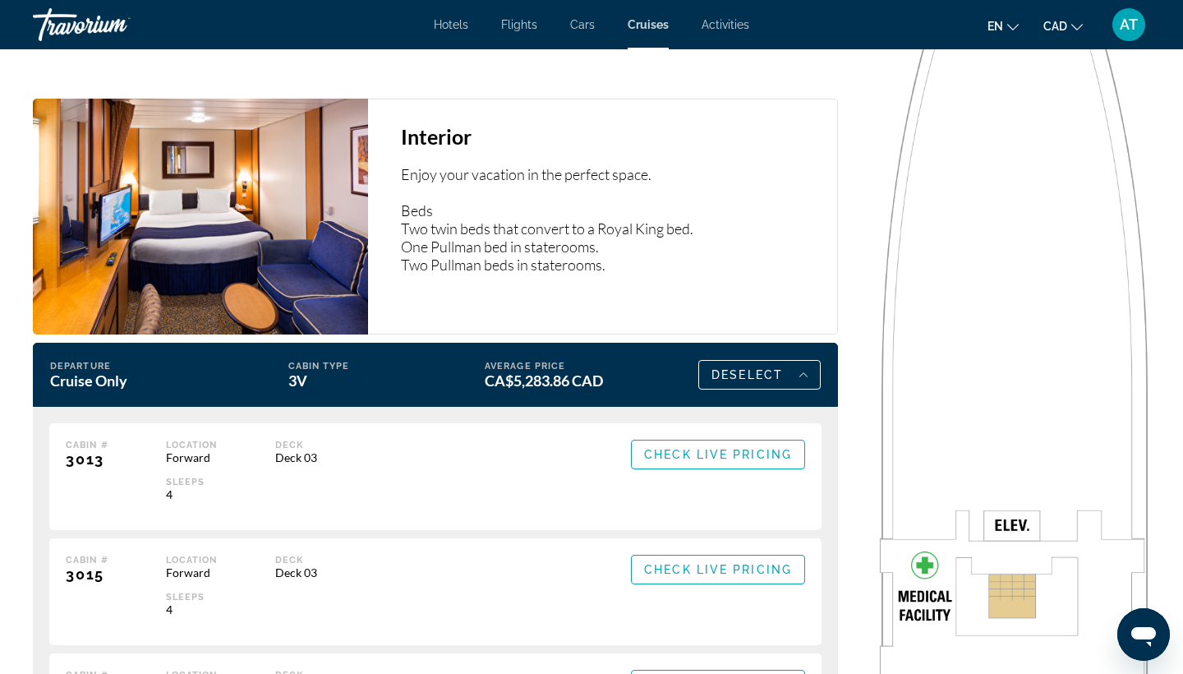
scroll to position [2817, 0]
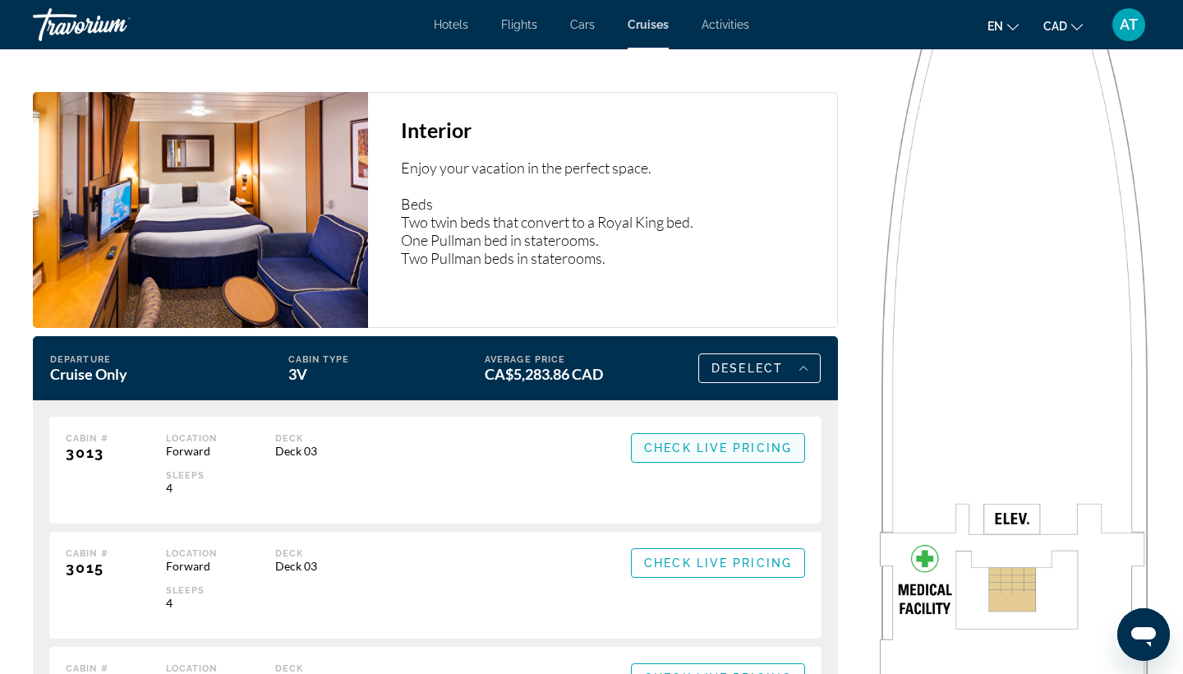
click at [663, 442] on span "Check Live Pricing" at bounding box center [718, 447] width 148 height 13
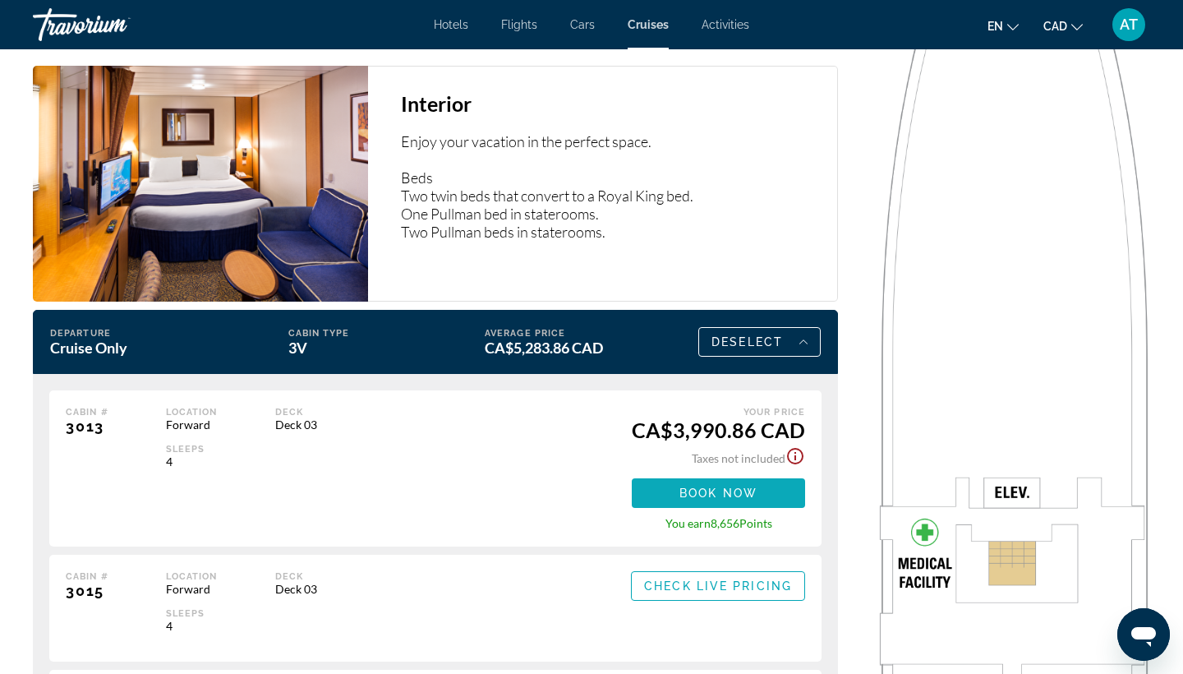
scroll to position [2861, 0]
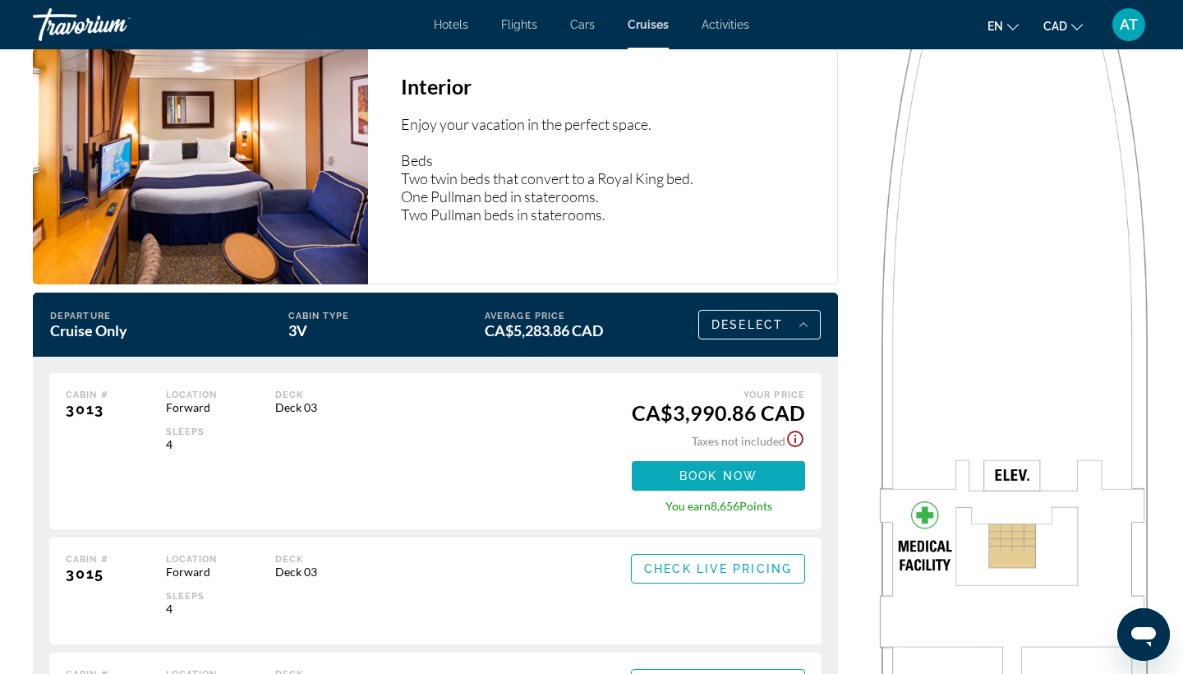
click at [711, 478] on span "Book now" at bounding box center [718, 475] width 78 height 13
